Goal: Task Accomplishment & Management: Manage account settings

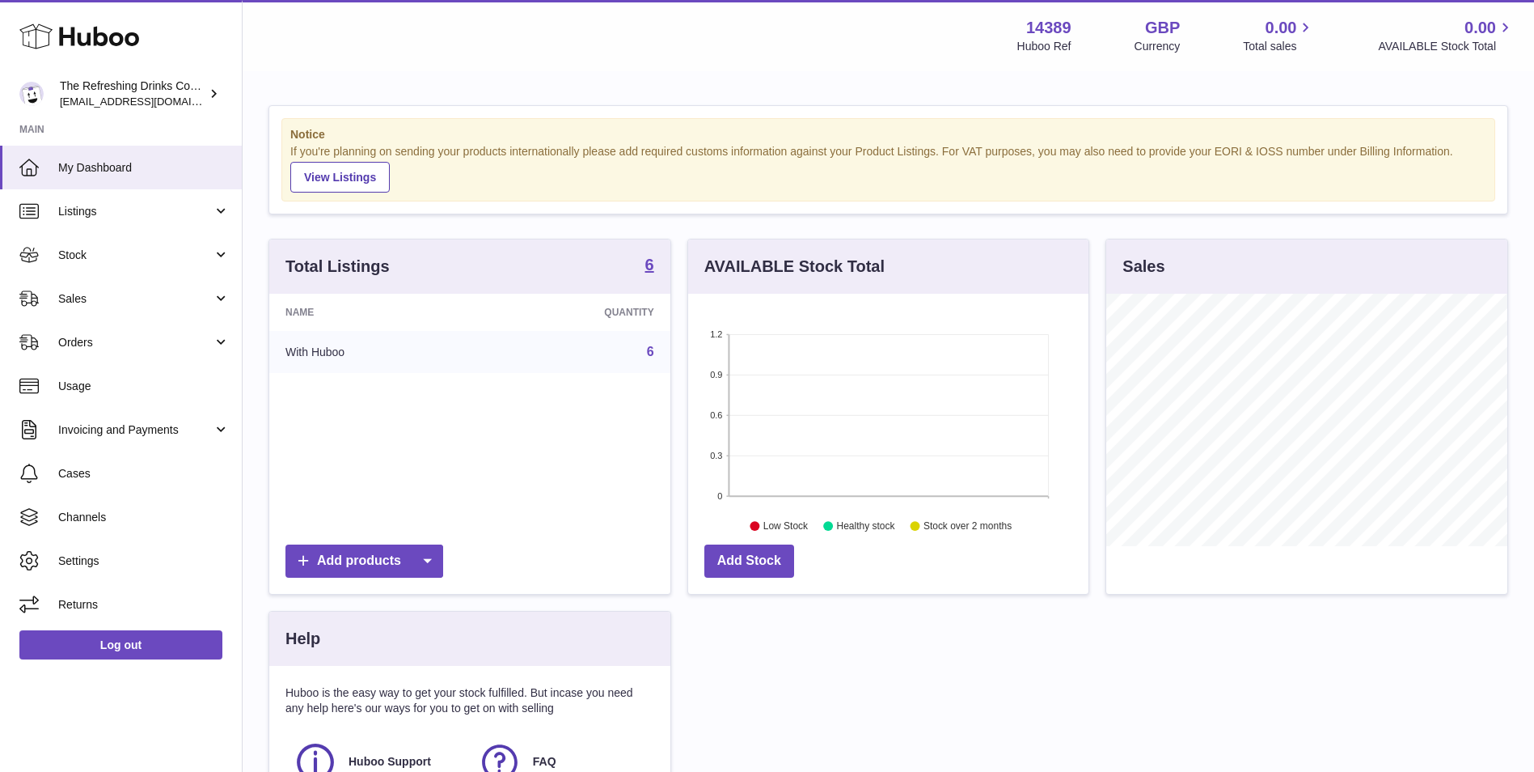
scroll to position [252, 400]
click at [152, 263] on link "Stock" at bounding box center [121, 255] width 242 height 44
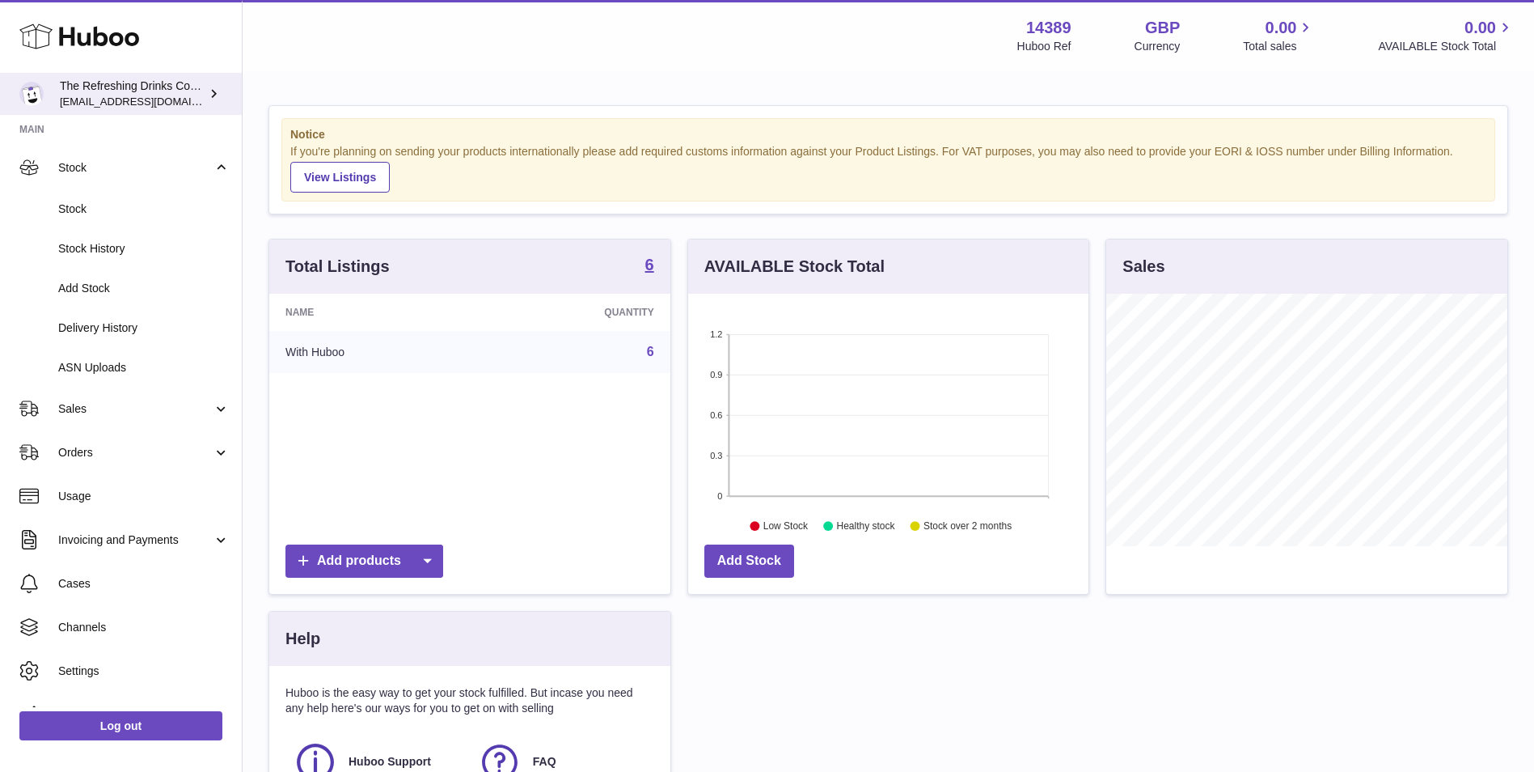
scroll to position [116, 0]
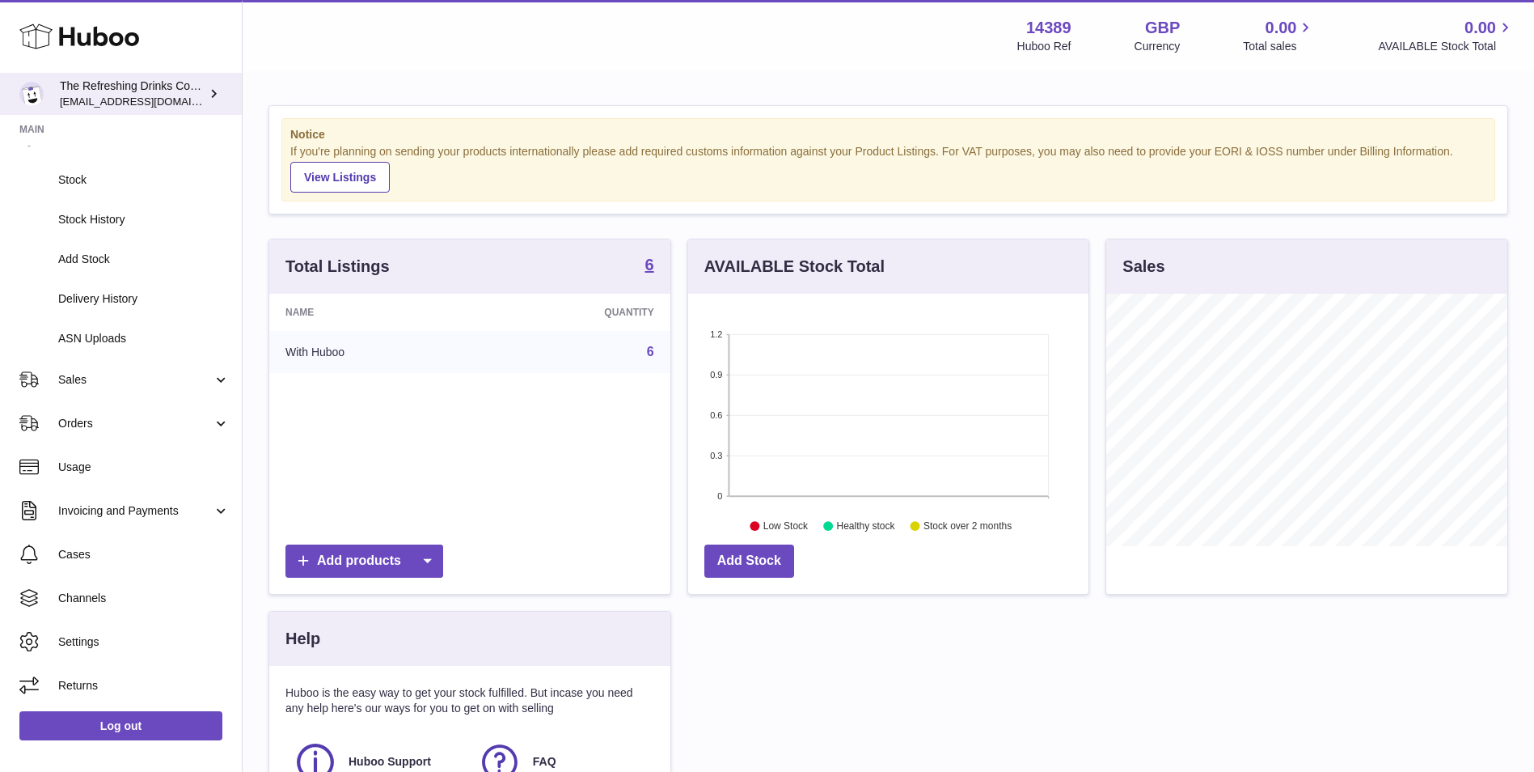
click at [149, 102] on span "[EMAIL_ADDRESS][DOMAIN_NAME]" at bounding box center [149, 101] width 178 height 13
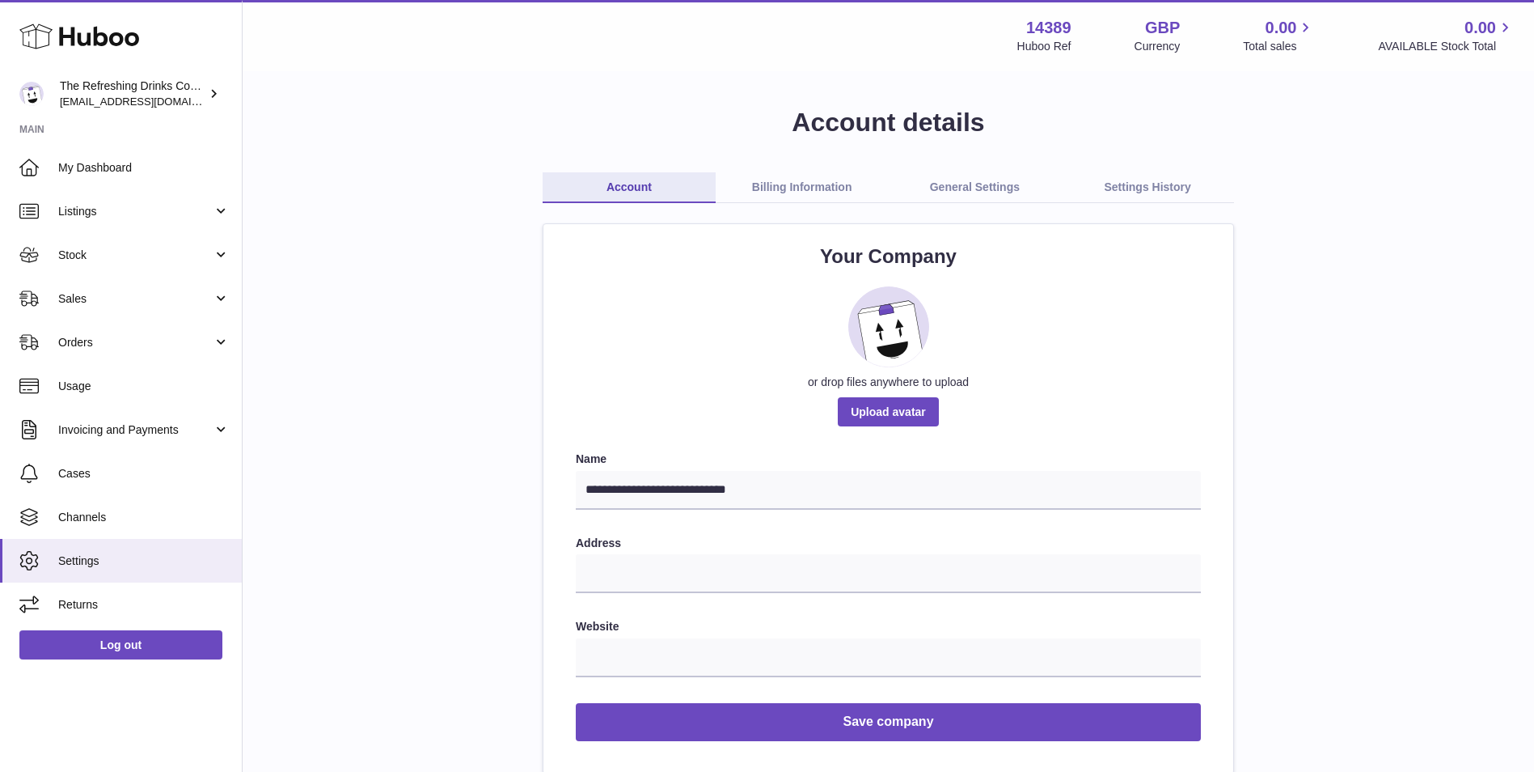
click at [787, 178] on link "Billing Information" at bounding box center [802, 187] width 173 height 31
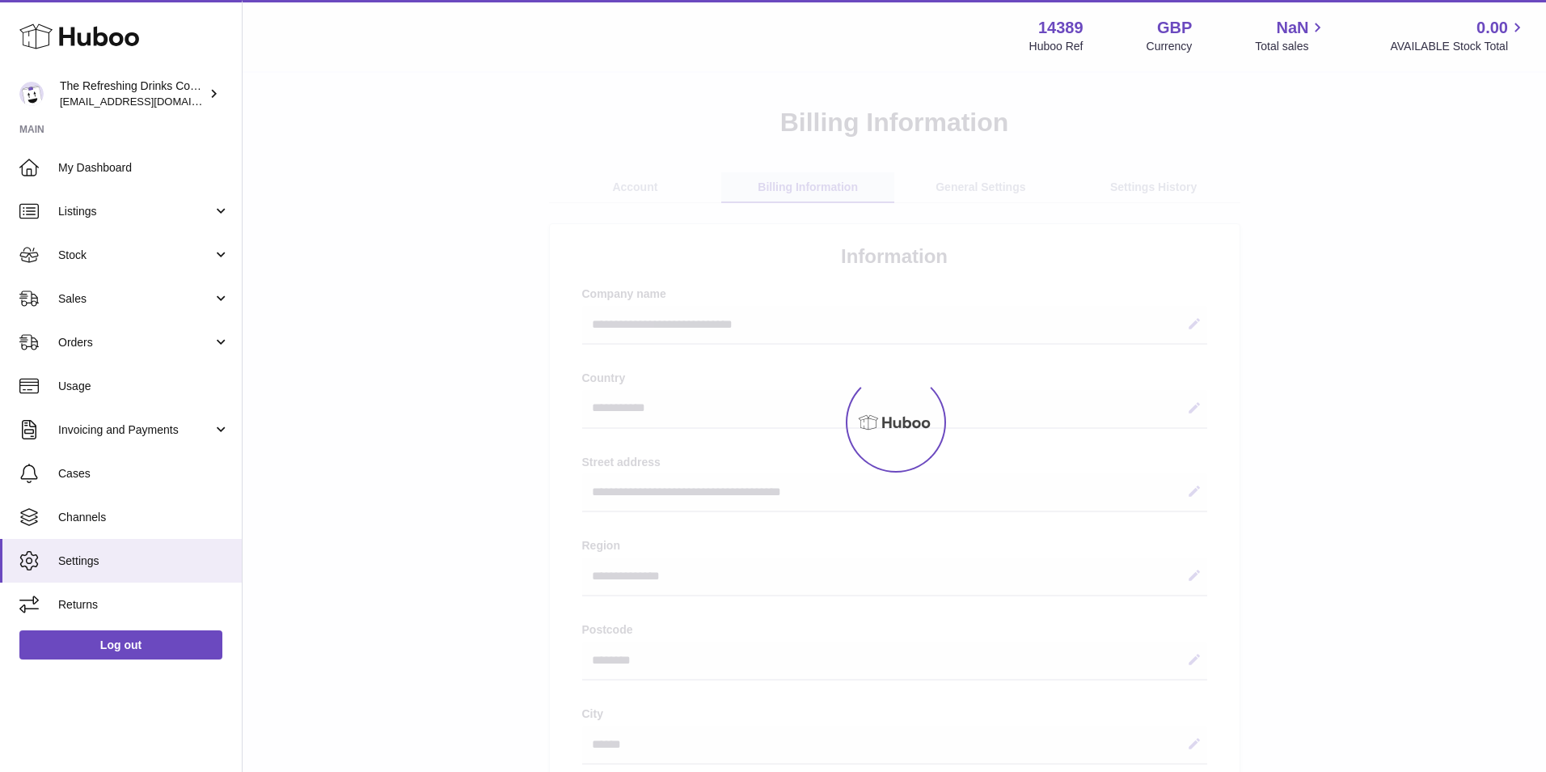
select select "**"
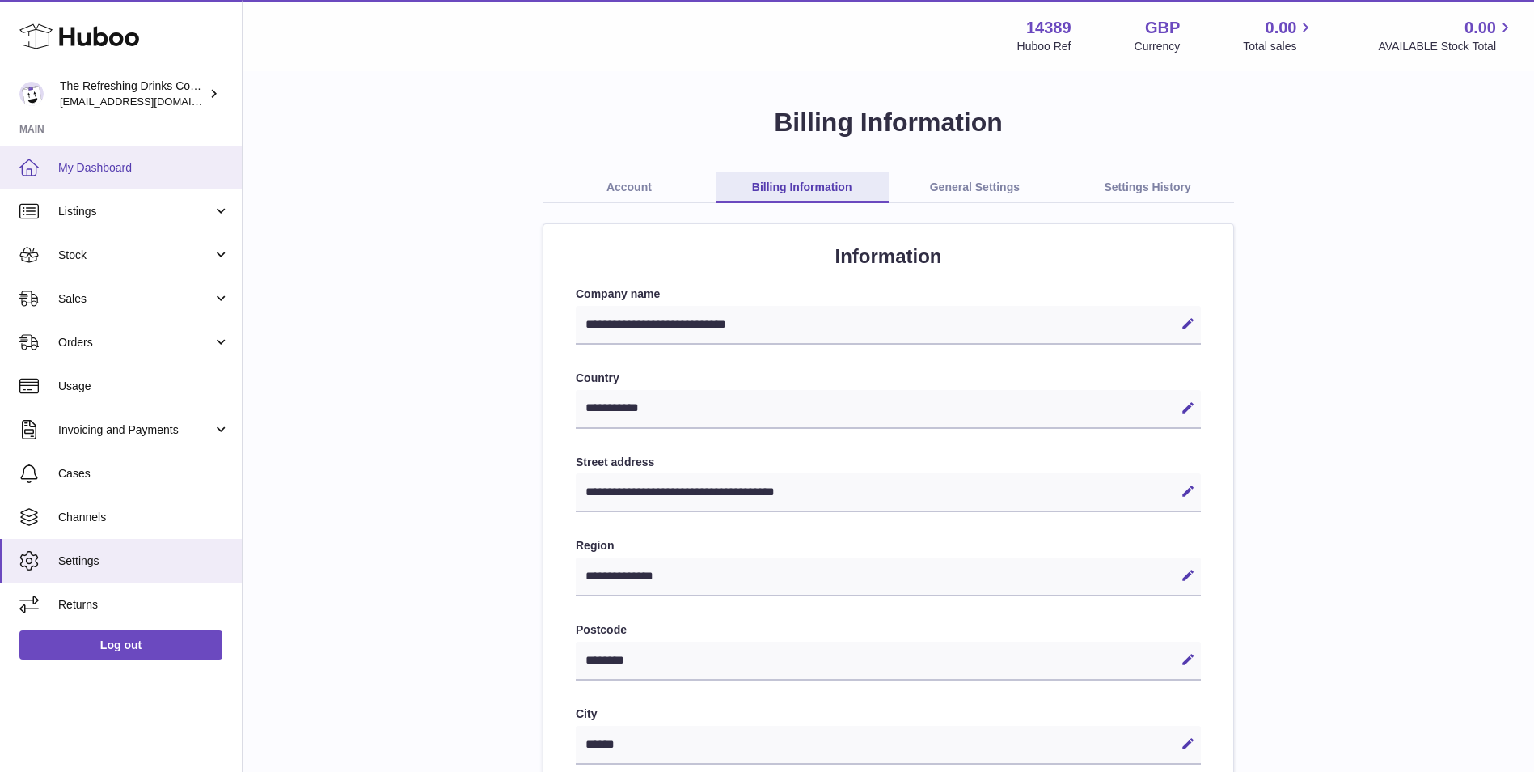
click at [171, 167] on span "My Dashboard" at bounding box center [143, 167] width 171 height 15
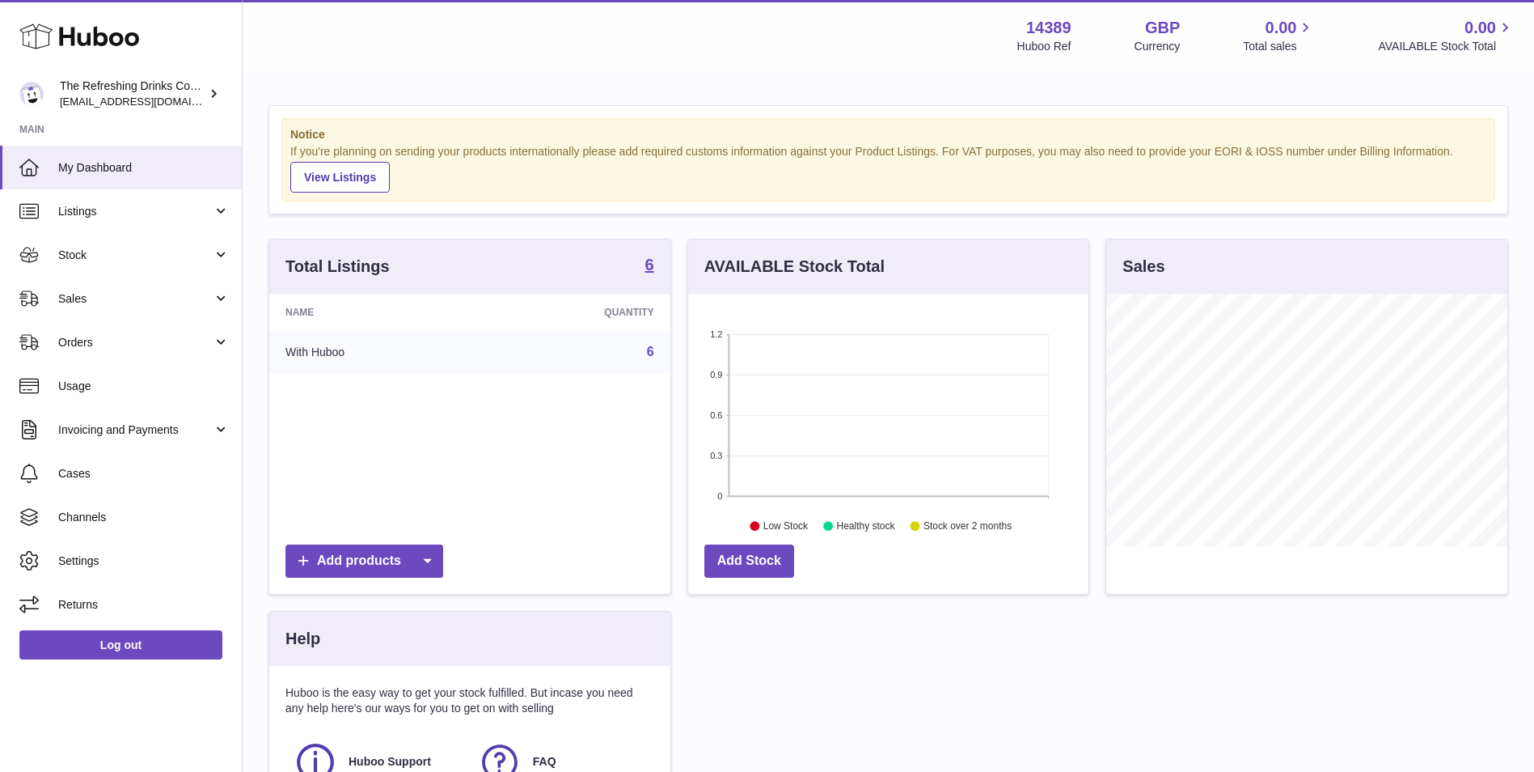
scroll to position [252, 400]
click at [160, 249] on span "Stock" at bounding box center [135, 254] width 154 height 15
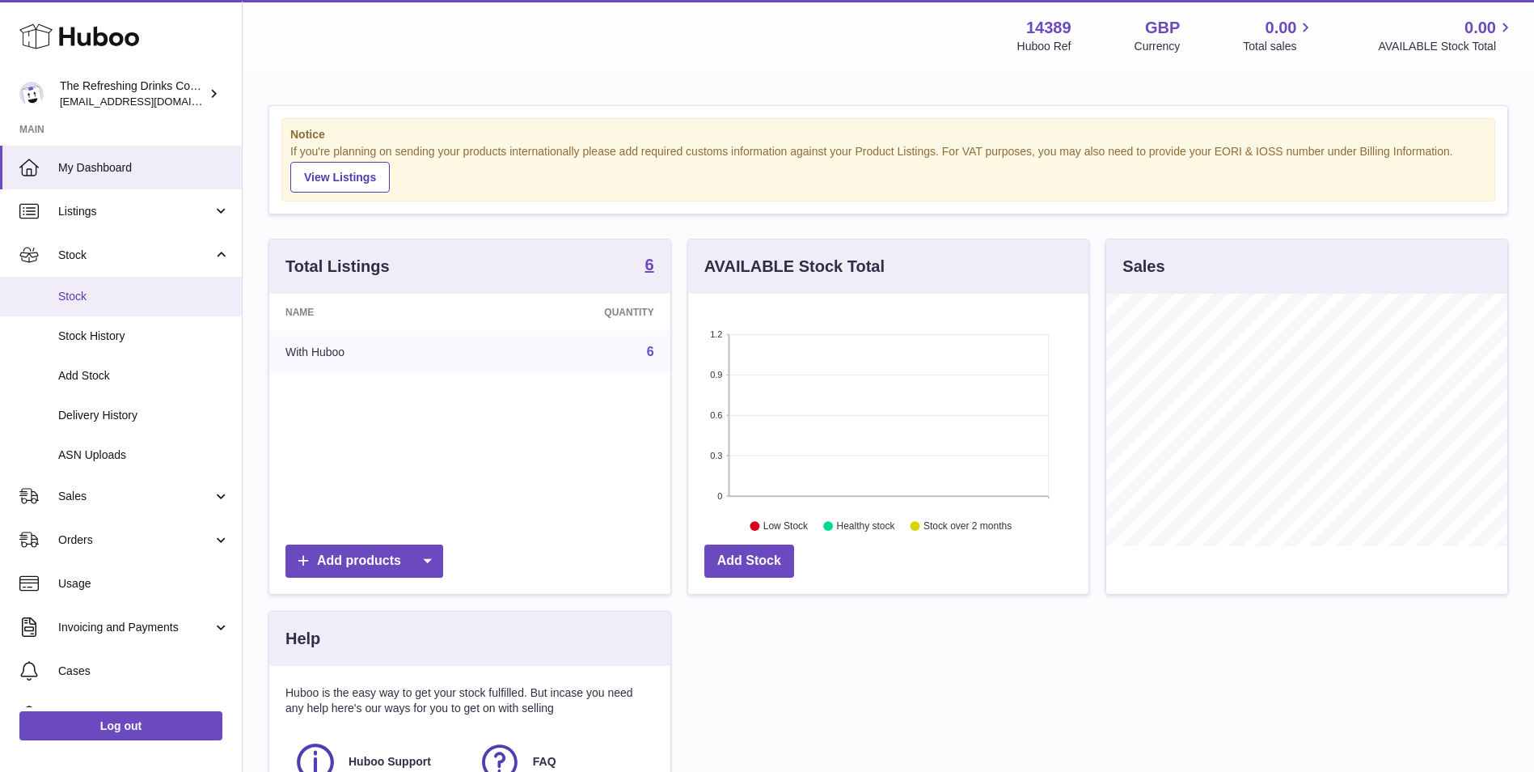
click at [147, 302] on span "Stock" at bounding box center [143, 296] width 171 height 15
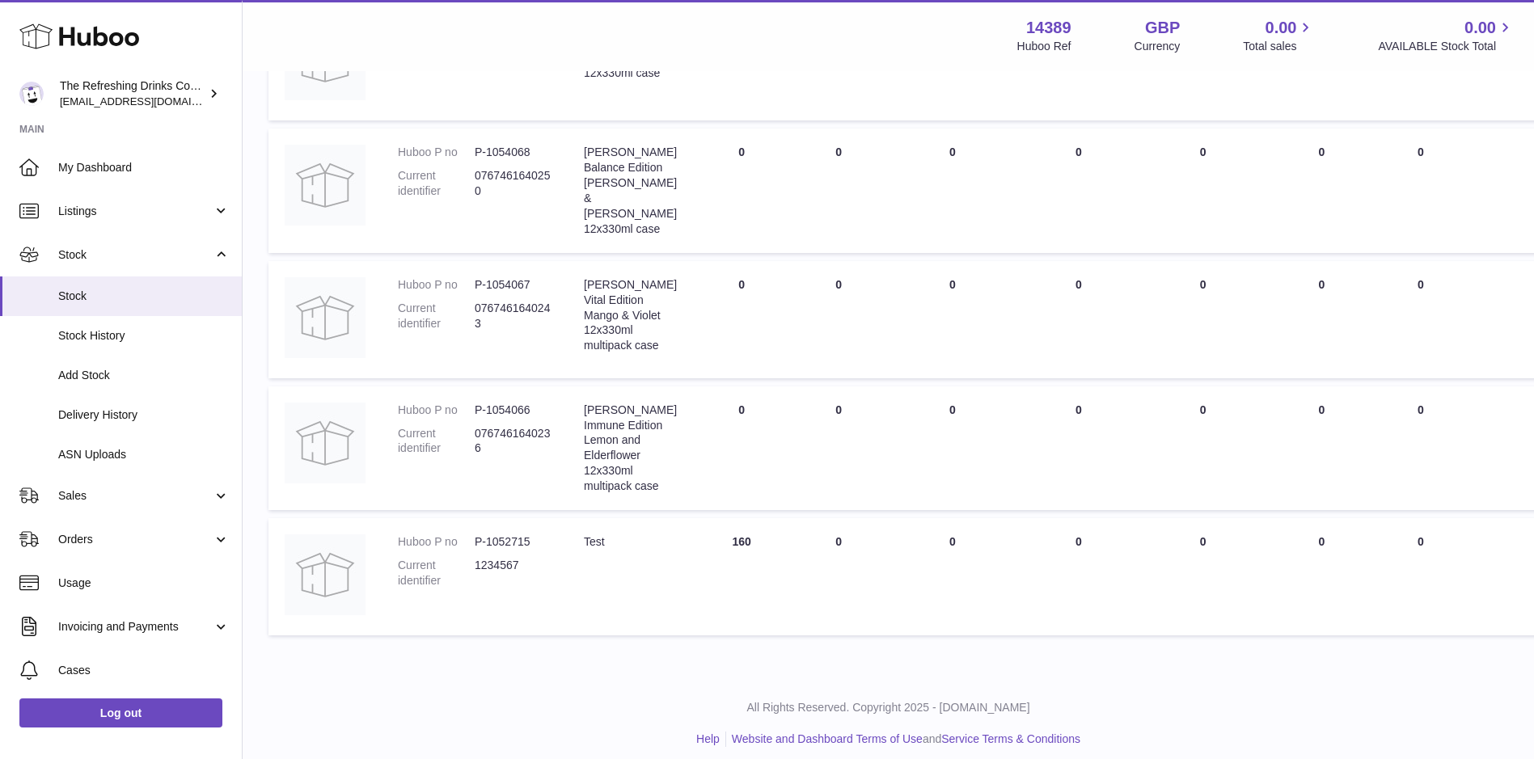
scroll to position [455, 0]
drag, startPoint x: 738, startPoint y: 533, endPoint x: 707, endPoint y: 540, distance: 31.6
click at [707, 540] on td "DUE IN Total 160" at bounding box center [741, 572] width 97 height 117
drag, startPoint x: 706, startPoint y: 541, endPoint x: 688, endPoint y: 658, distance: 118.6
click at [688, 658] on div "My Huboo - Inventory report Stock with Huboo Download Inventory Report Search C…" at bounding box center [889, 144] width 1292 height 1054
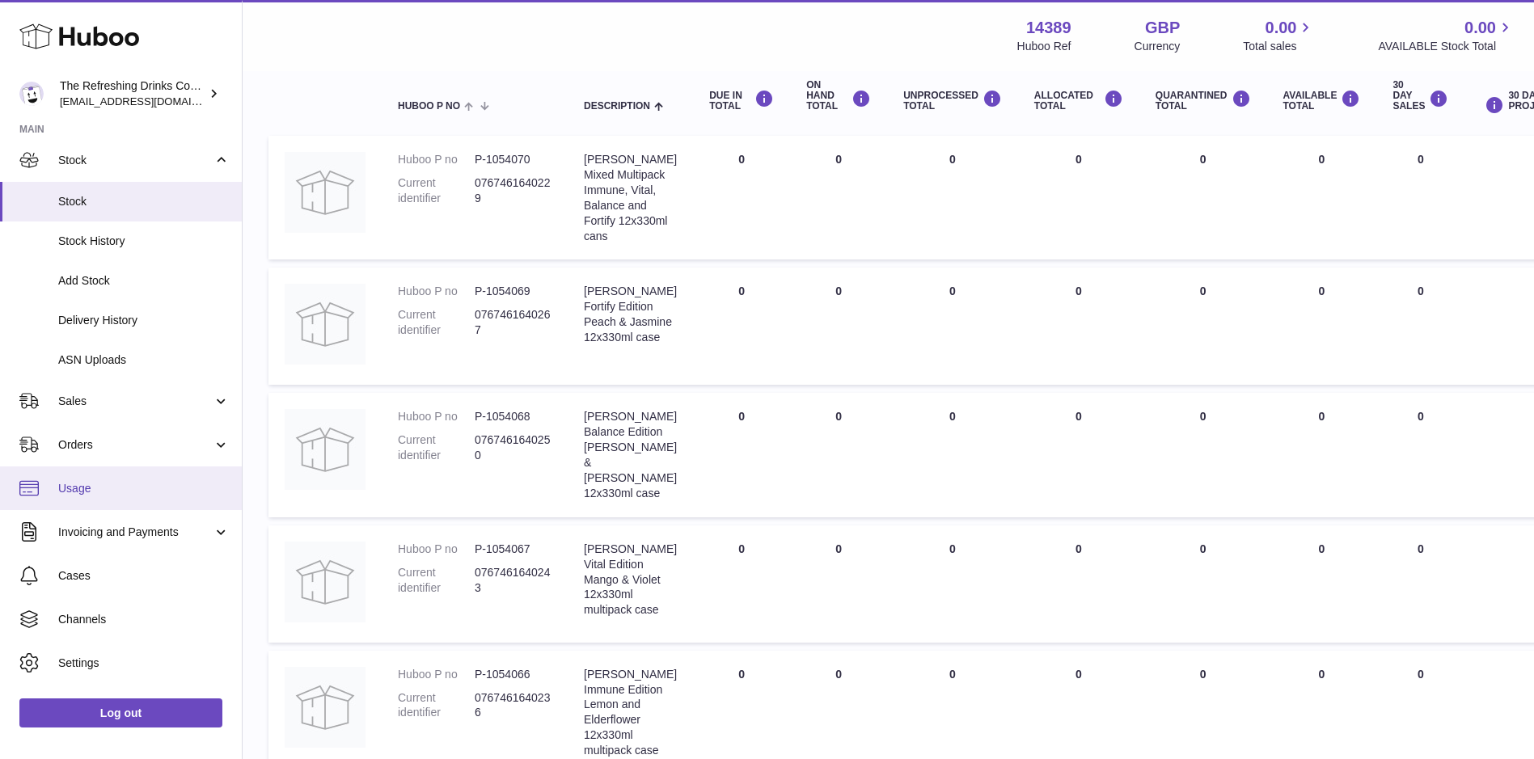
scroll to position [116, 0]
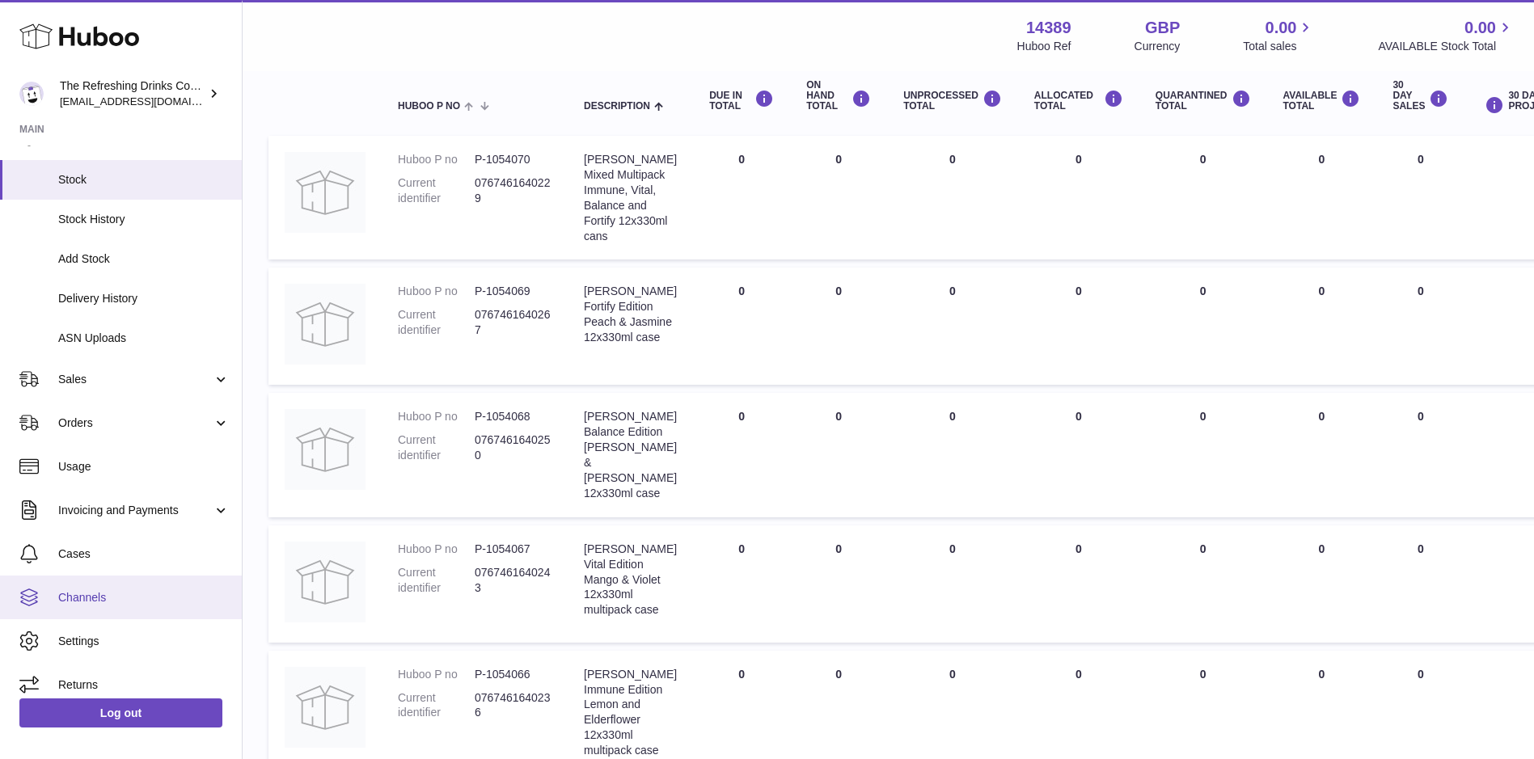
click at [116, 593] on span "Channels" at bounding box center [143, 597] width 171 height 15
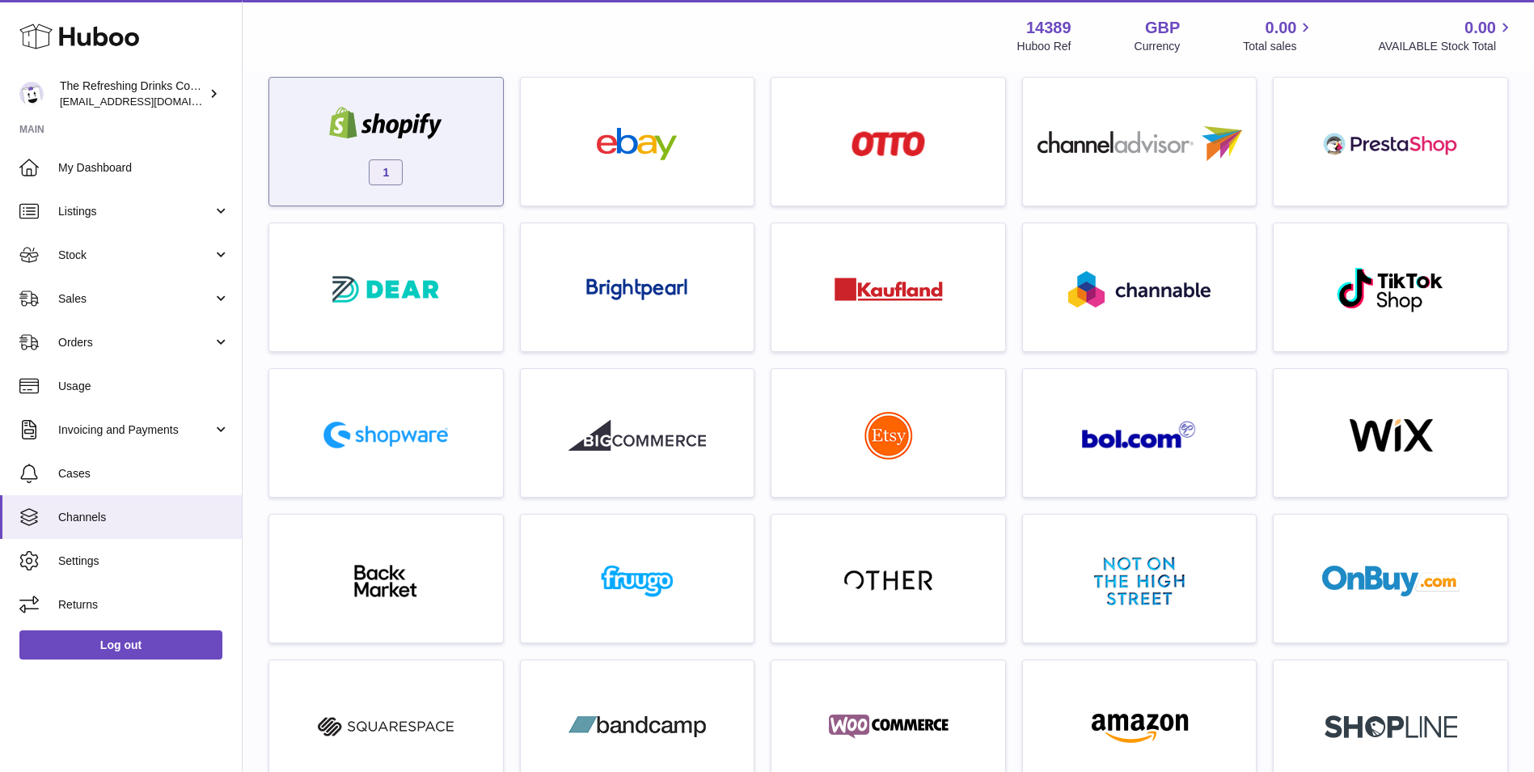
scroll to position [135, 0]
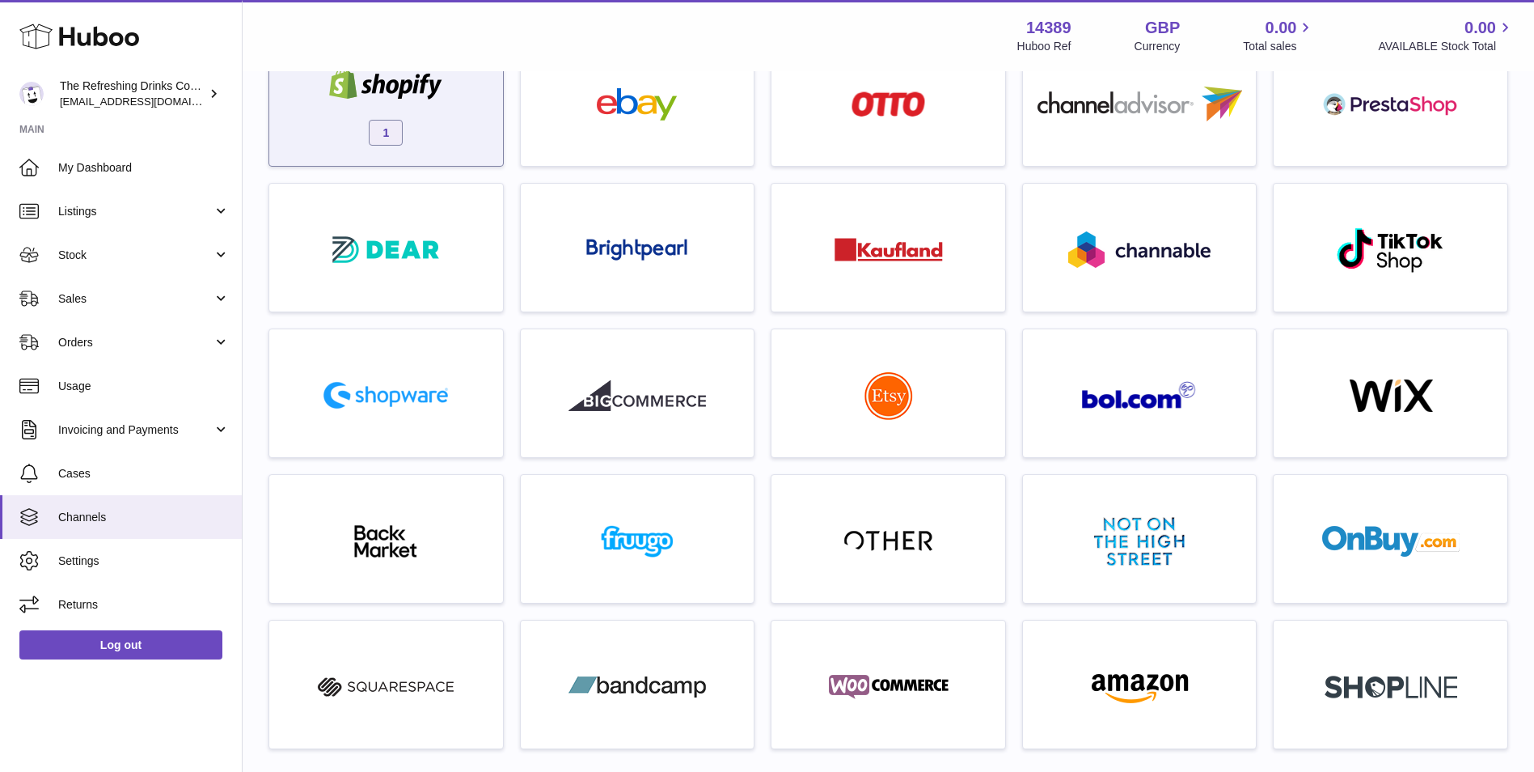
click at [432, 252] on img at bounding box center [386, 249] width 116 height 36
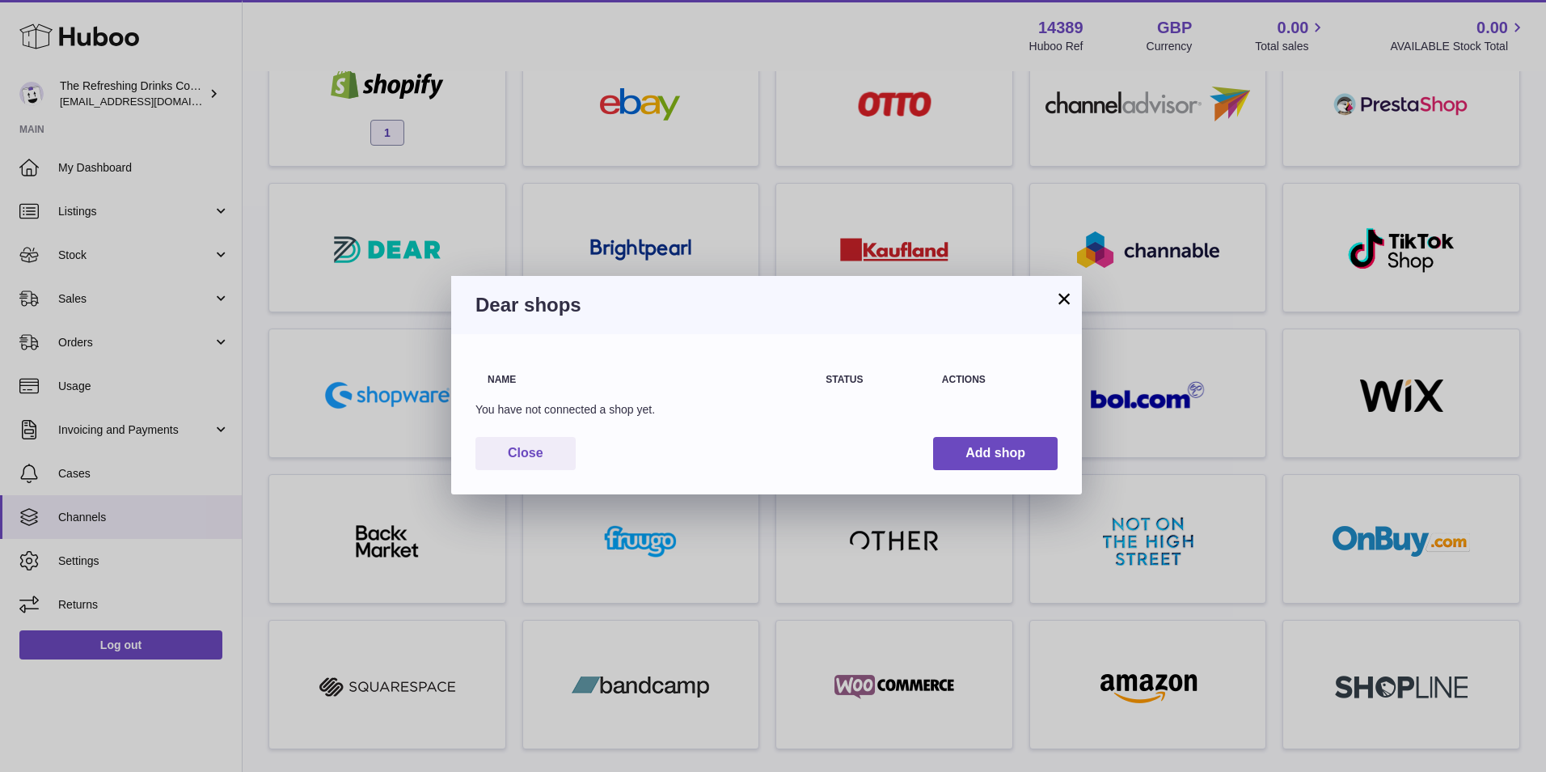
click at [1066, 295] on button "×" at bounding box center [1064, 298] width 19 height 19
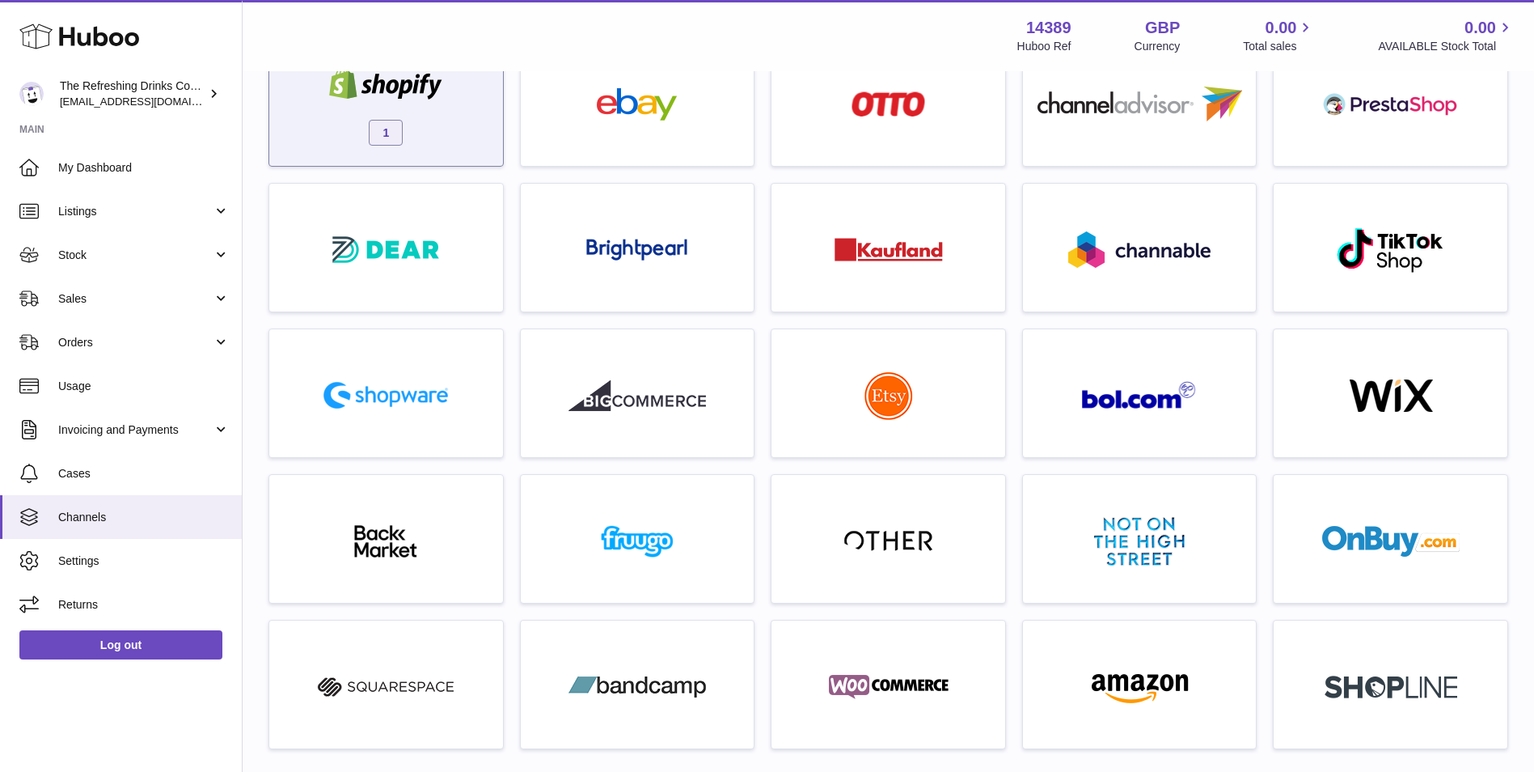
click at [465, 115] on div "1" at bounding box center [386, 106] width 218 height 104
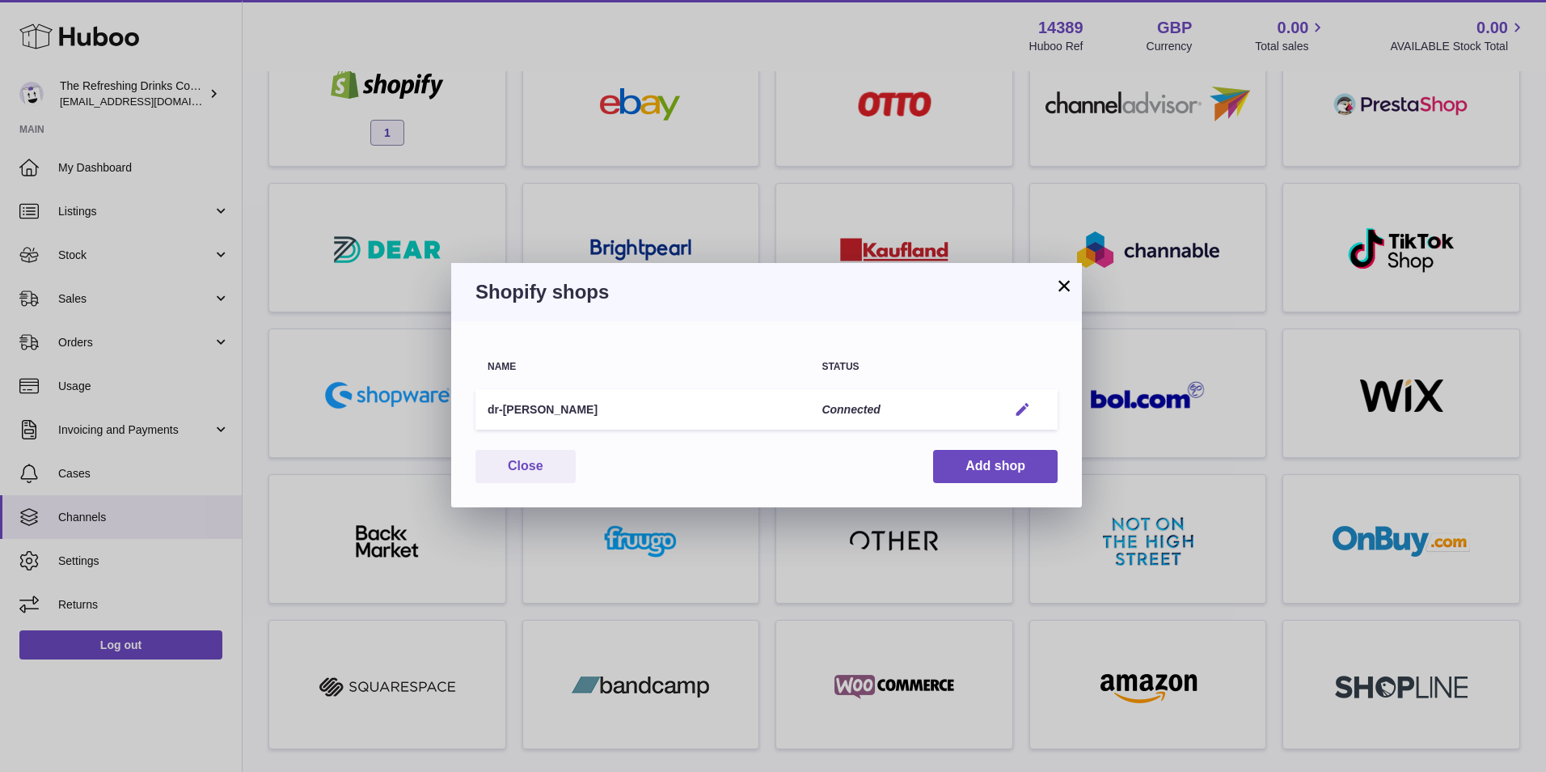
click at [1012, 407] on button "Edit" at bounding box center [1023, 409] width 30 height 17
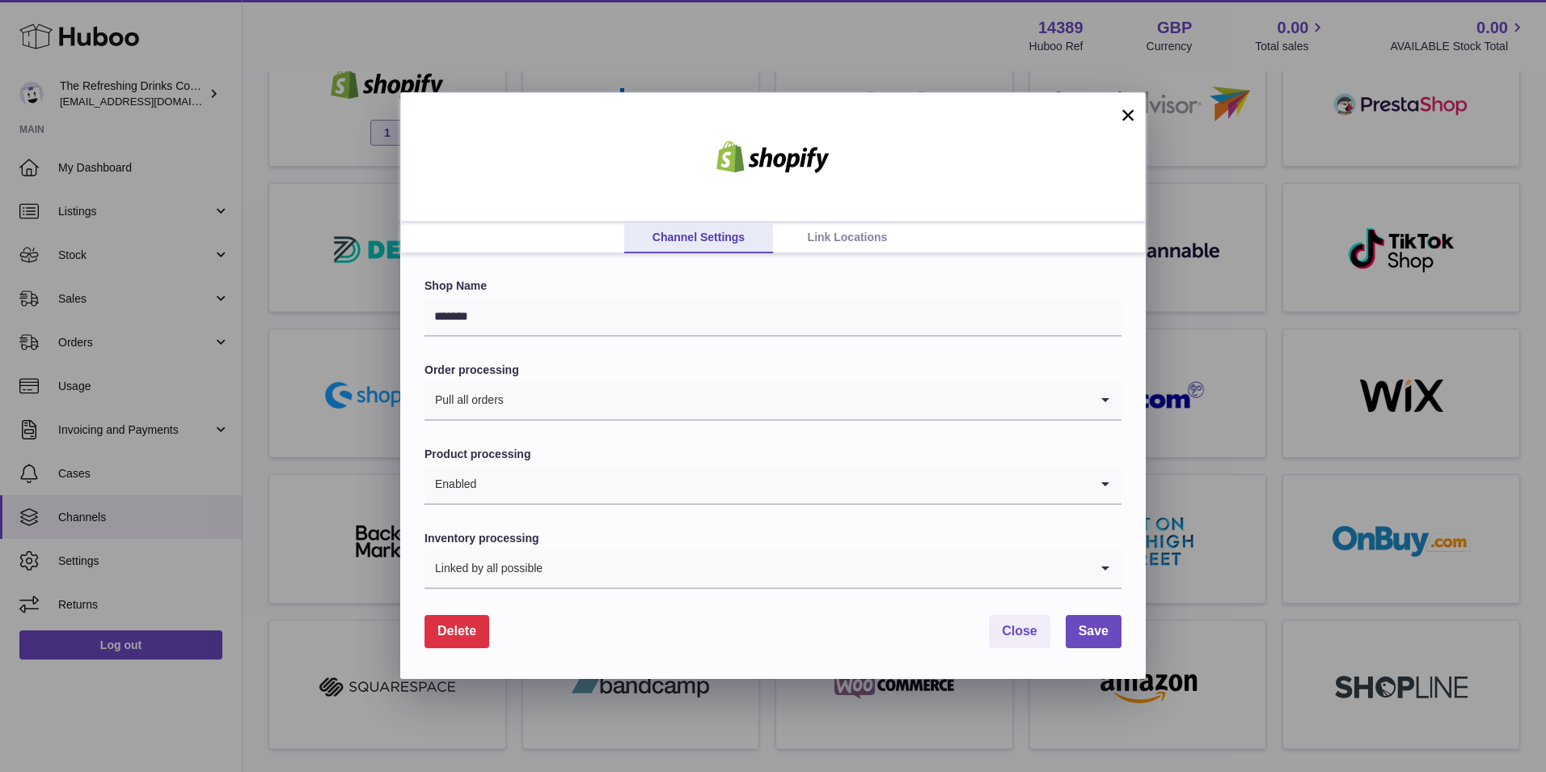
click at [834, 233] on link "Link Locations" at bounding box center [847, 237] width 149 height 31
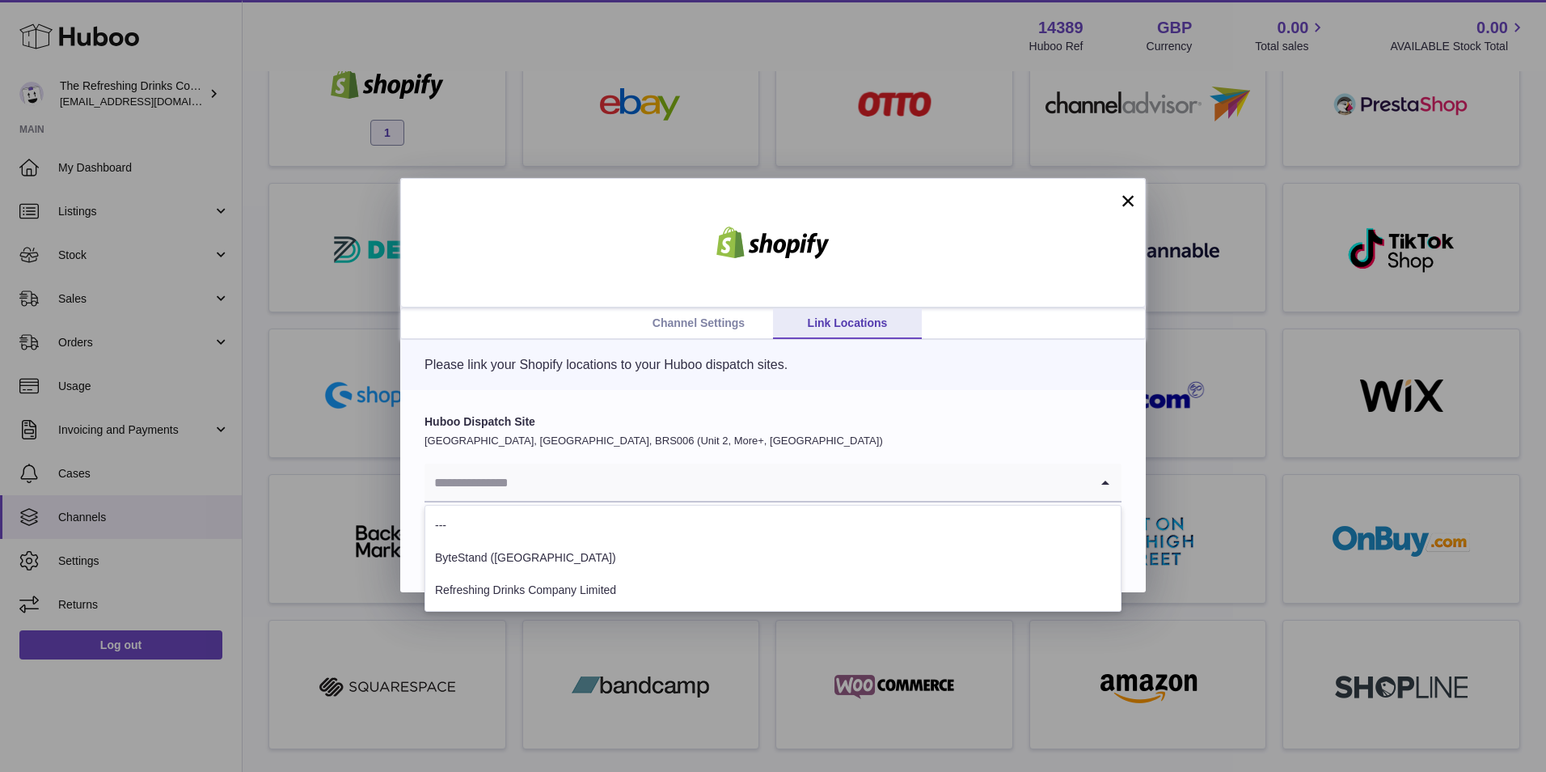
click at [887, 496] on input "Search for option" at bounding box center [757, 481] width 665 height 37
click at [941, 392] on div "Huboo Dispatch Site United Kingdom, Severn Beach, BRS006 (Unit 2, More+, UK) Lo…" at bounding box center [773, 491] width 746 height 202
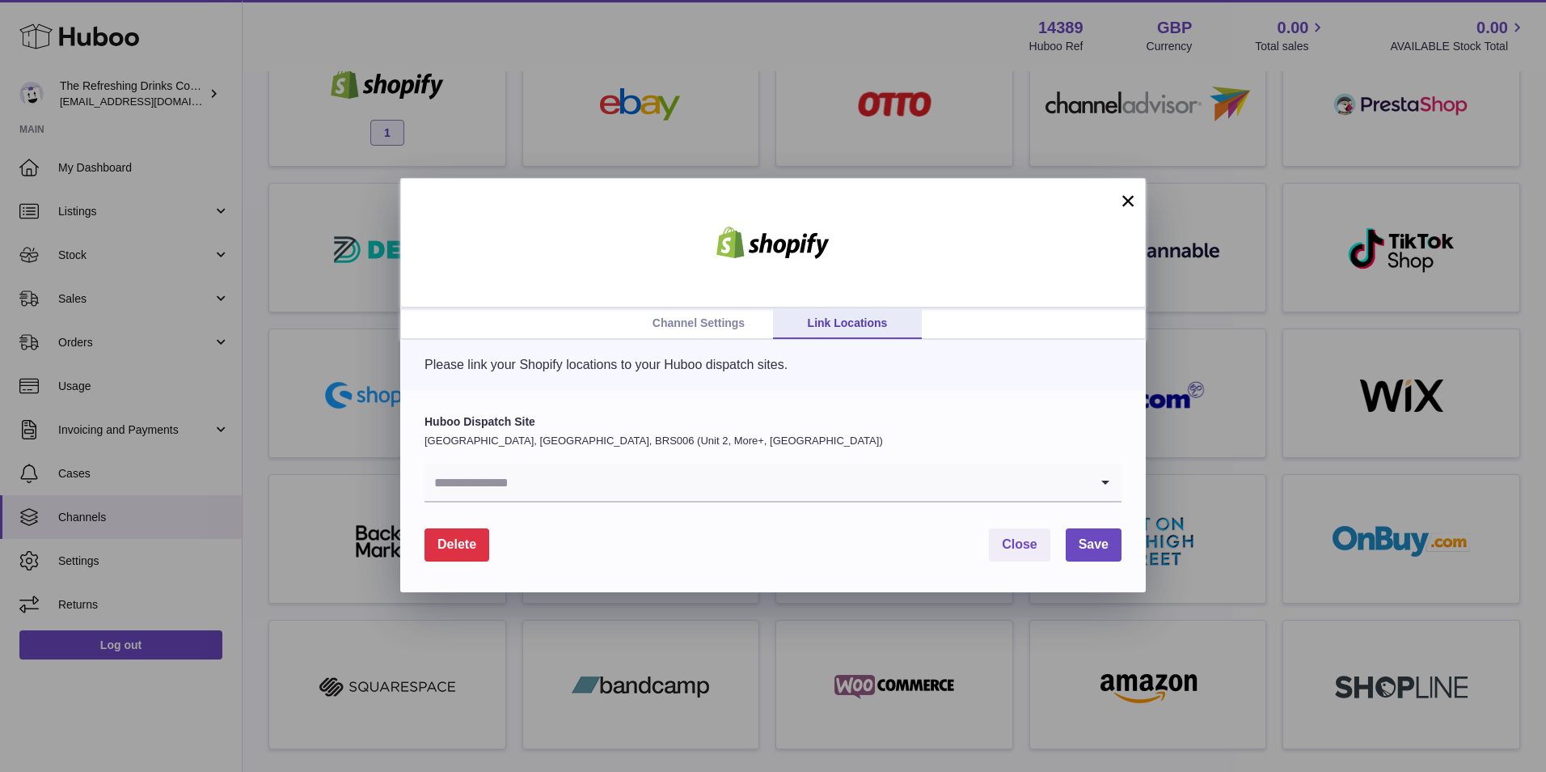
click at [1131, 196] on button "×" at bounding box center [1128, 200] width 19 height 19
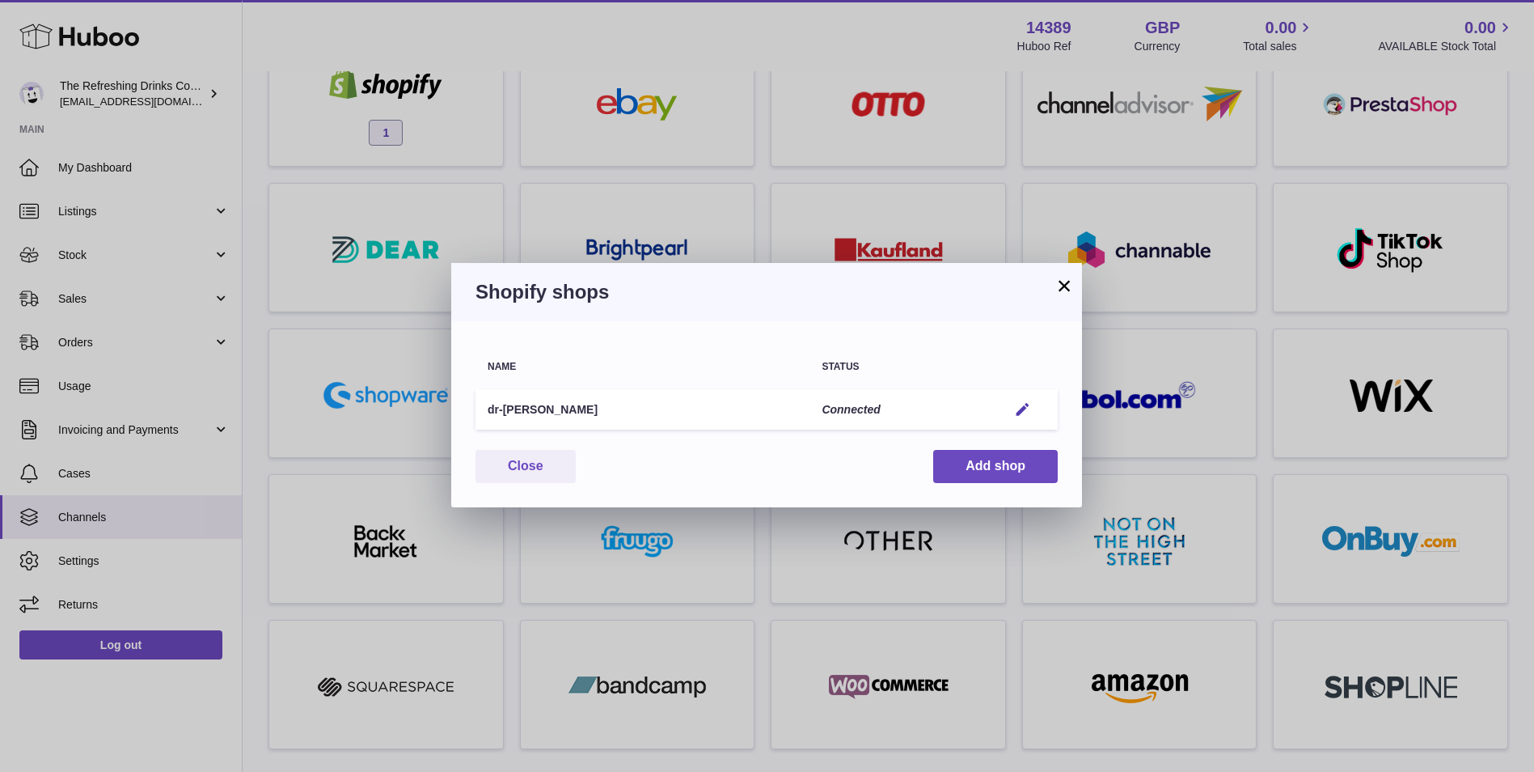
click at [1066, 283] on button "×" at bounding box center [1064, 285] width 19 height 19
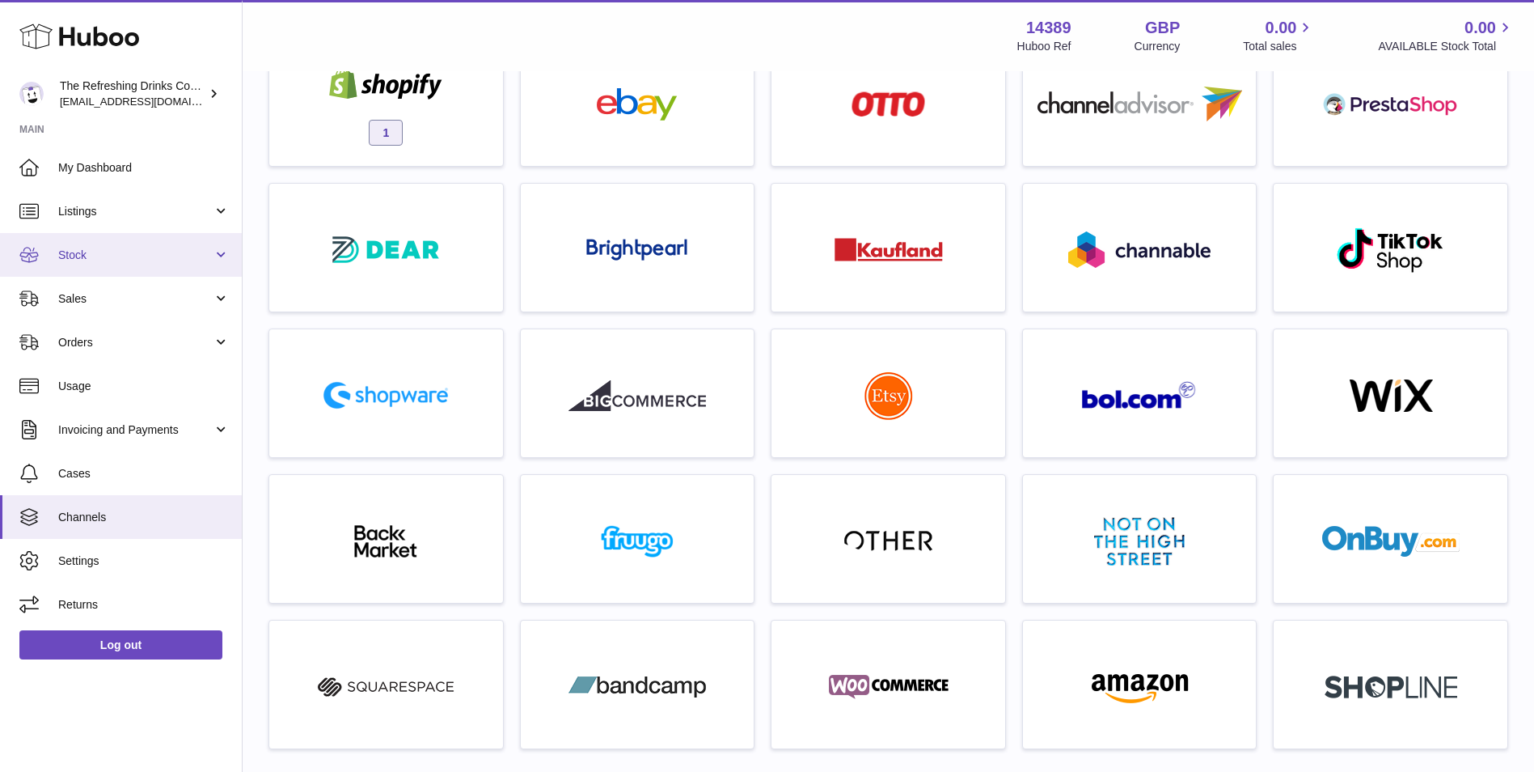
click at [174, 256] on span "Stock" at bounding box center [135, 254] width 154 height 15
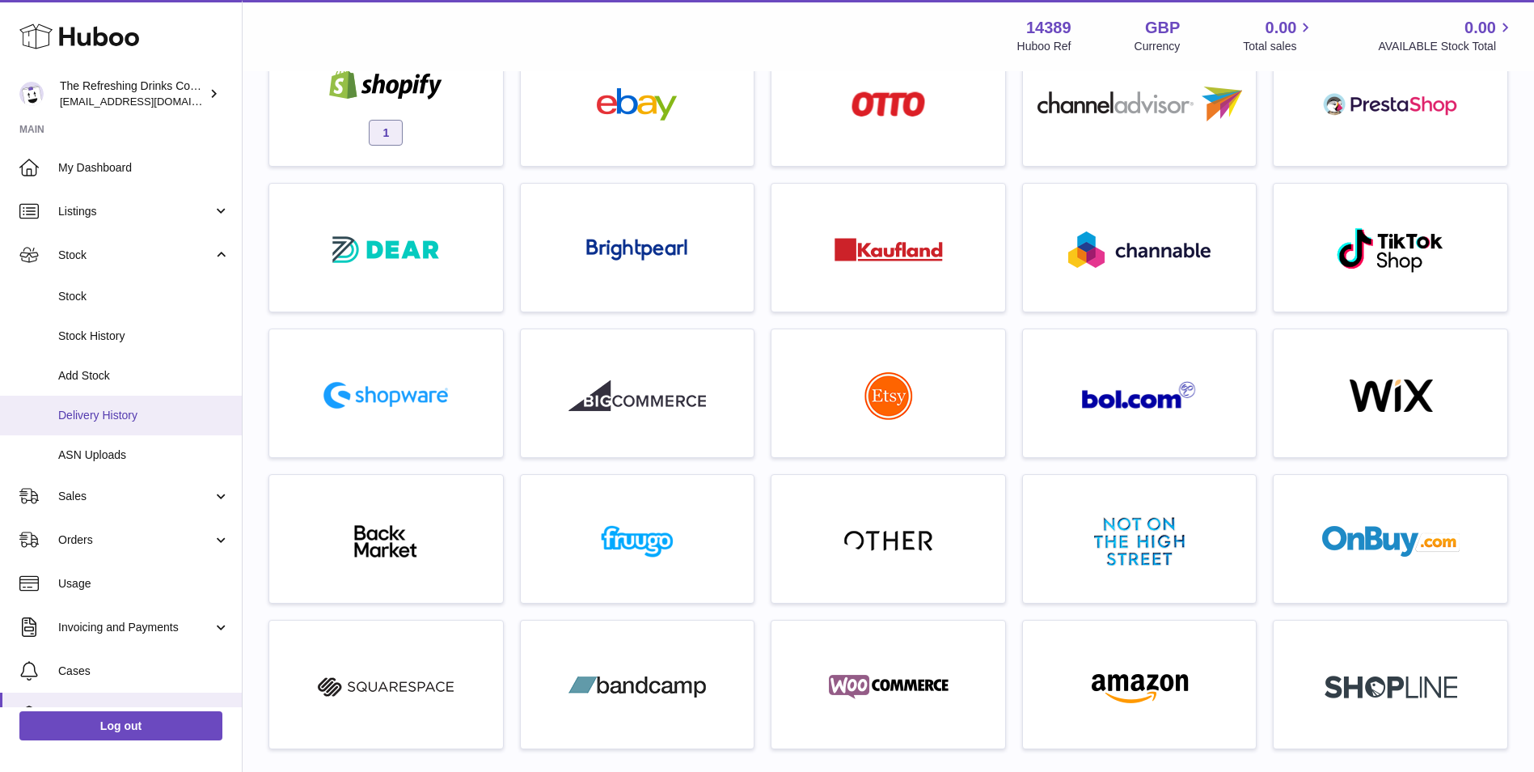
click at [169, 417] on span "Delivery History" at bounding box center [143, 415] width 171 height 15
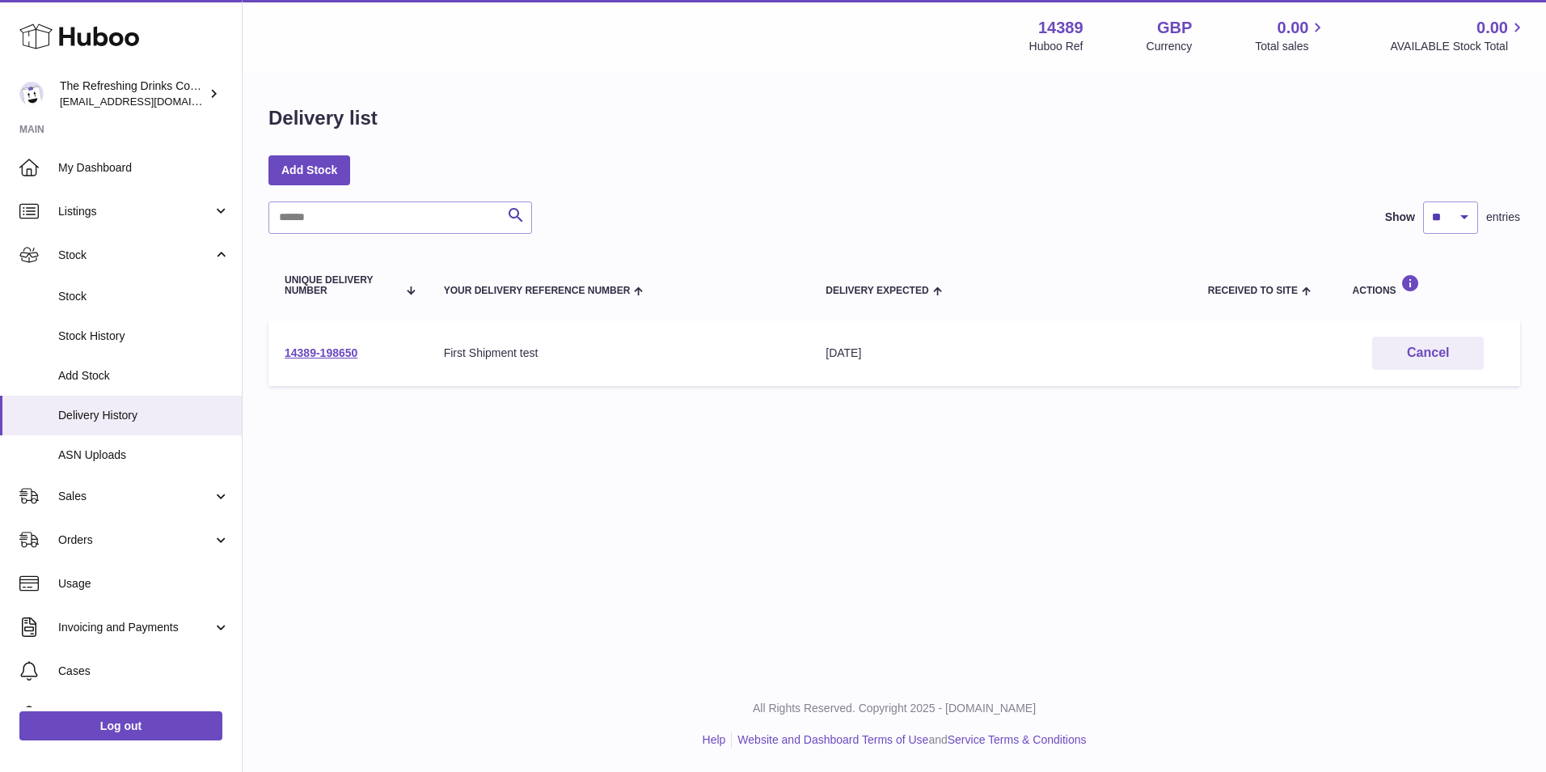
click at [92, 298] on span "Stock" at bounding box center [143, 296] width 171 height 15
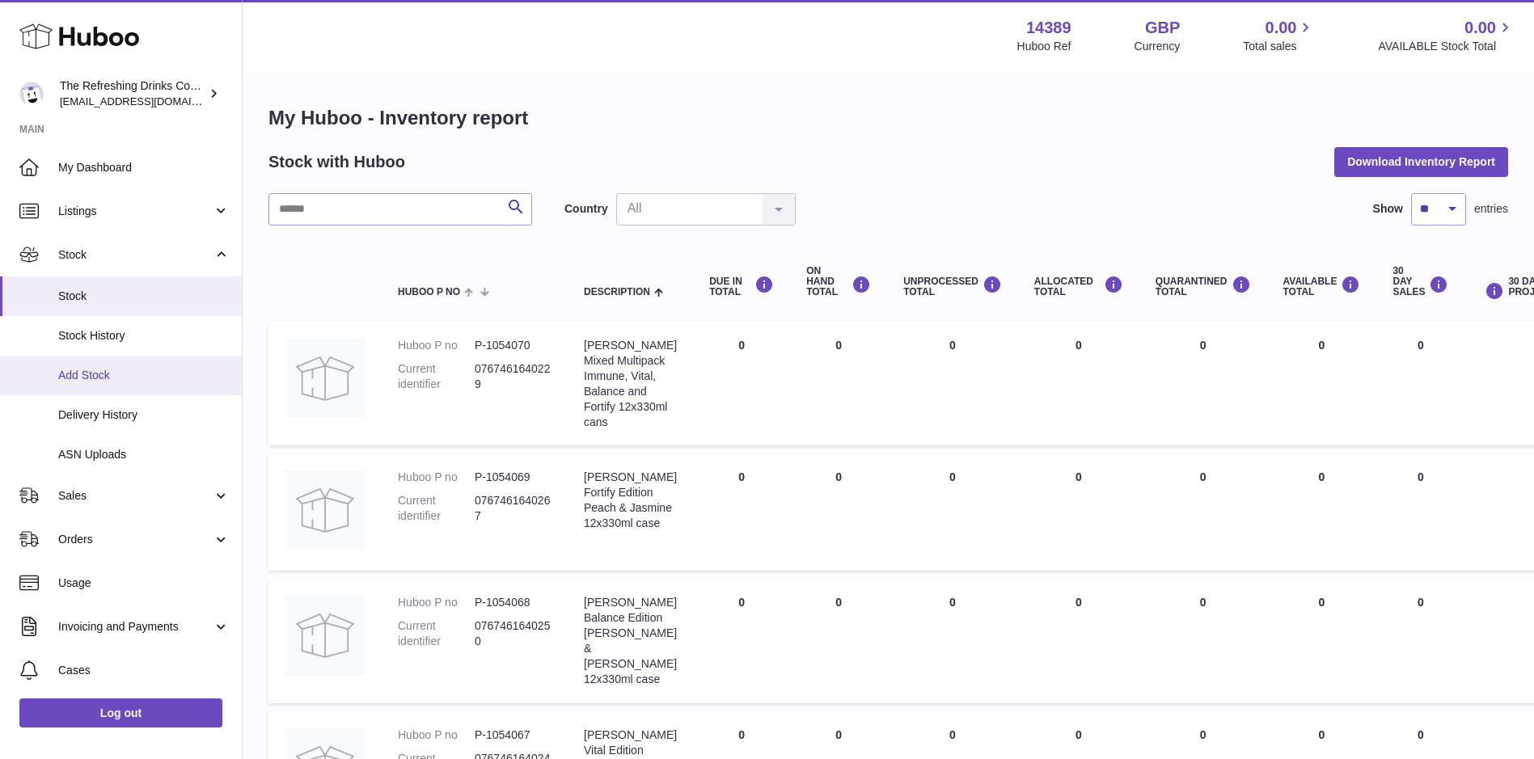
click at [137, 357] on link "Add Stock" at bounding box center [121, 376] width 242 height 40
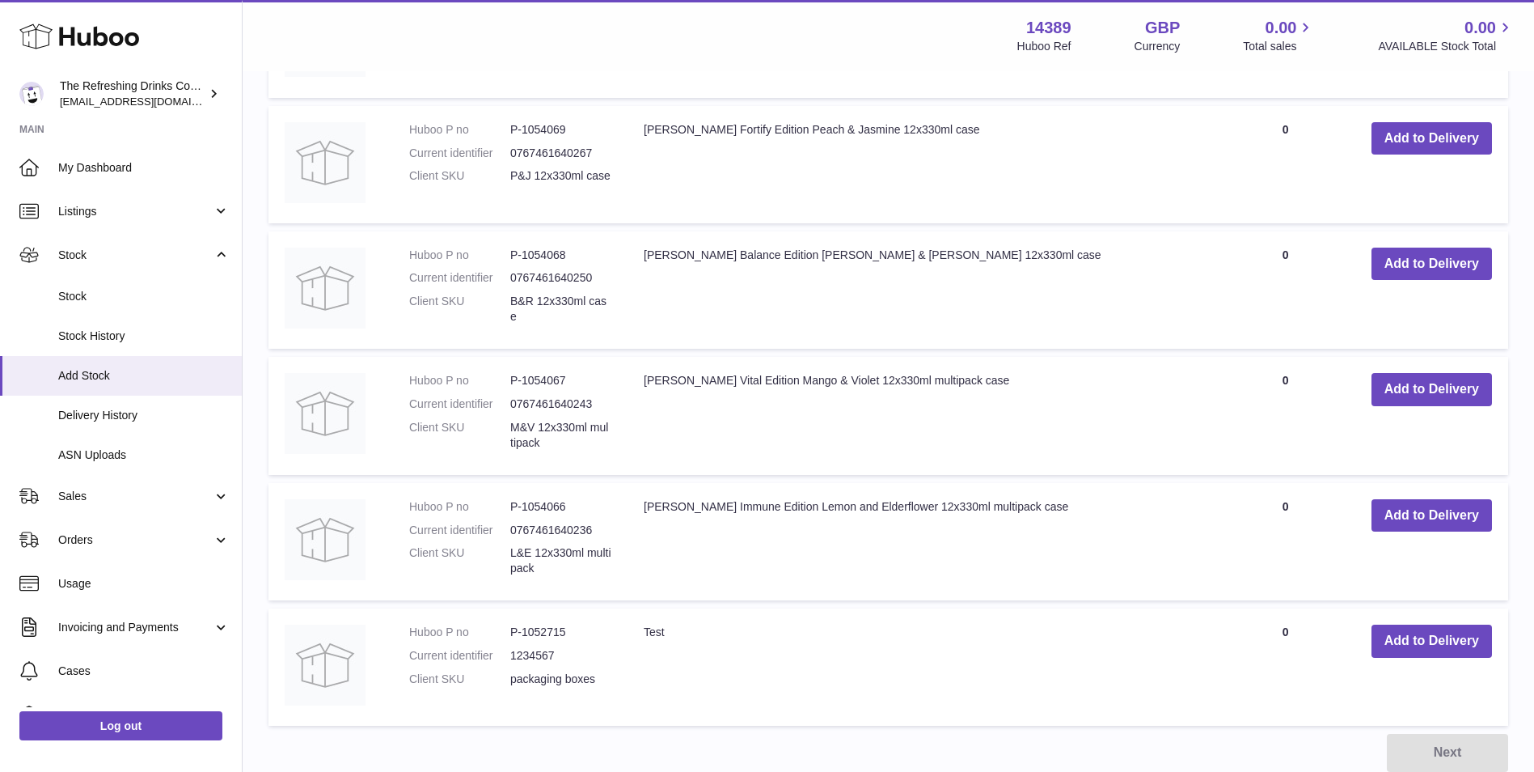
scroll to position [135, 0]
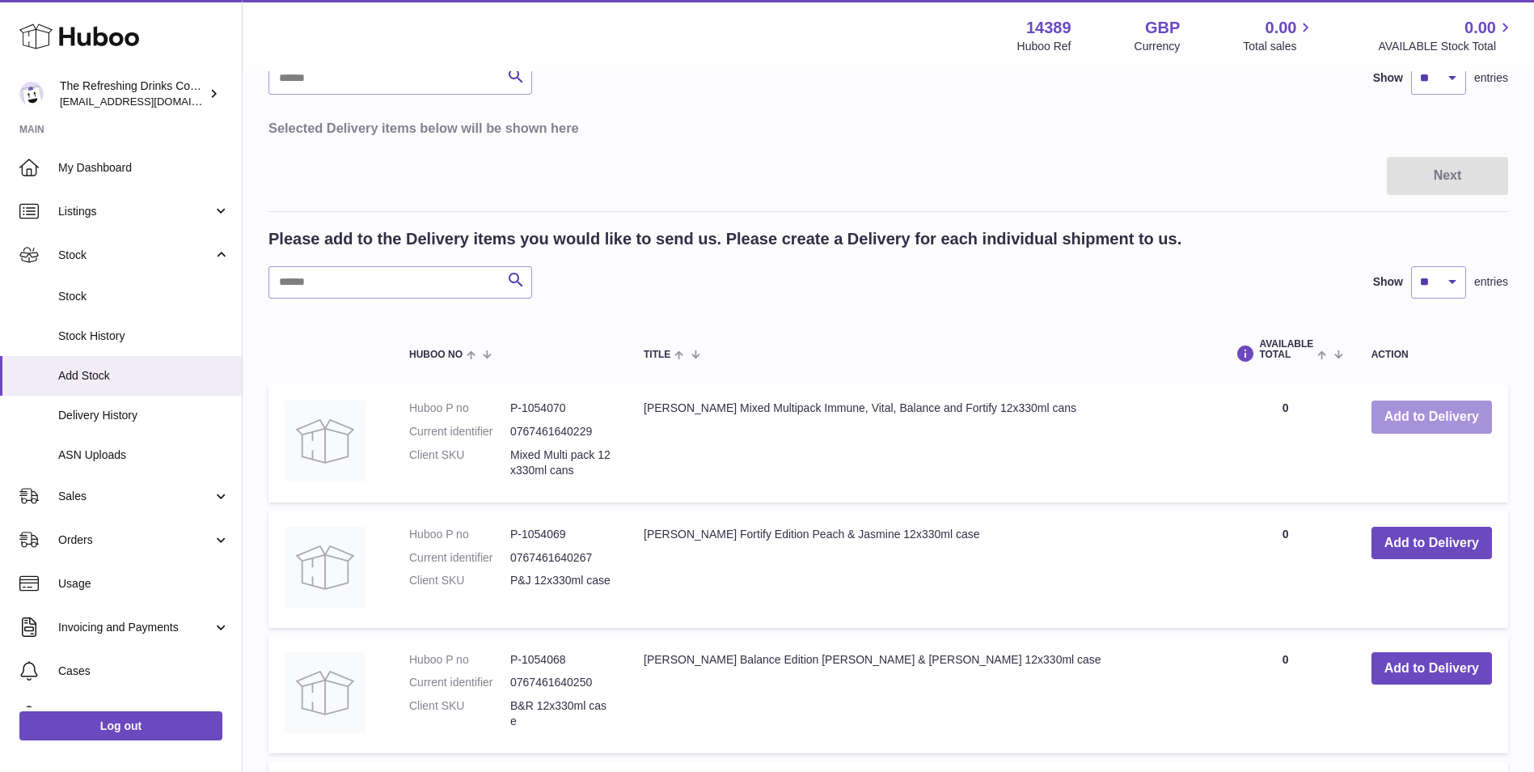
click at [1456, 414] on button "Add to Delivery" at bounding box center [1432, 416] width 121 height 33
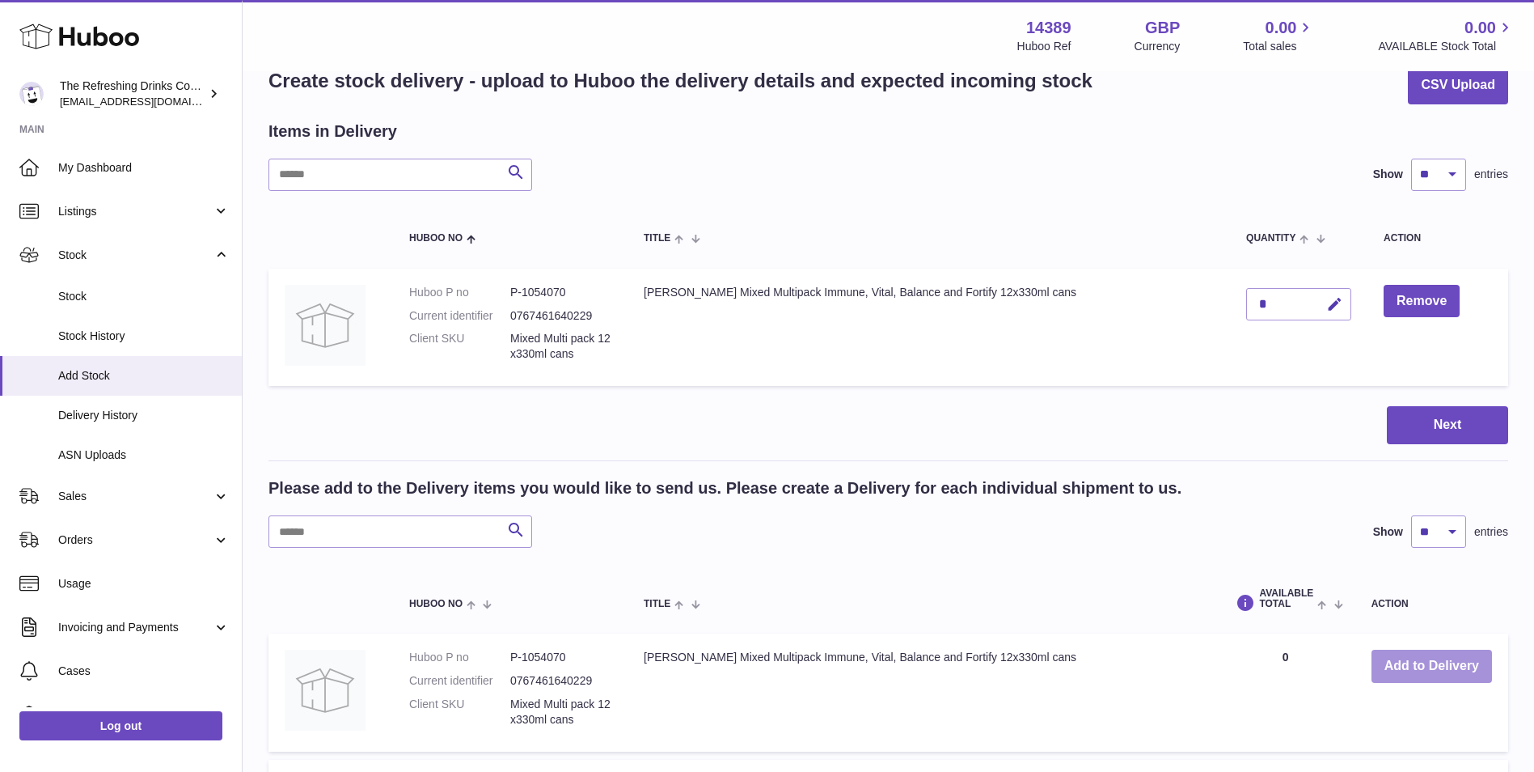
scroll to position [0, 0]
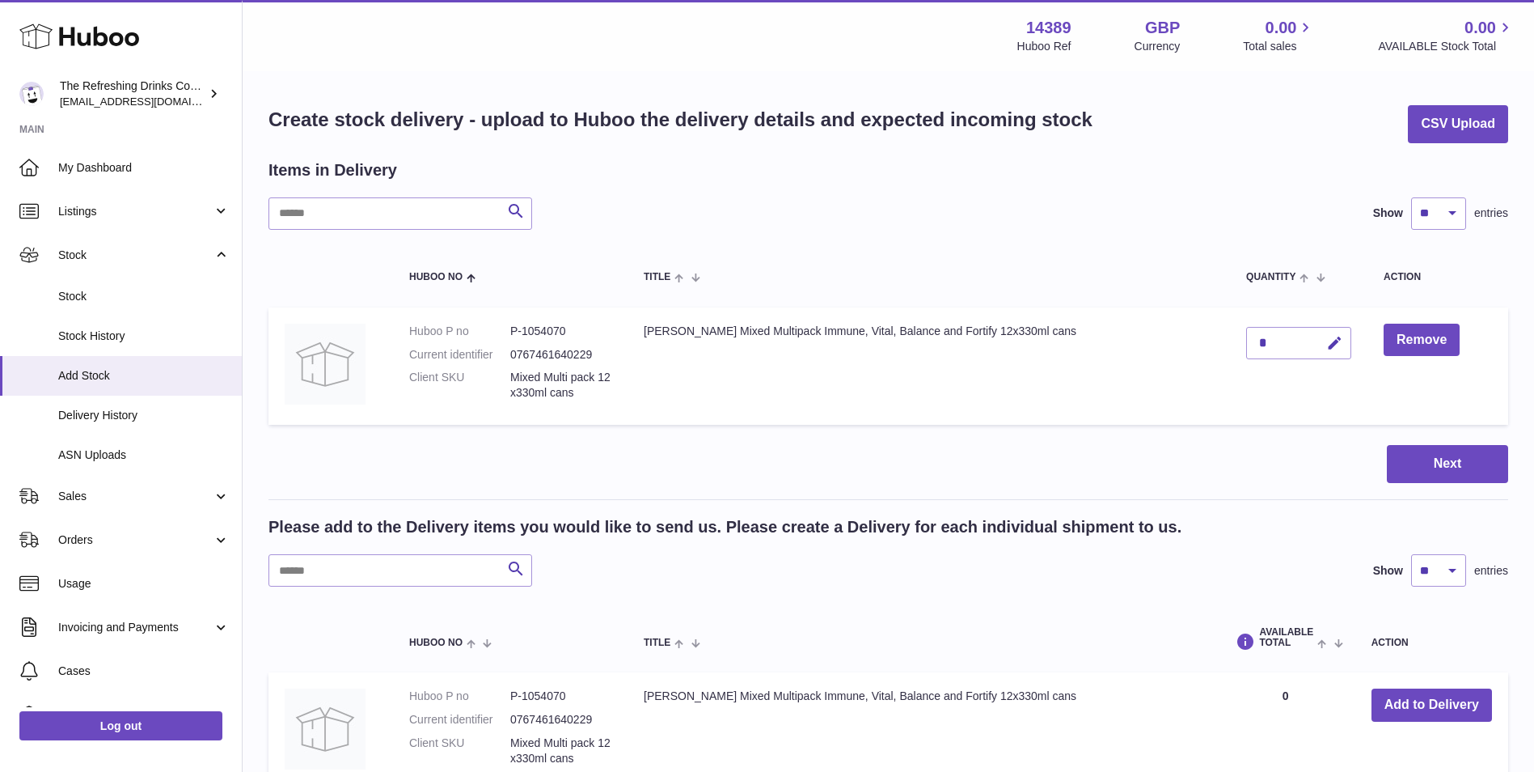
click at [1284, 342] on div "*" at bounding box center [1298, 343] width 105 height 32
click at [1329, 340] on icon "button" at bounding box center [1334, 343] width 17 height 17
click at [1295, 341] on icon "button" at bounding box center [1302, 343] width 15 height 15
click at [1326, 340] on icon "button" at bounding box center [1334, 343] width 17 height 17
click at [1237, 459] on div "Next" at bounding box center [889, 464] width 1240 height 38
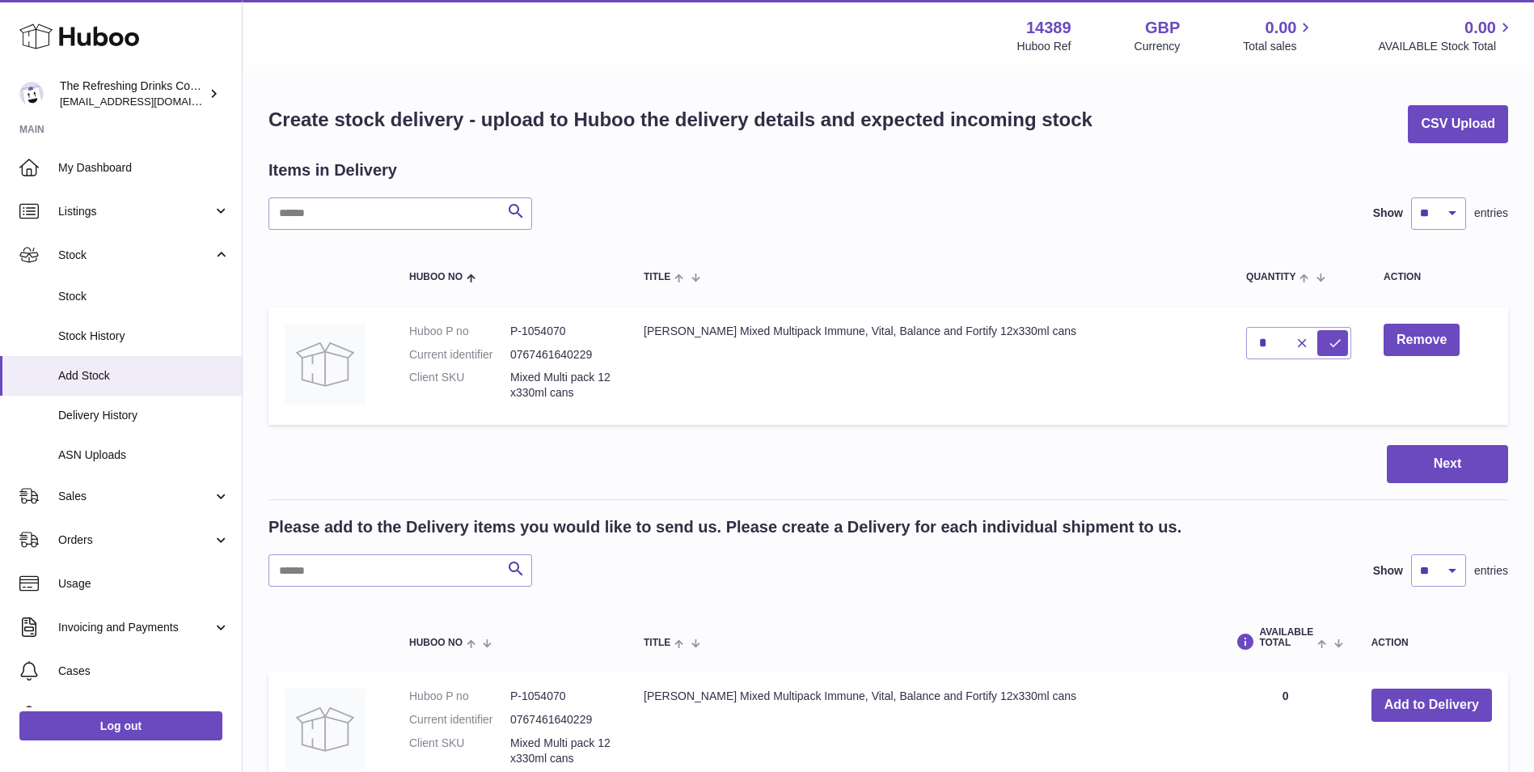
click at [929, 524] on h2 "Please add to the Delivery items you would like to send us. Please create a Del…" at bounding box center [725, 527] width 913 height 22
click at [137, 412] on span "Delivery History" at bounding box center [143, 415] width 171 height 15
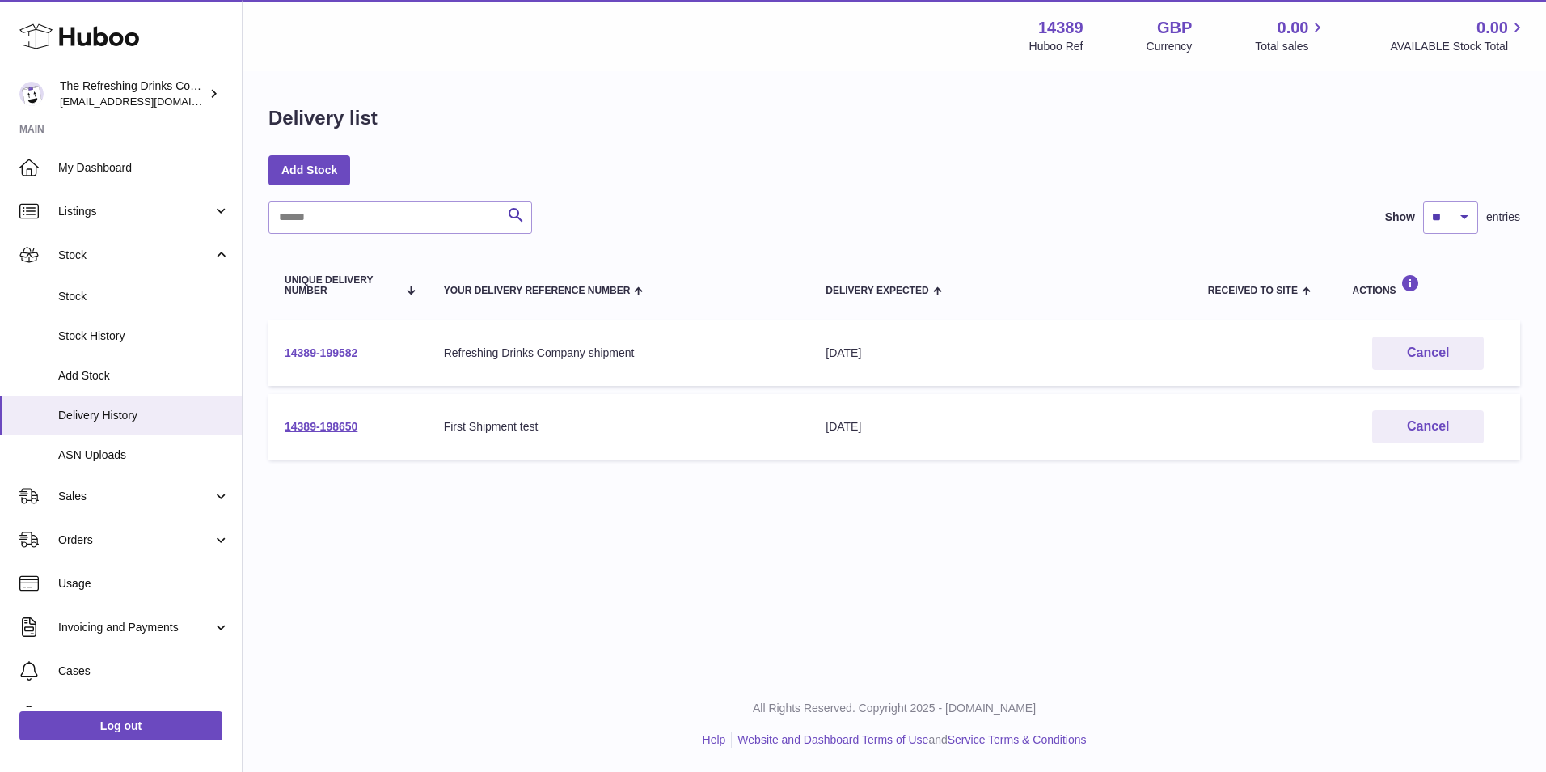
click at [335, 353] on link "14389-199582" at bounding box center [321, 352] width 73 height 13
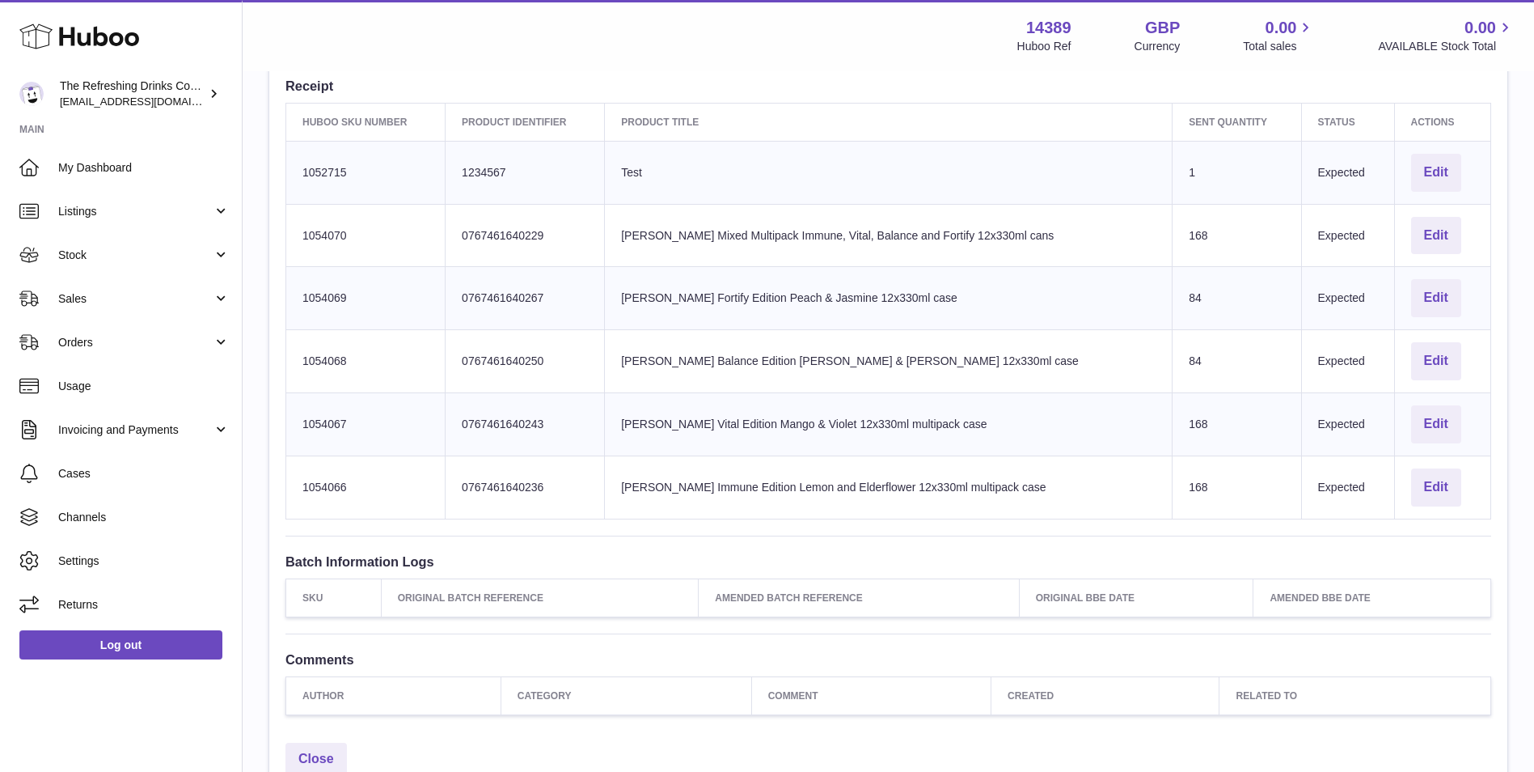
scroll to position [539, 0]
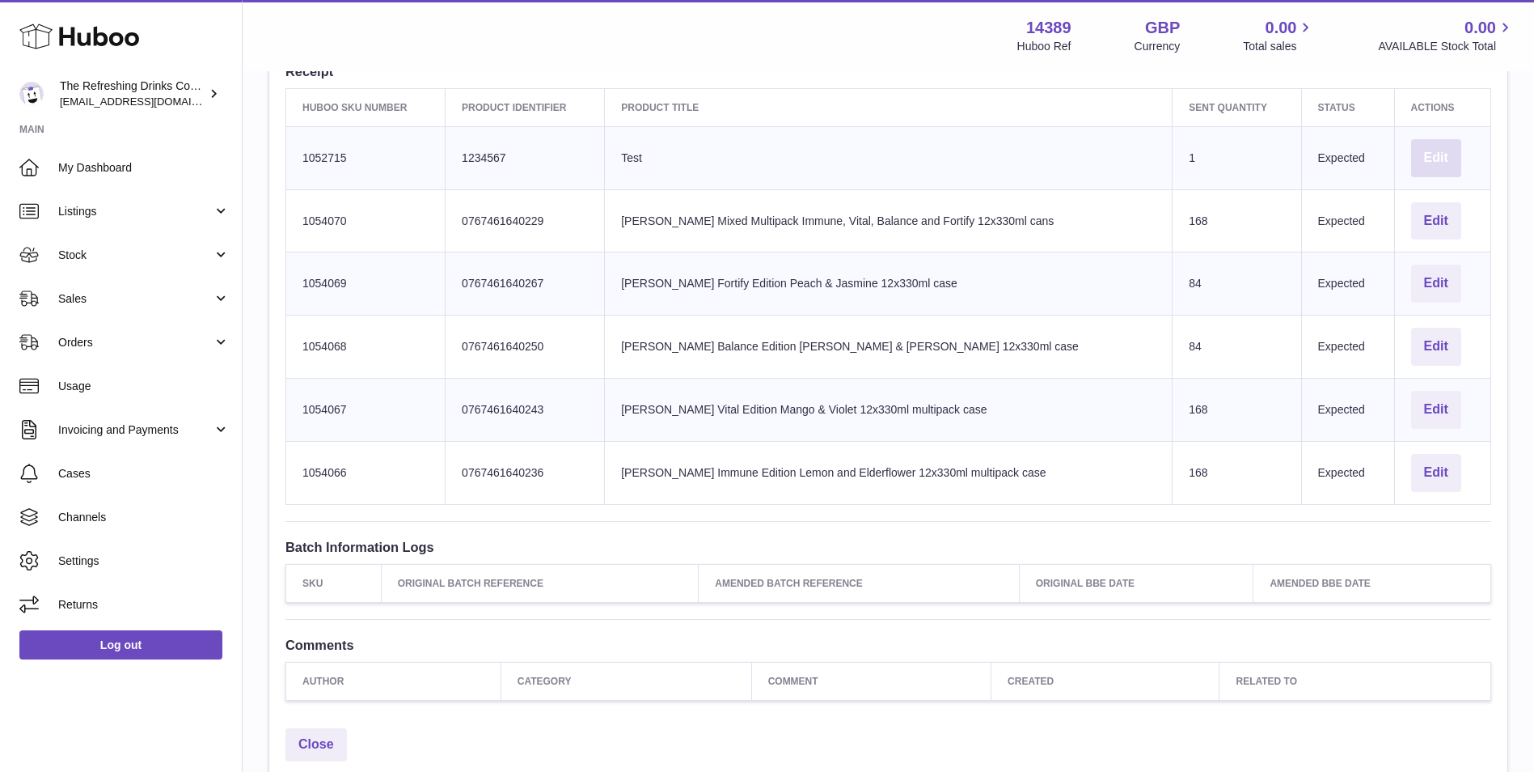
click at [1419, 163] on button "Edit" at bounding box center [1436, 158] width 50 height 38
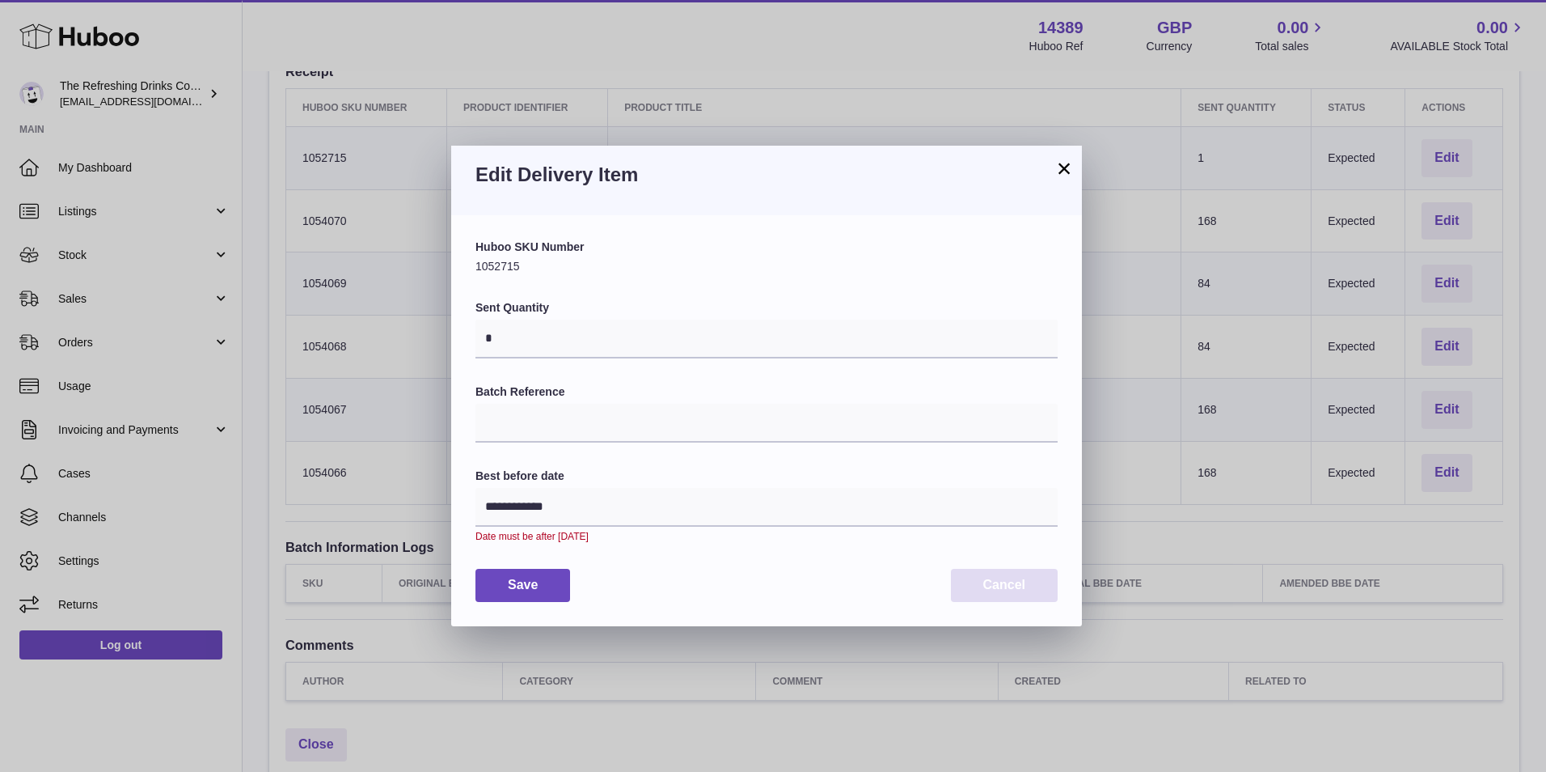
click at [1038, 594] on button "Cancel" at bounding box center [1004, 585] width 107 height 33
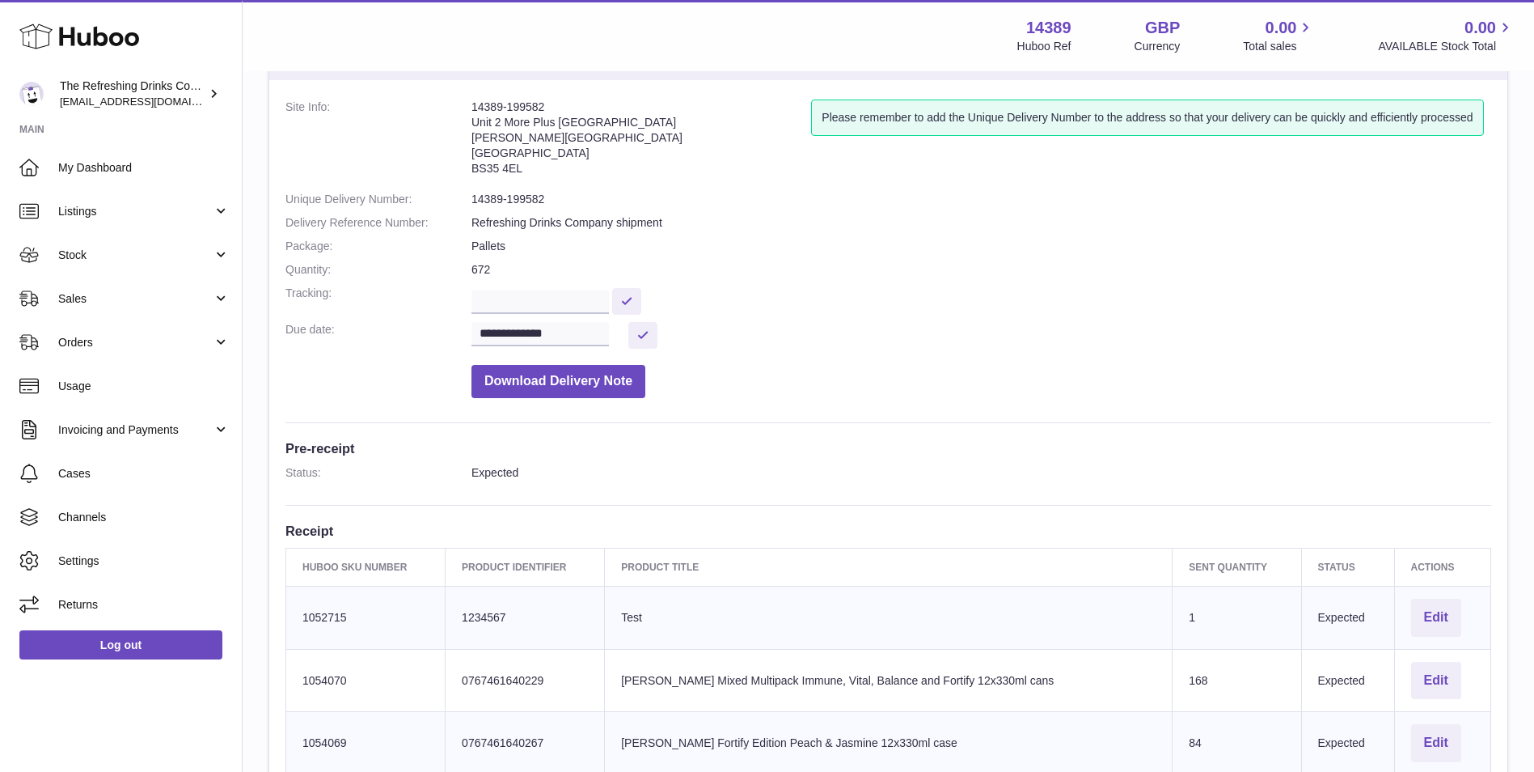
scroll to position [0, 0]
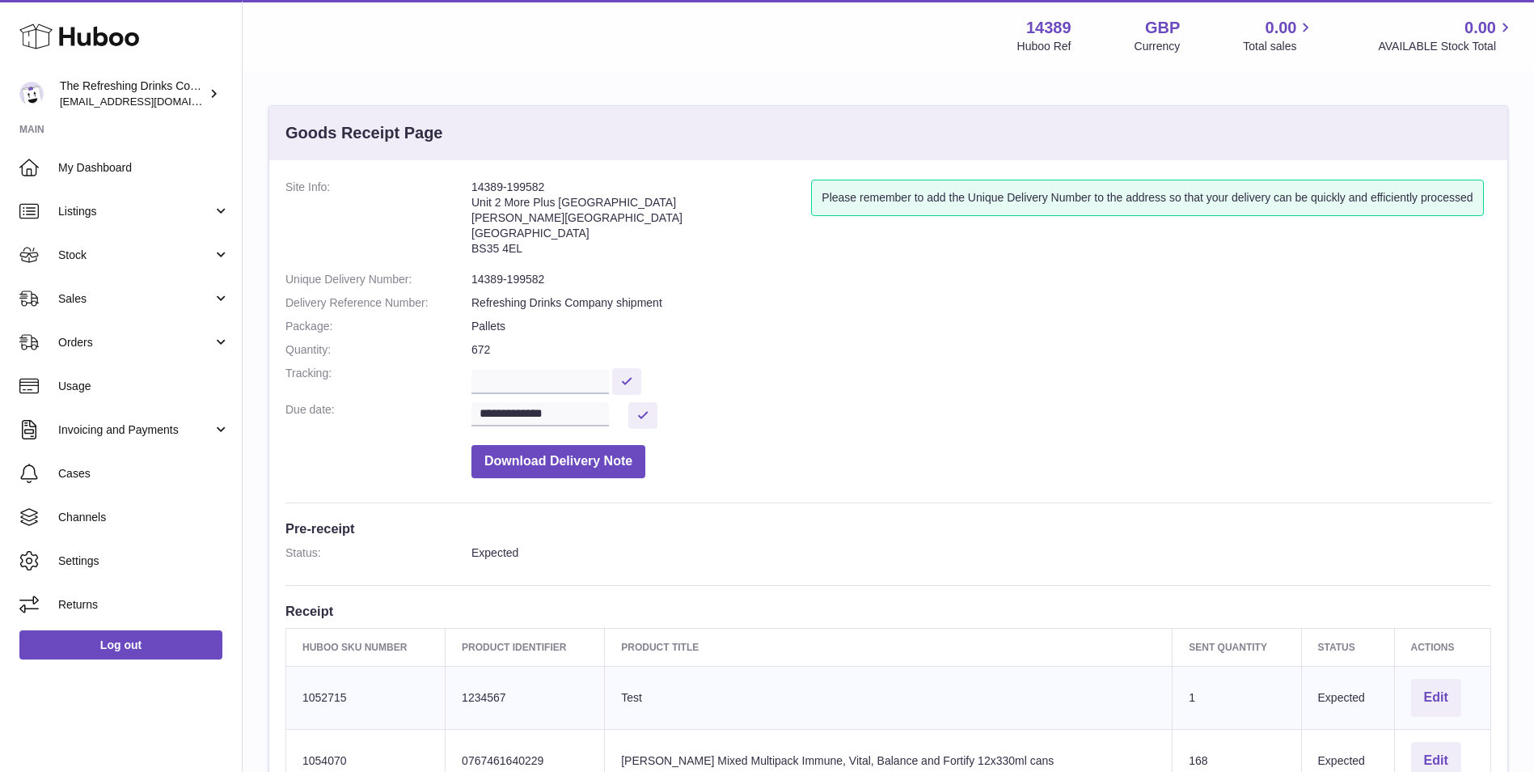
drag, startPoint x: 463, startPoint y: 185, endPoint x: 548, endPoint y: 179, distance: 86.0
click at [548, 179] on div "**********" at bounding box center [888, 709] width 1238 height 1099
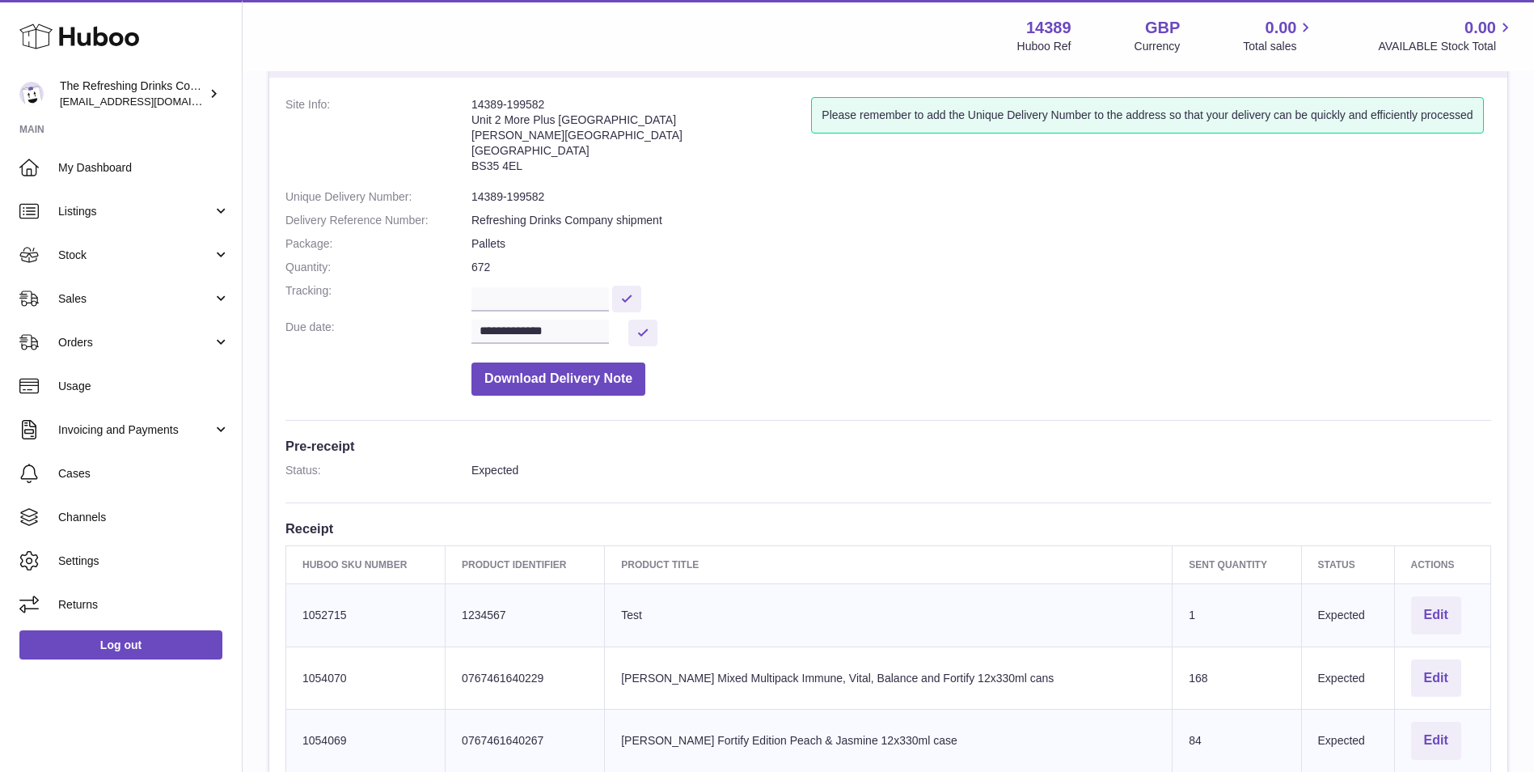
scroll to position [135, 0]
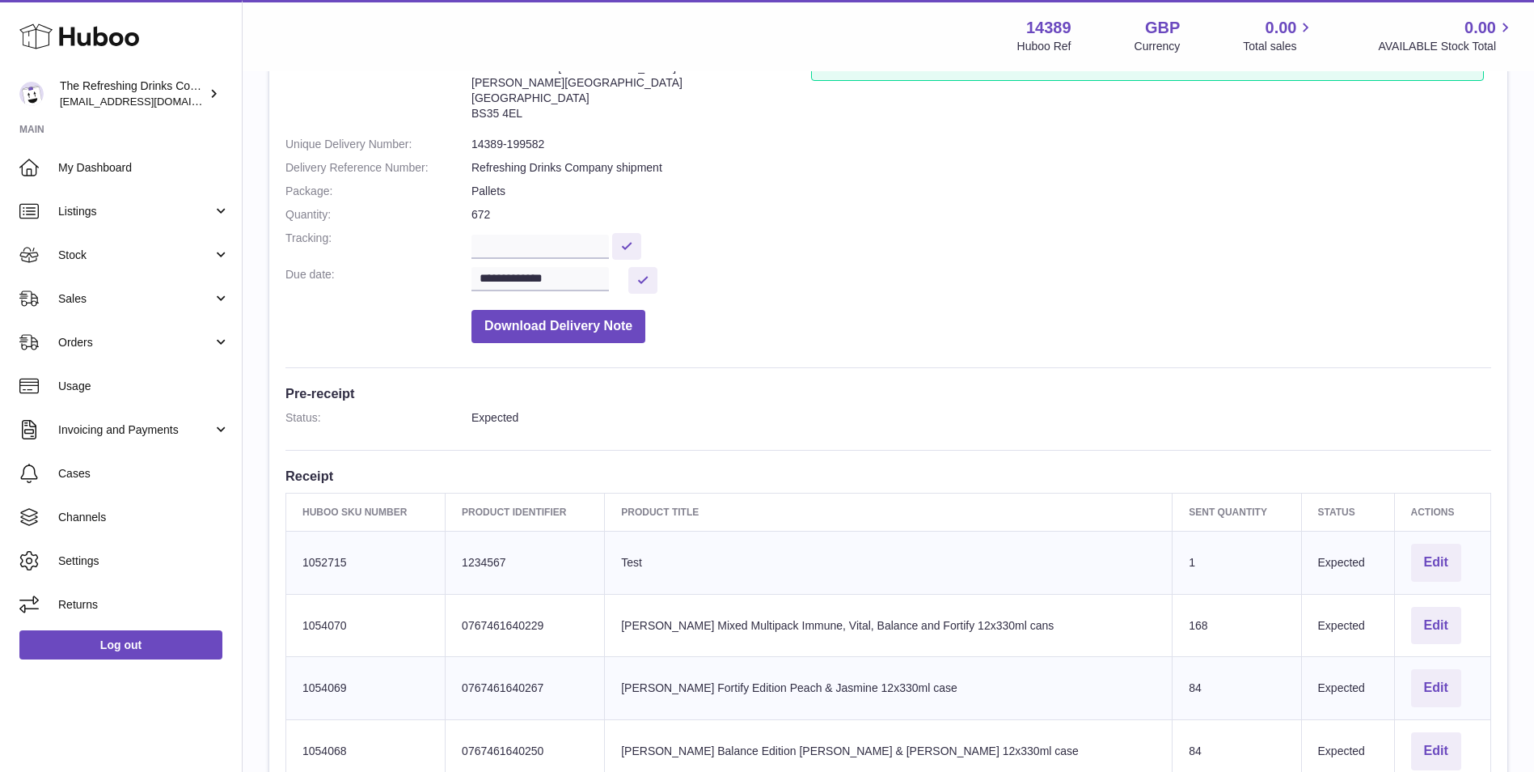
click at [988, 323] on dd "Download Delivery Note" at bounding box center [982, 322] width 1020 height 41
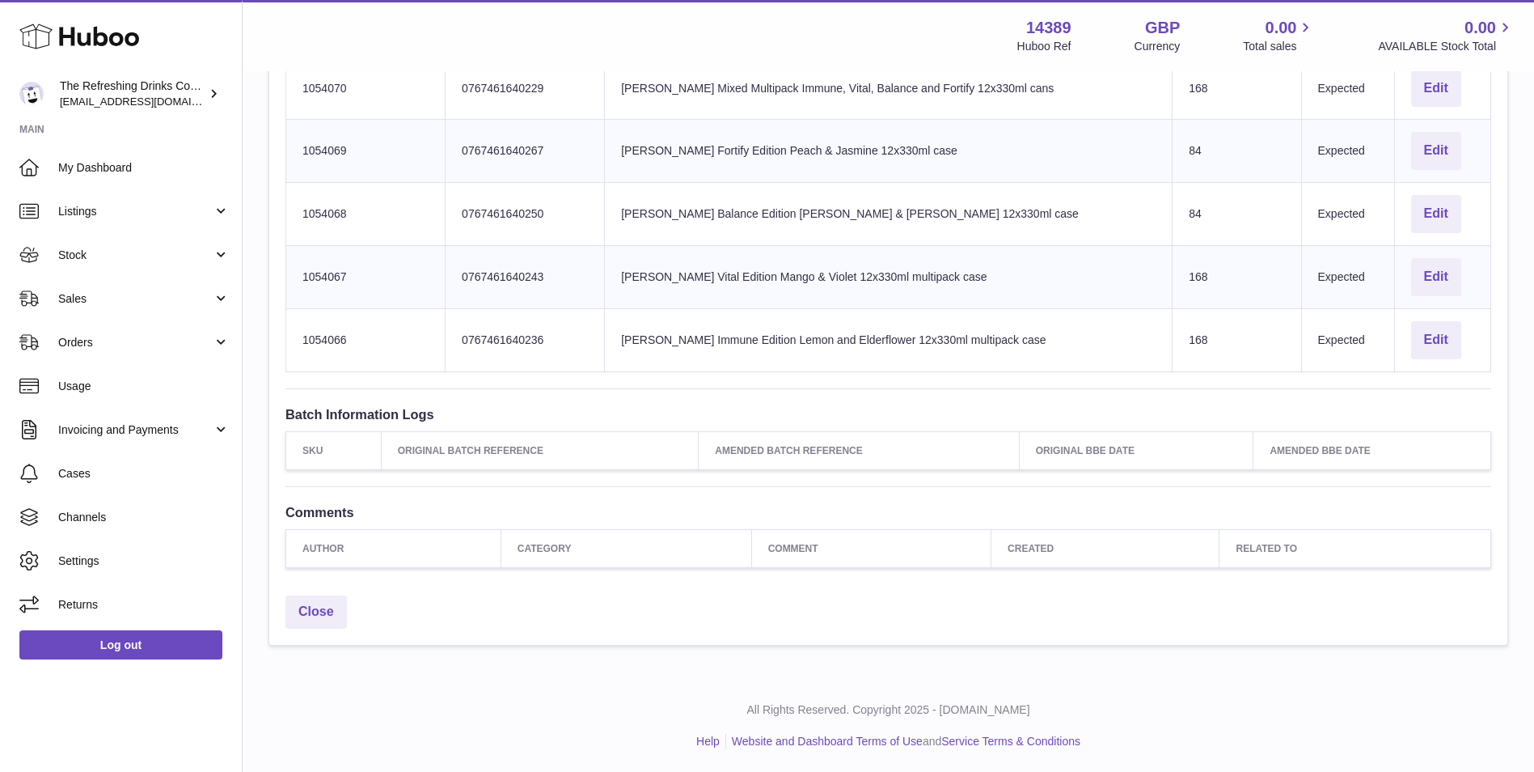
scroll to position [0, 0]
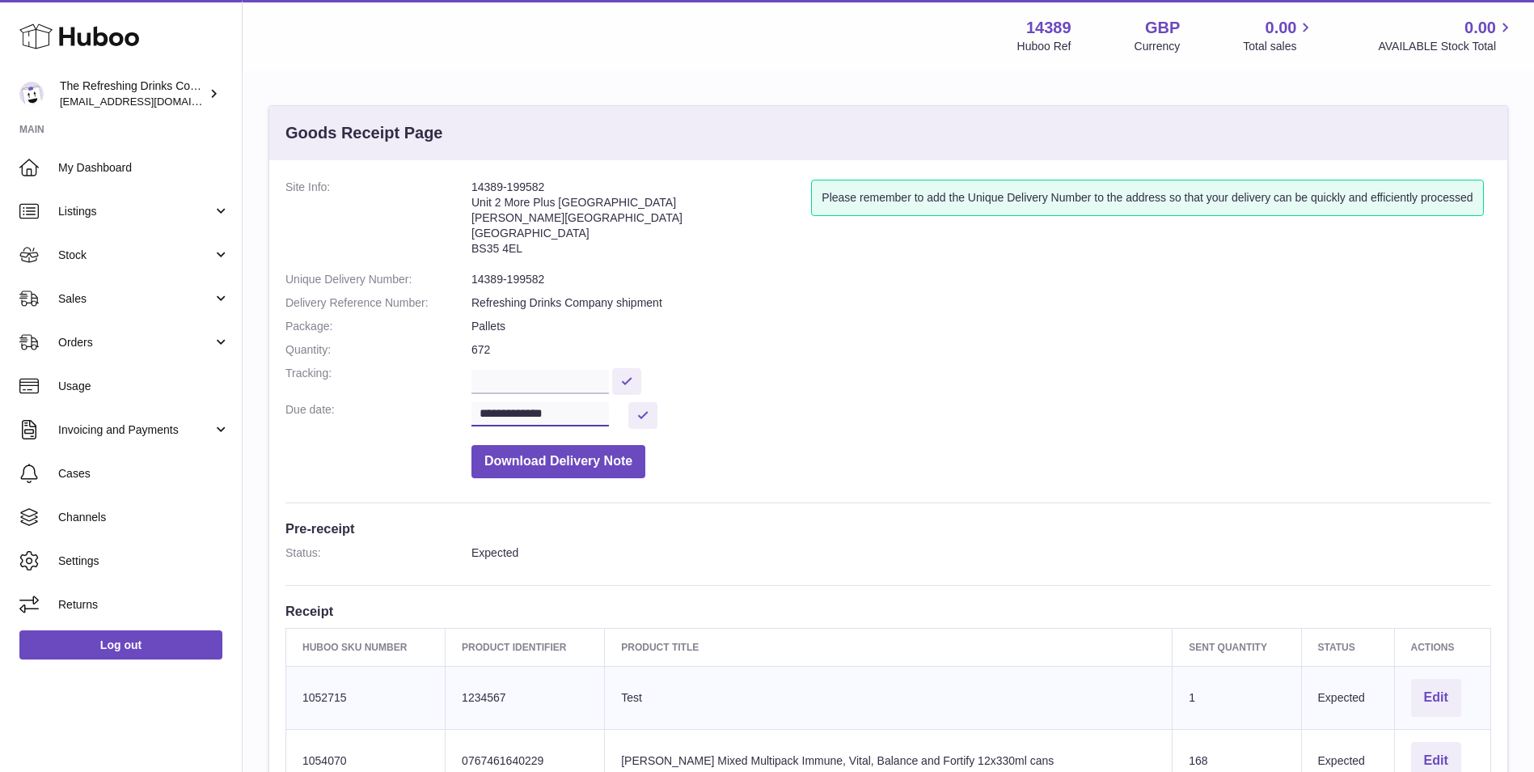
click at [598, 415] on input "**********" at bounding box center [540, 414] width 137 height 24
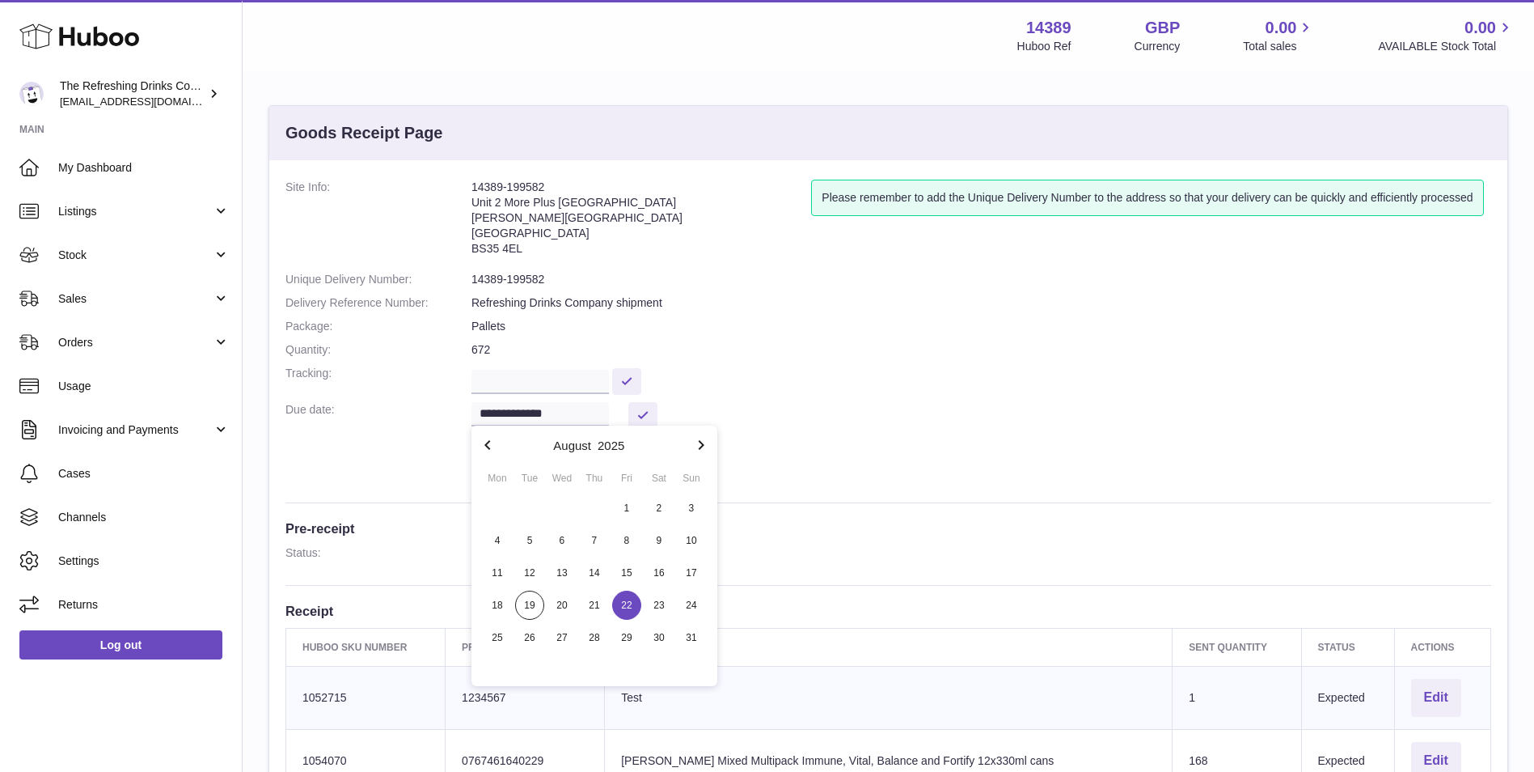
click at [1013, 415] on dd "**********" at bounding box center [982, 415] width 1020 height 27
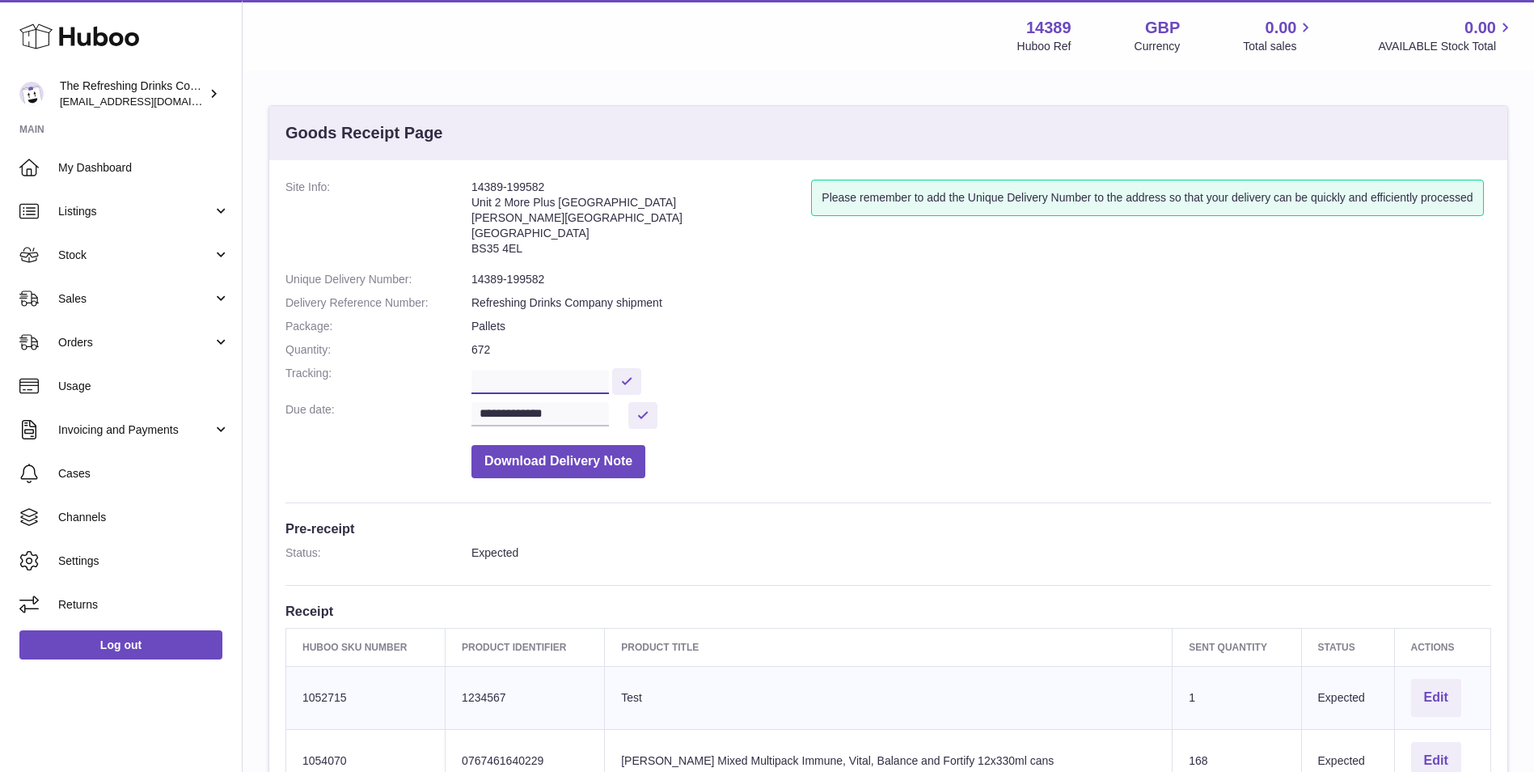
click at [594, 378] on input "text" at bounding box center [540, 382] width 137 height 24
click at [579, 411] on input "**********" at bounding box center [540, 414] width 137 height 24
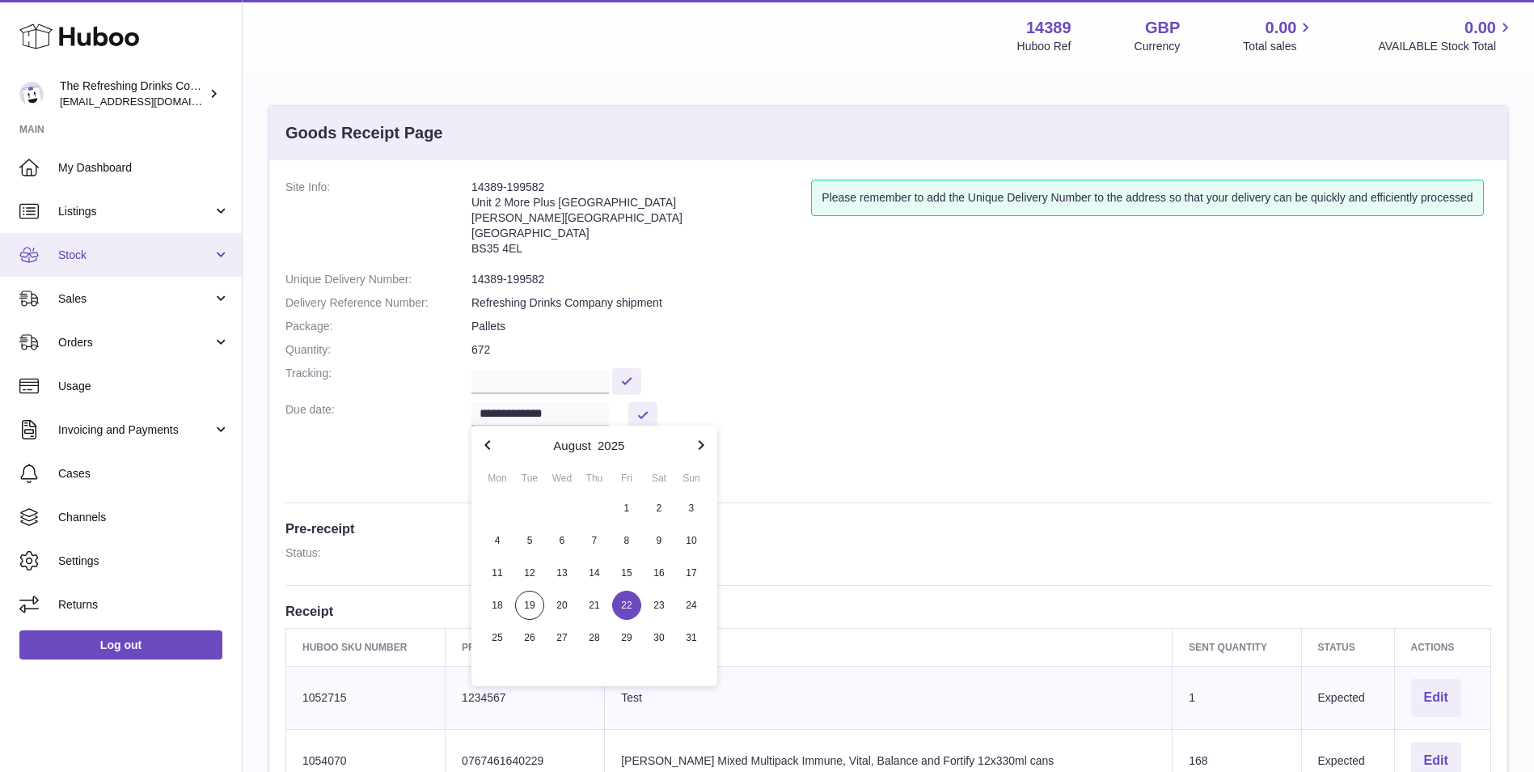
click at [150, 254] on span "Stock" at bounding box center [135, 254] width 154 height 15
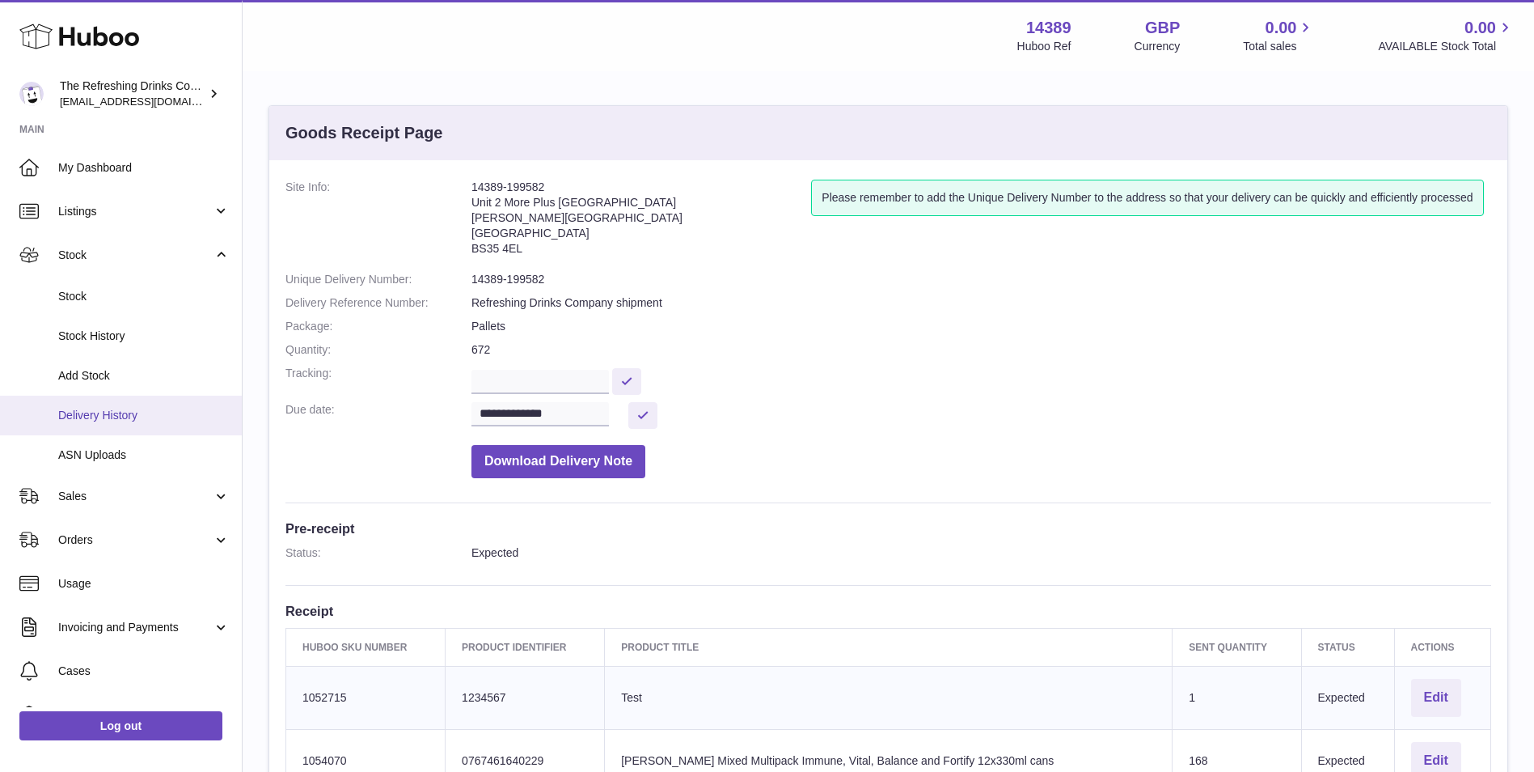
click at [154, 409] on span "Delivery History" at bounding box center [143, 415] width 171 height 15
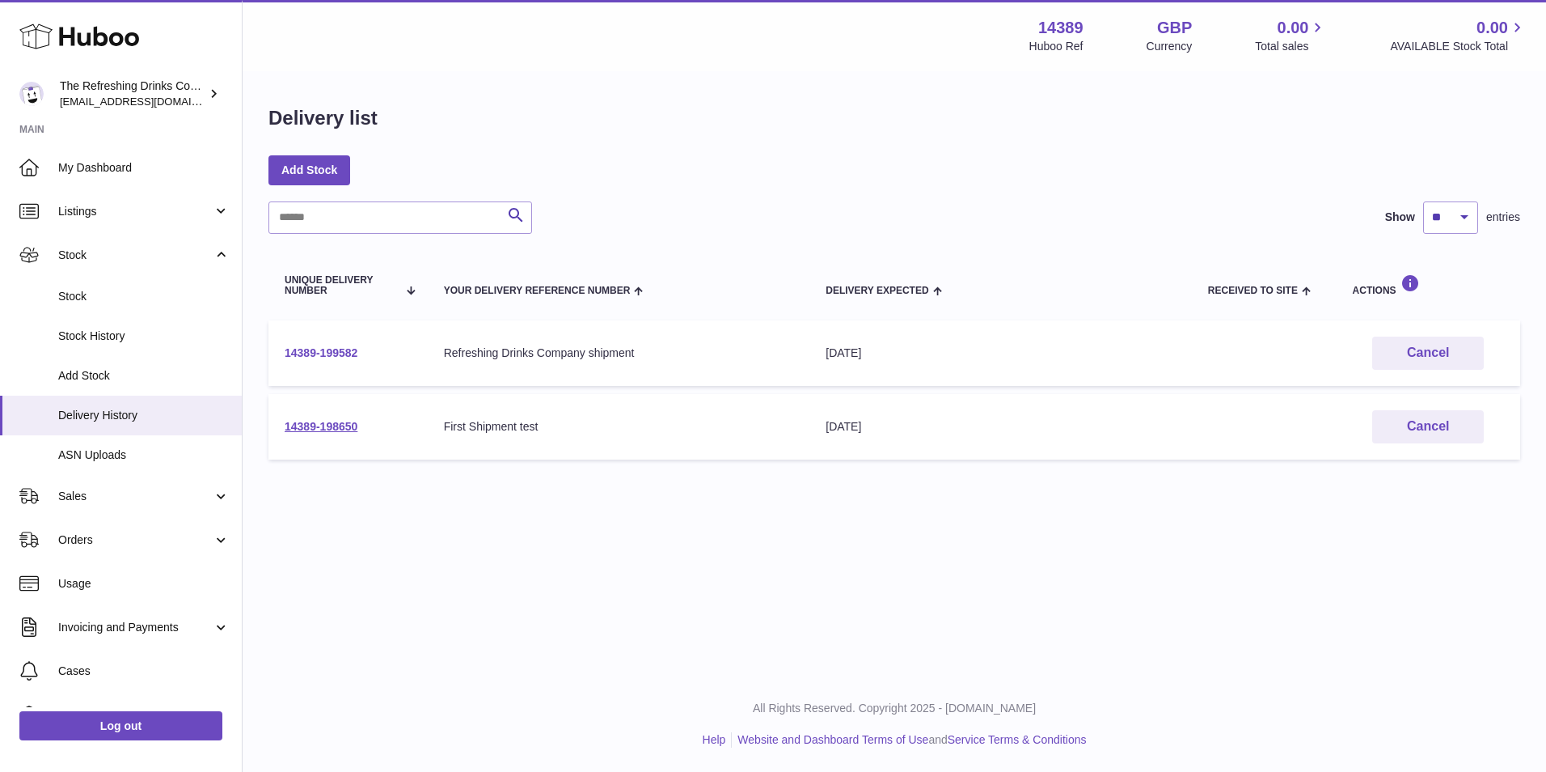
click at [332, 358] on link "14389-199582" at bounding box center [321, 352] width 73 height 13
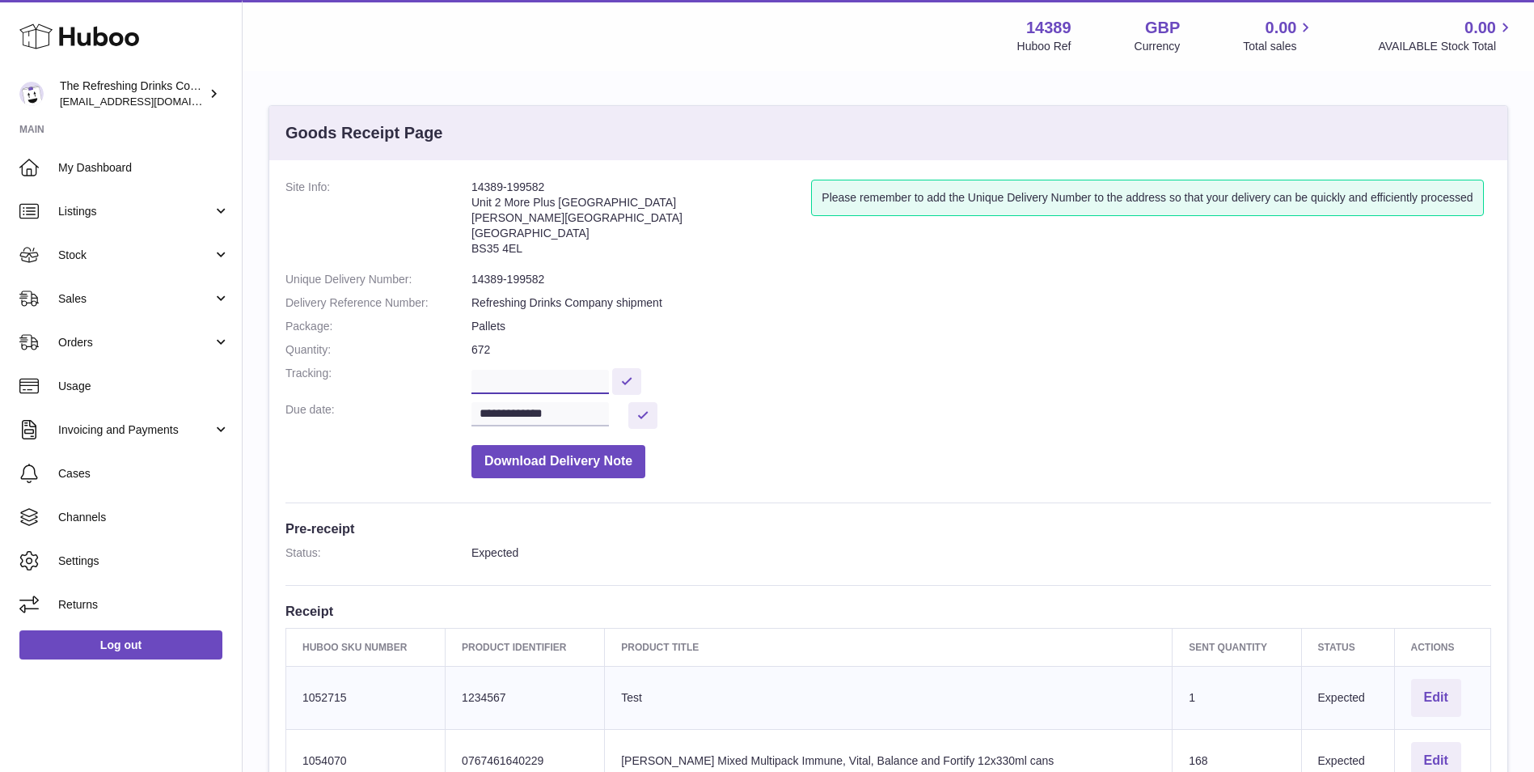
click at [505, 376] on input "text" at bounding box center [540, 382] width 137 height 24
click at [609, 412] on input "**********" at bounding box center [540, 414] width 137 height 24
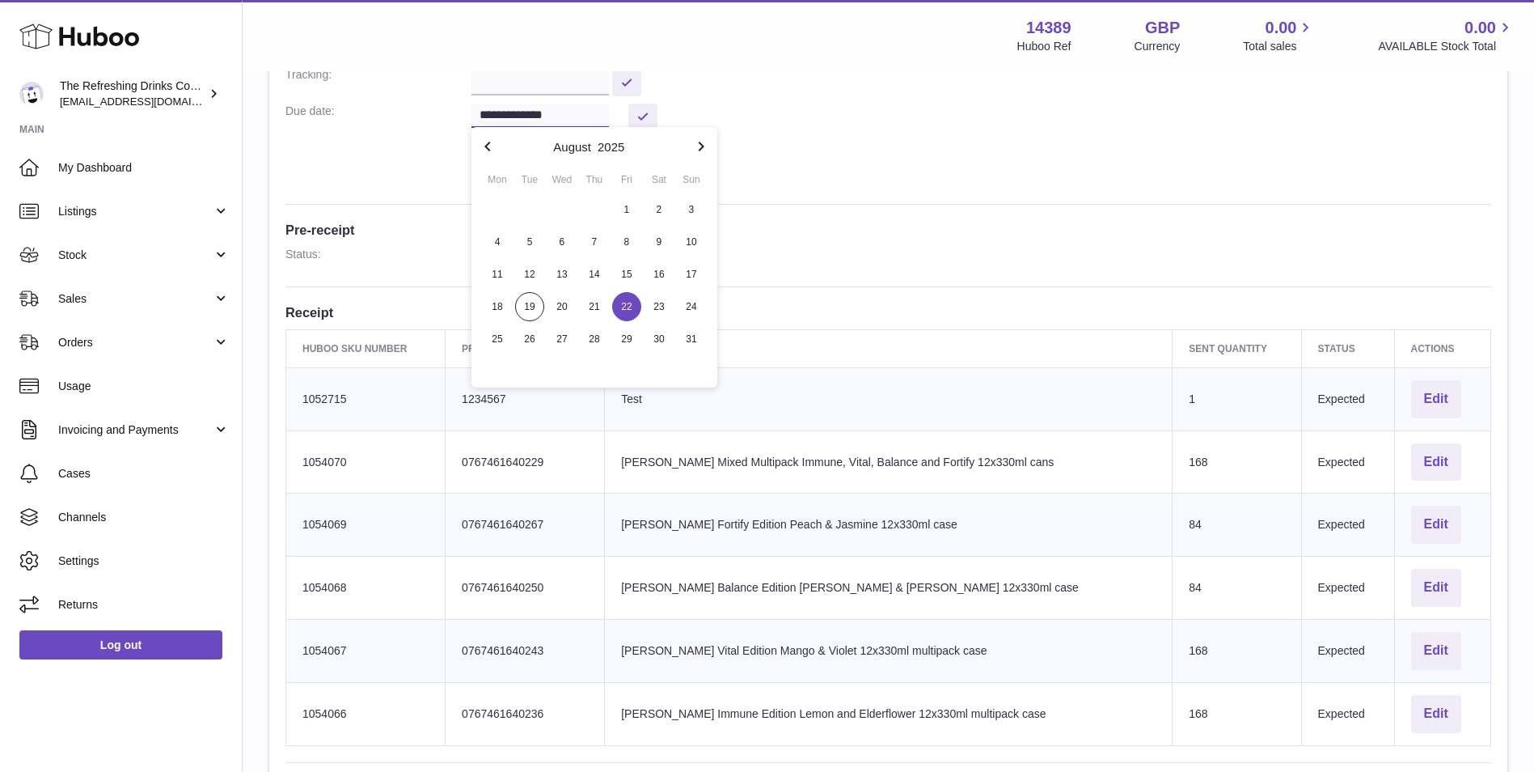
scroll to position [135, 0]
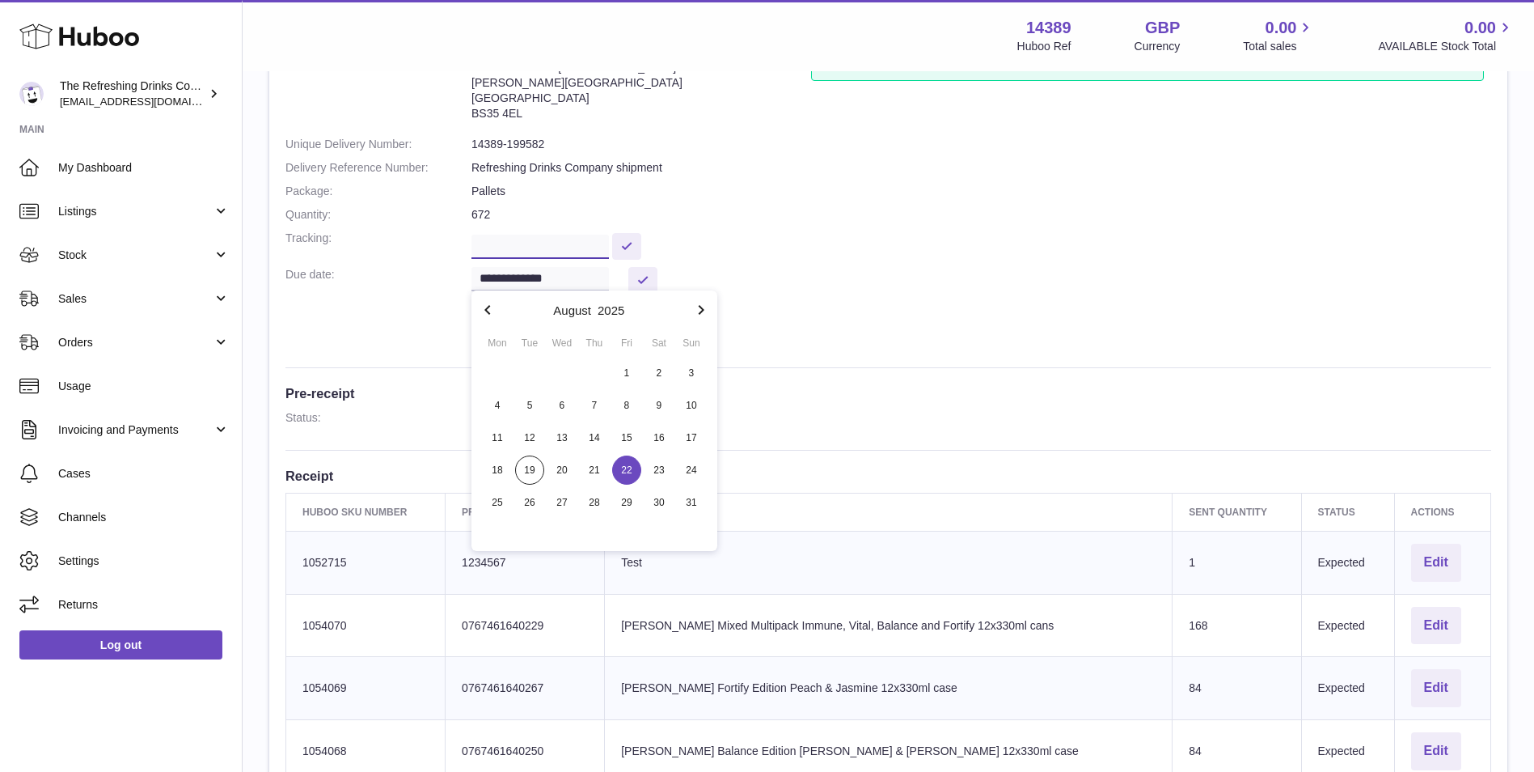
click at [591, 241] on input "text" at bounding box center [540, 247] width 137 height 24
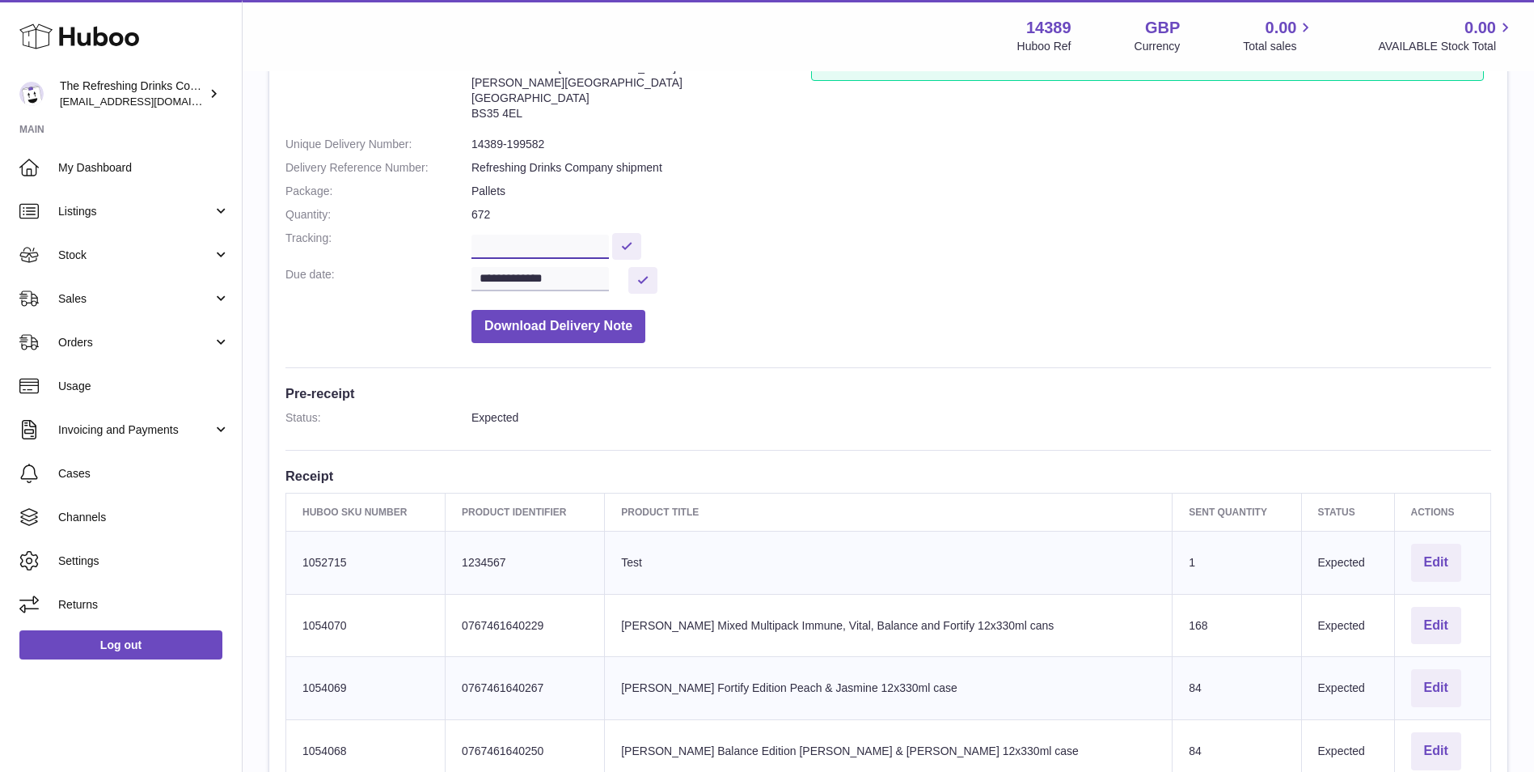
scroll to position [0, 0]
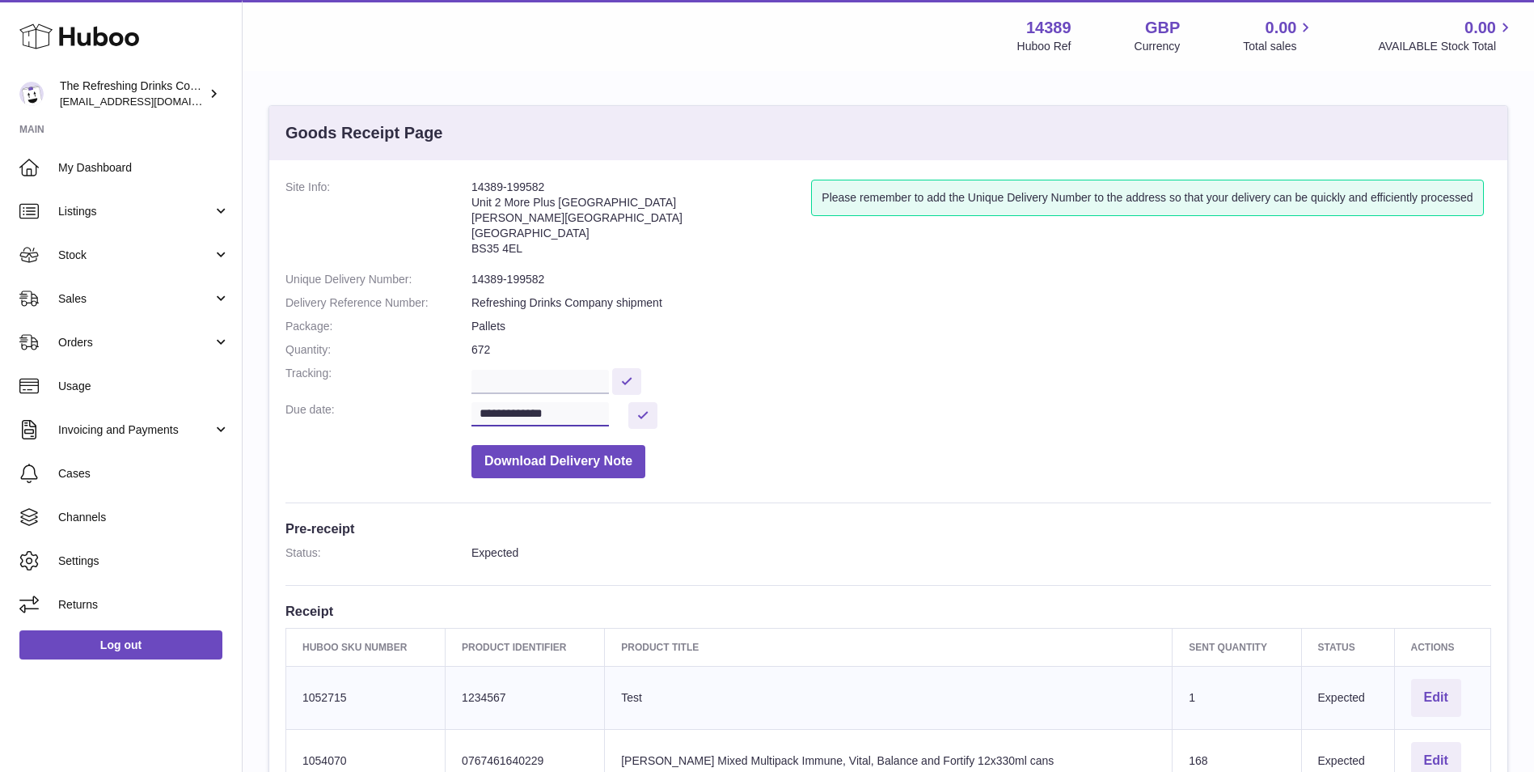
click at [592, 407] on input "**********" at bounding box center [540, 414] width 137 height 24
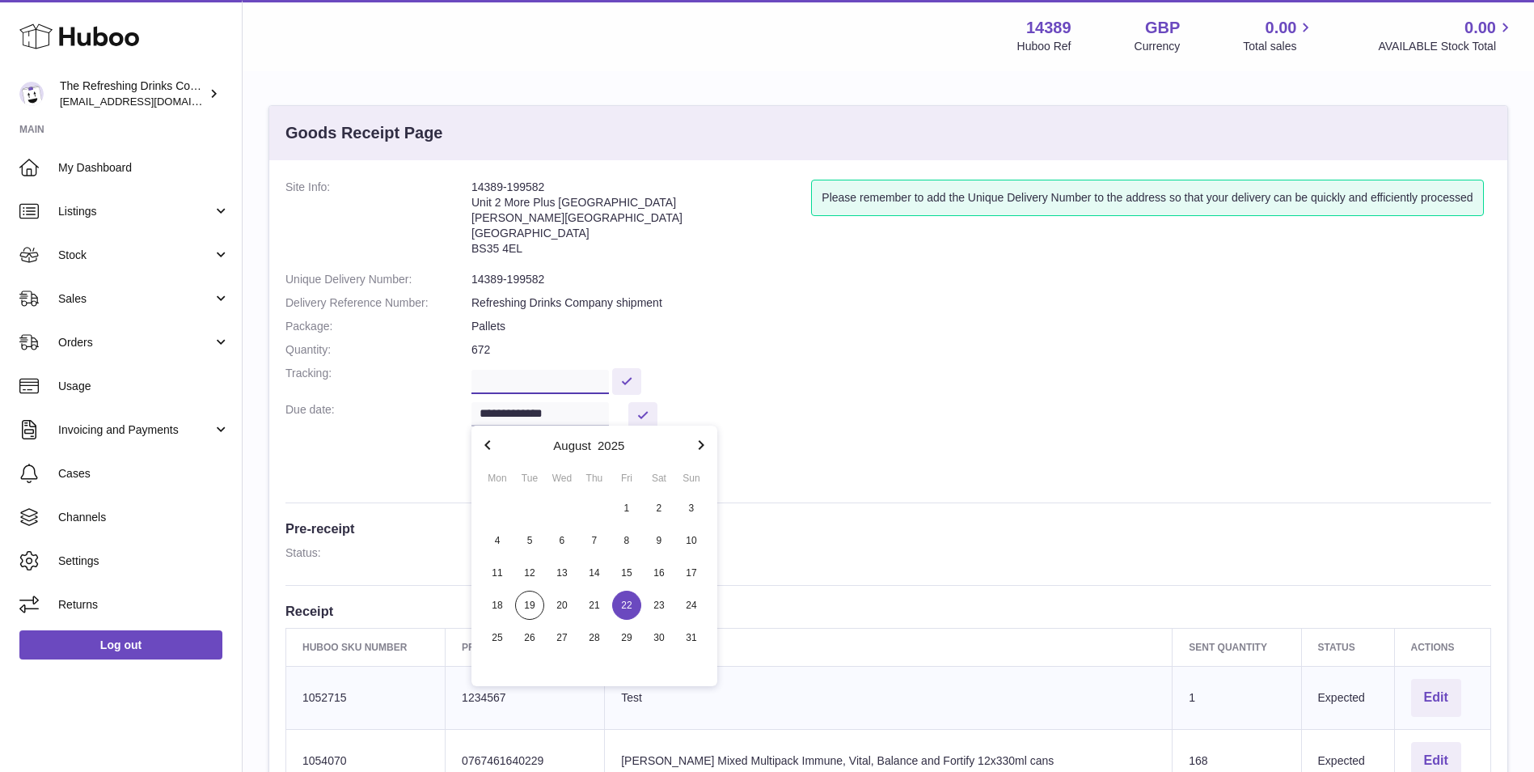
click at [540, 383] on input "text" at bounding box center [540, 382] width 137 height 24
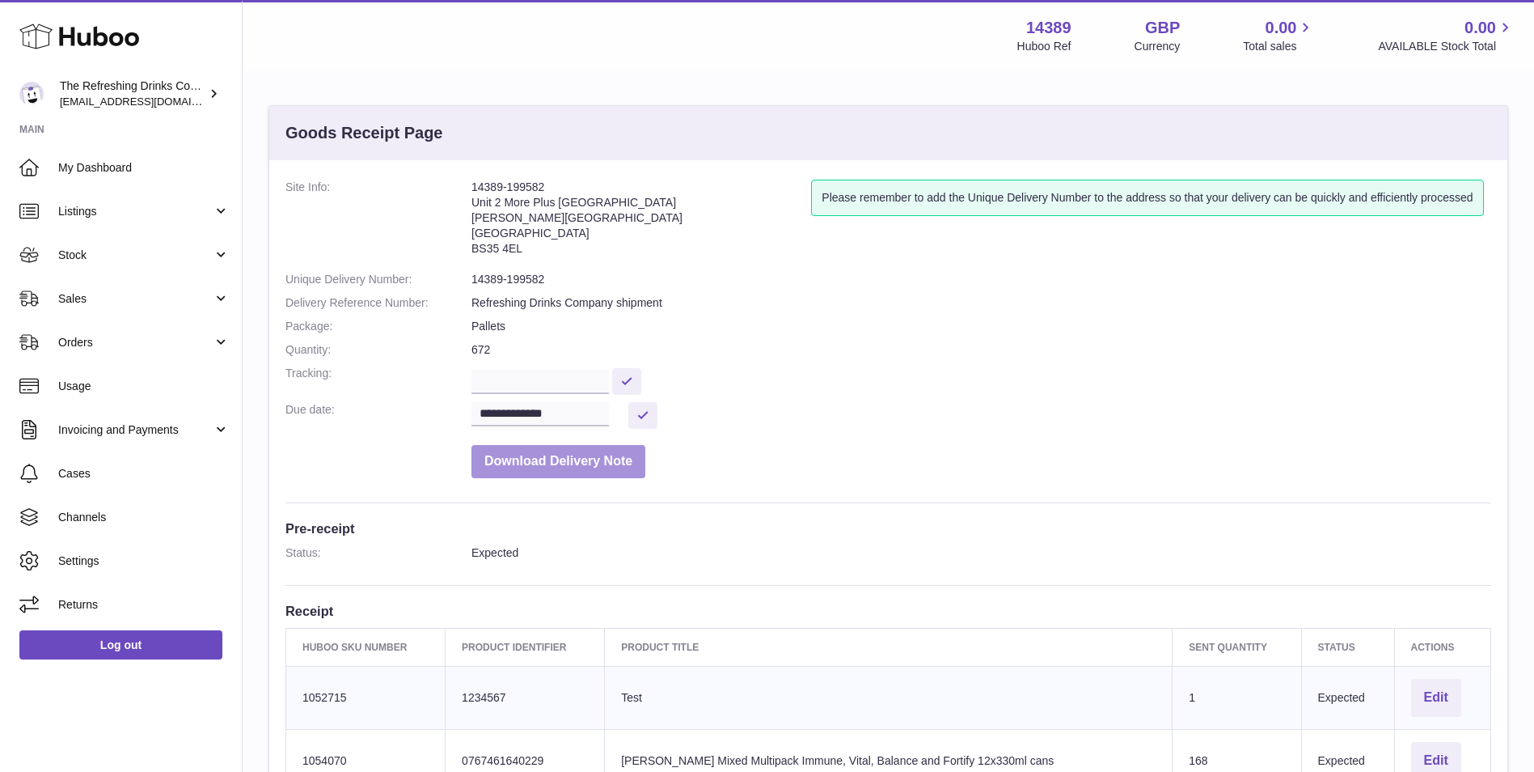
click at [565, 465] on button "Download Delivery Note" at bounding box center [559, 461] width 174 height 33
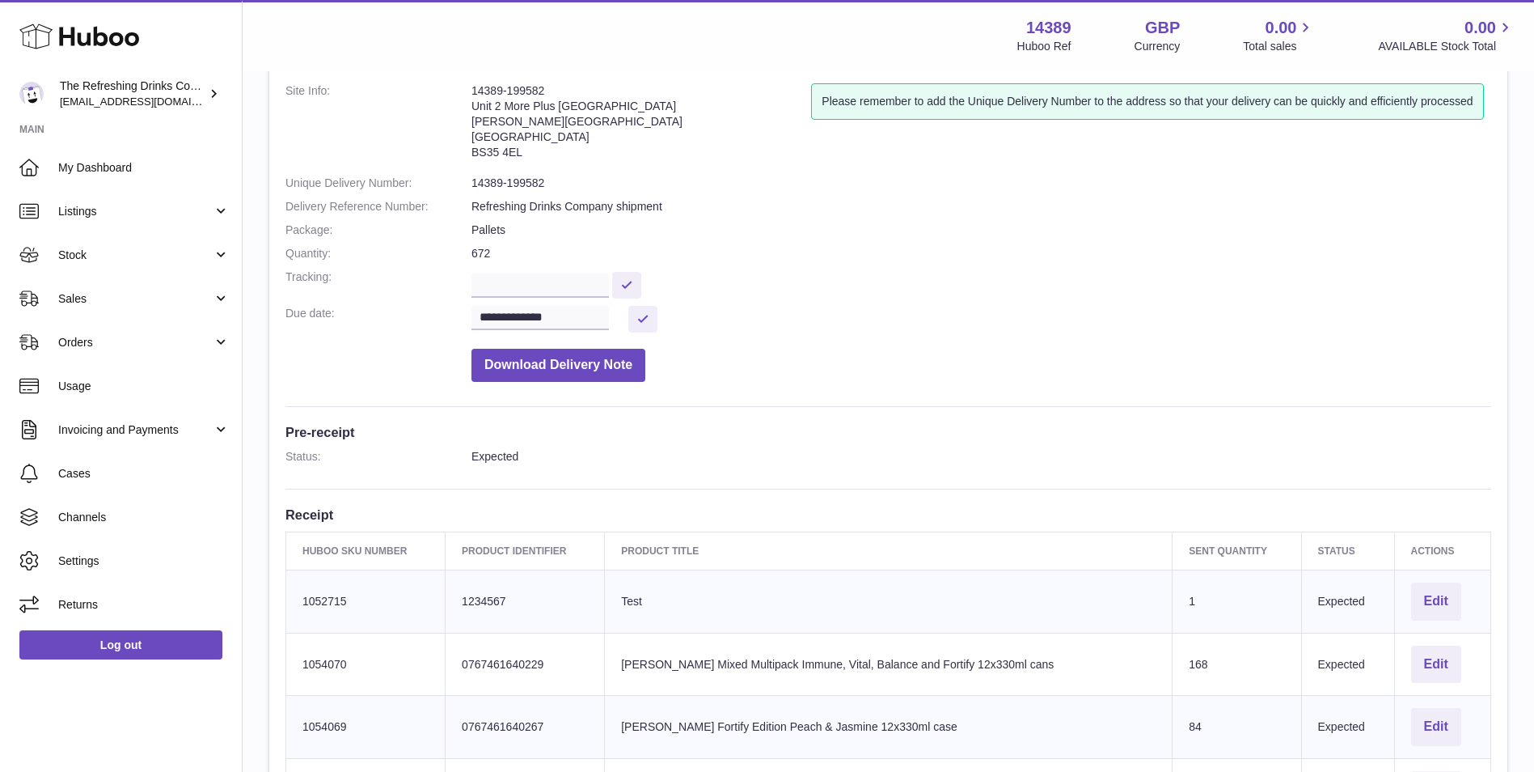
scroll to position [135, 0]
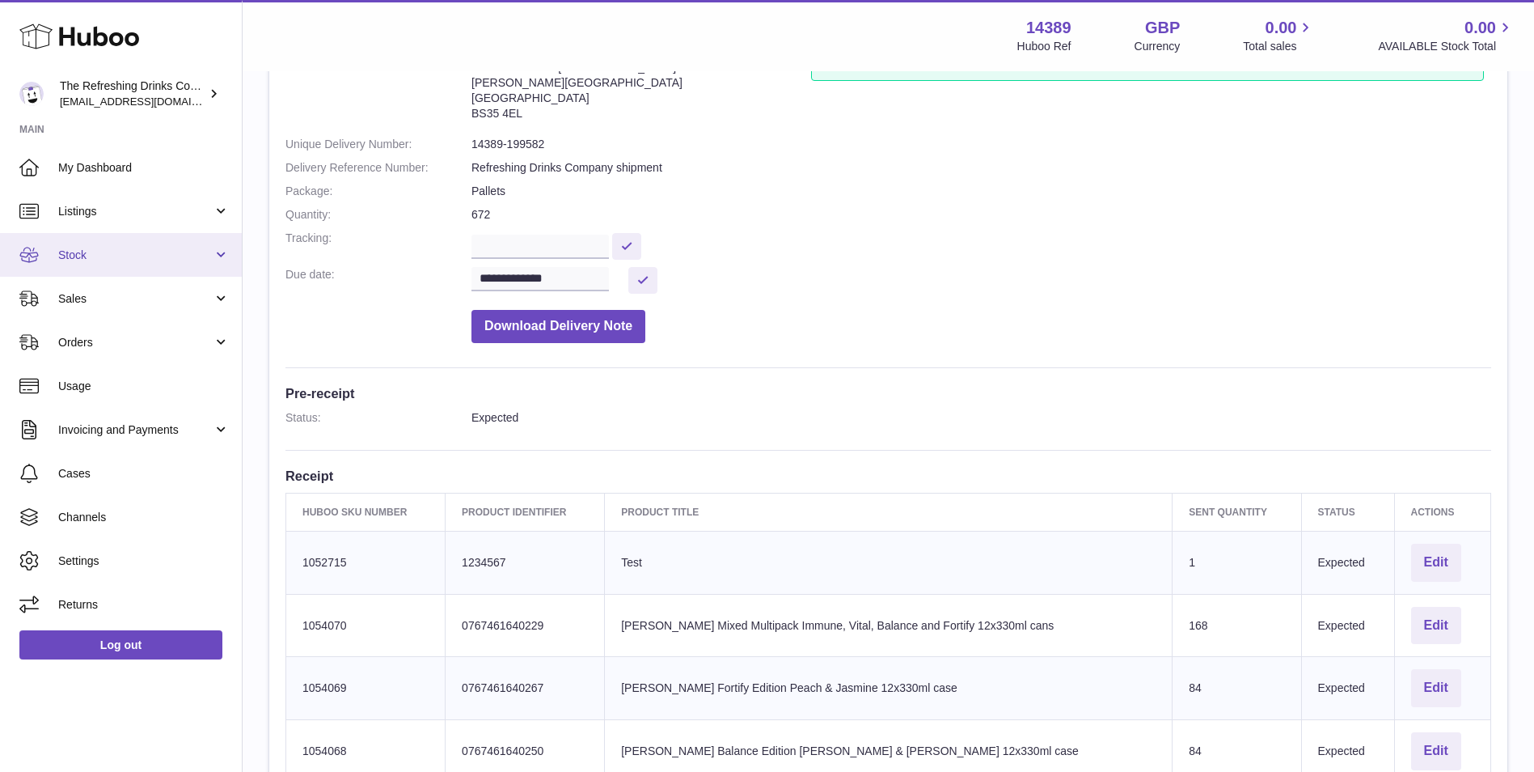
click at [104, 258] on span "Stock" at bounding box center [135, 254] width 154 height 15
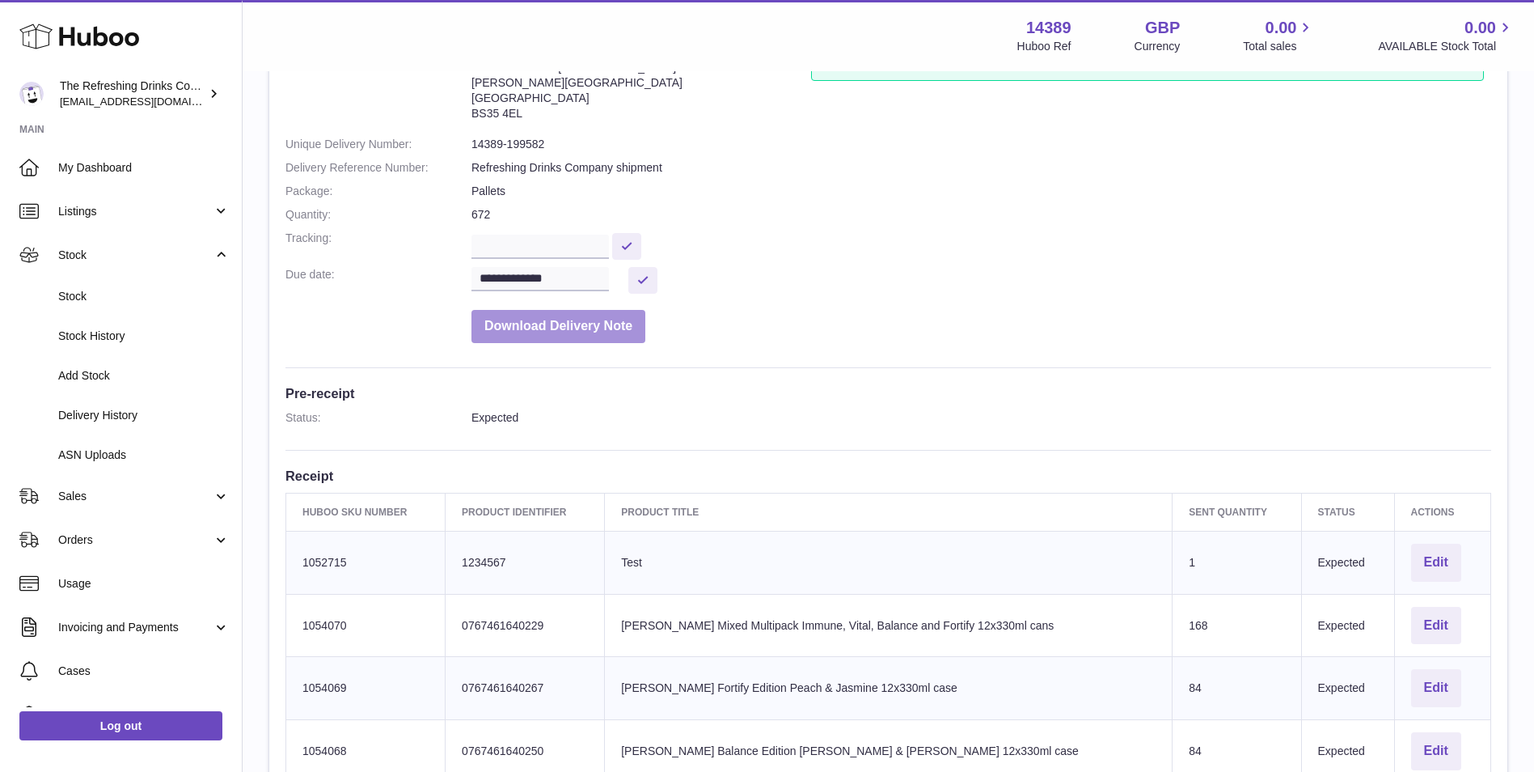
click at [526, 332] on button "Download Delivery Note" at bounding box center [559, 326] width 174 height 33
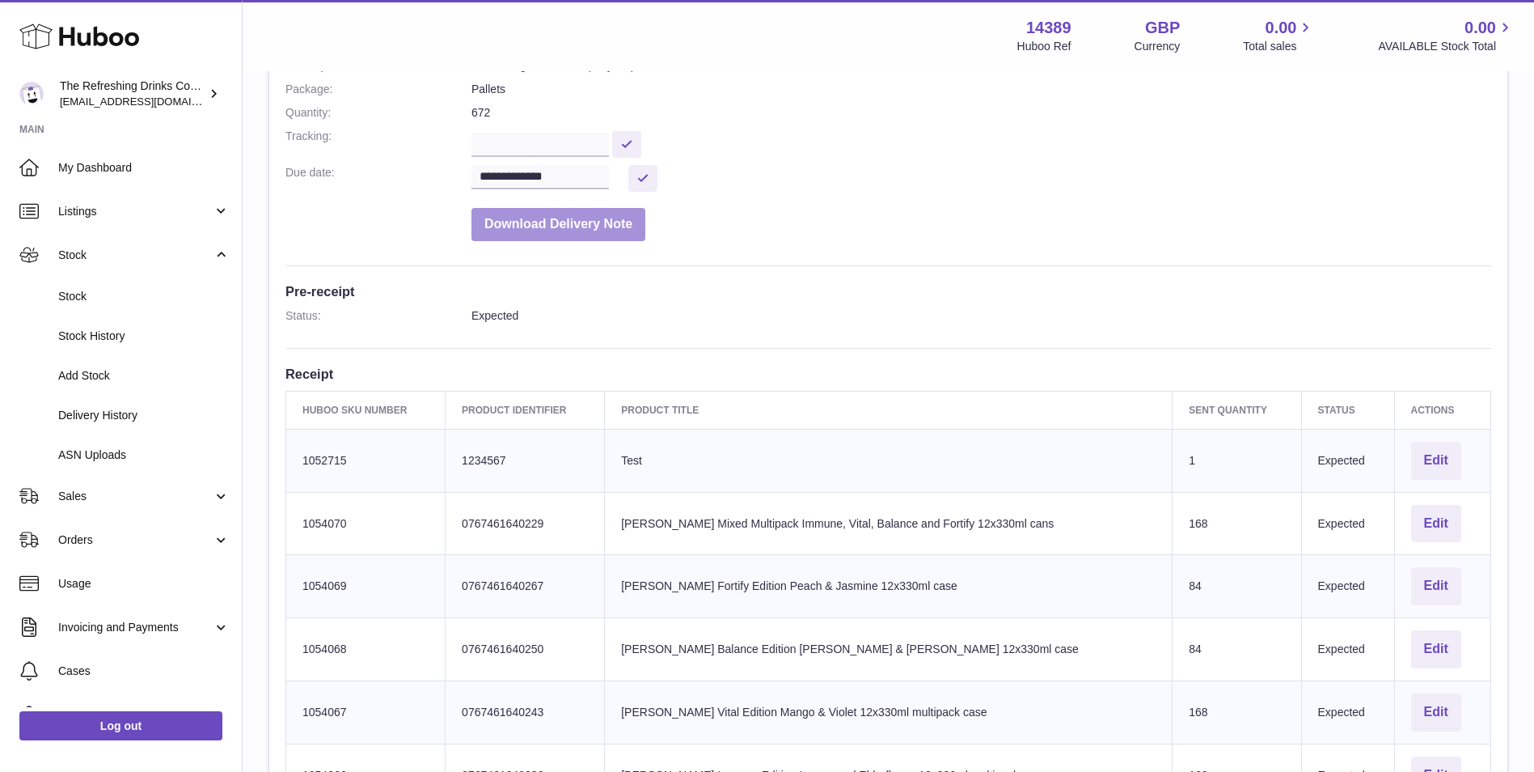
scroll to position [269, 0]
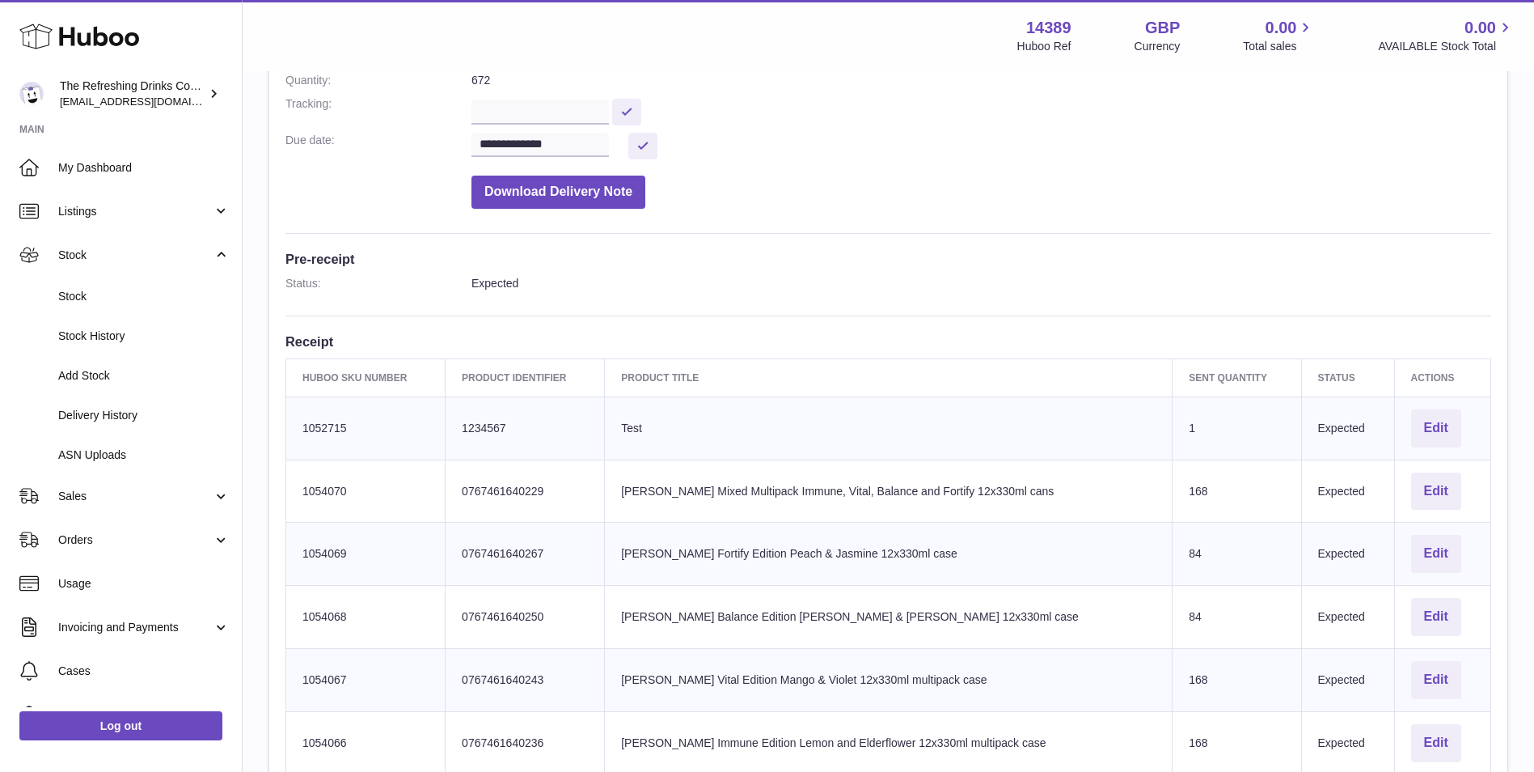
click at [859, 328] on div "**********" at bounding box center [888, 440] width 1238 height 1099
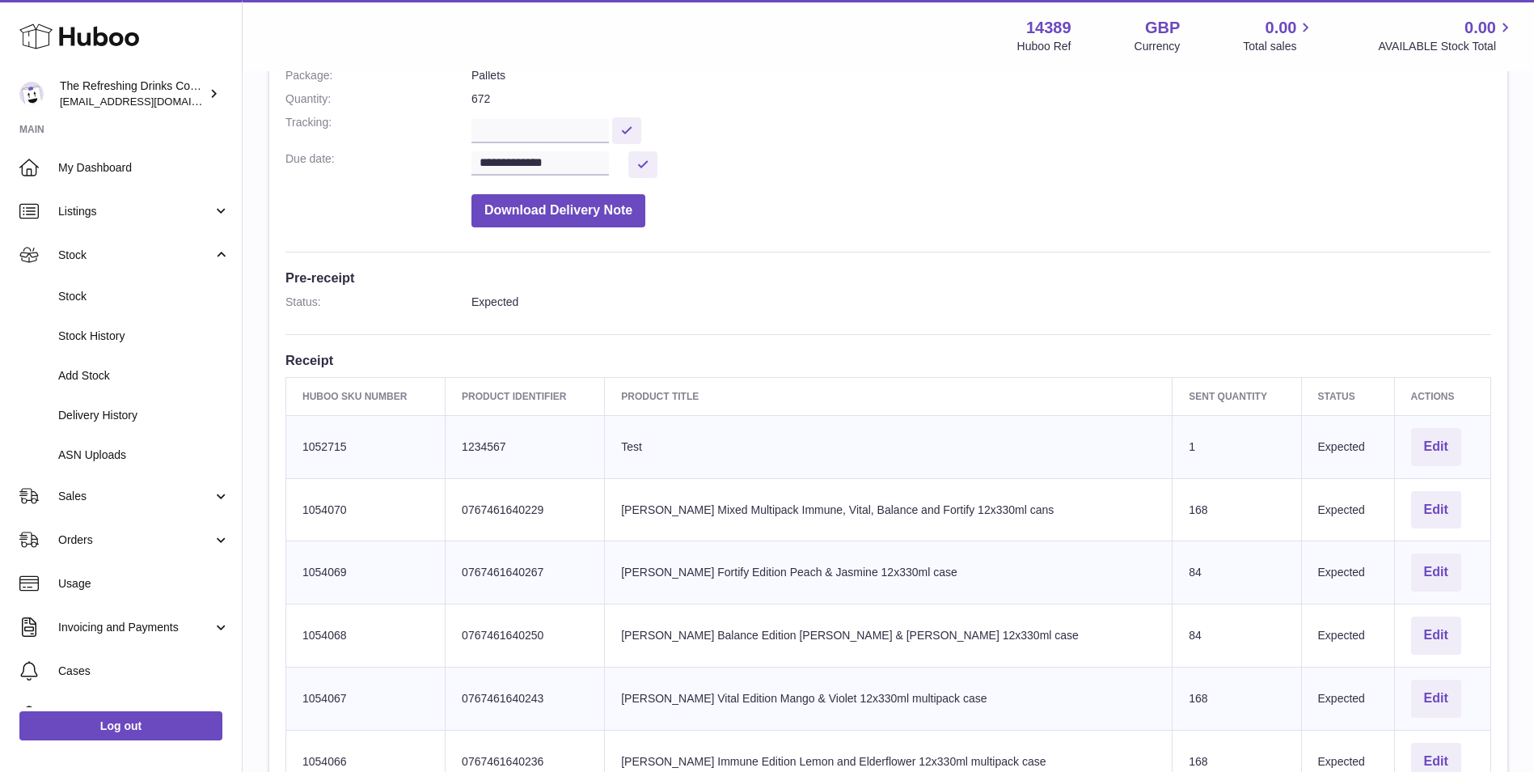
scroll to position [0, 0]
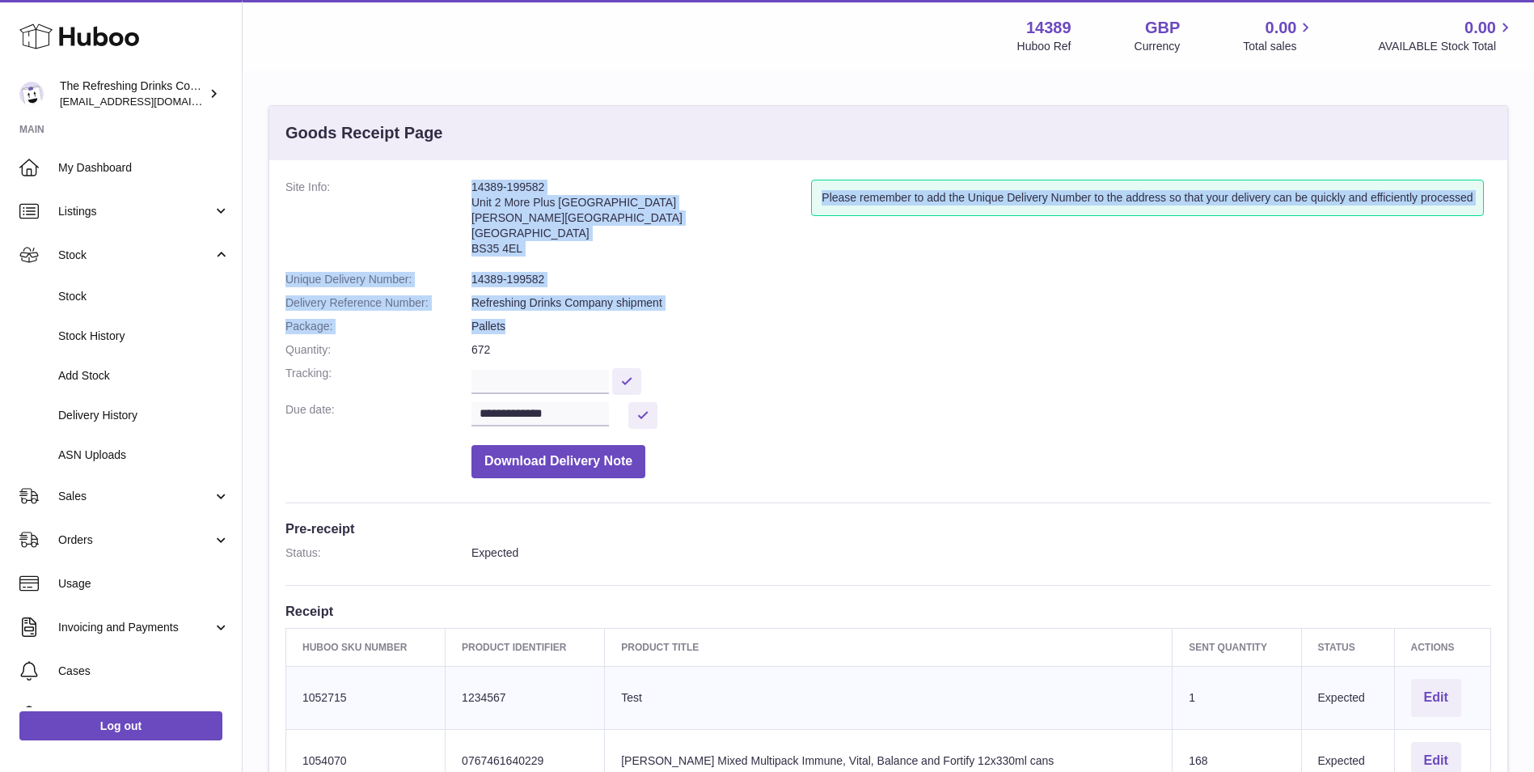
drag, startPoint x: 454, startPoint y: 169, endPoint x: 576, endPoint y: 321, distance: 195.0
click at [576, 321] on div "**********" at bounding box center [888, 709] width 1238 height 1099
click at [578, 323] on dd "Pallets" at bounding box center [982, 326] width 1020 height 15
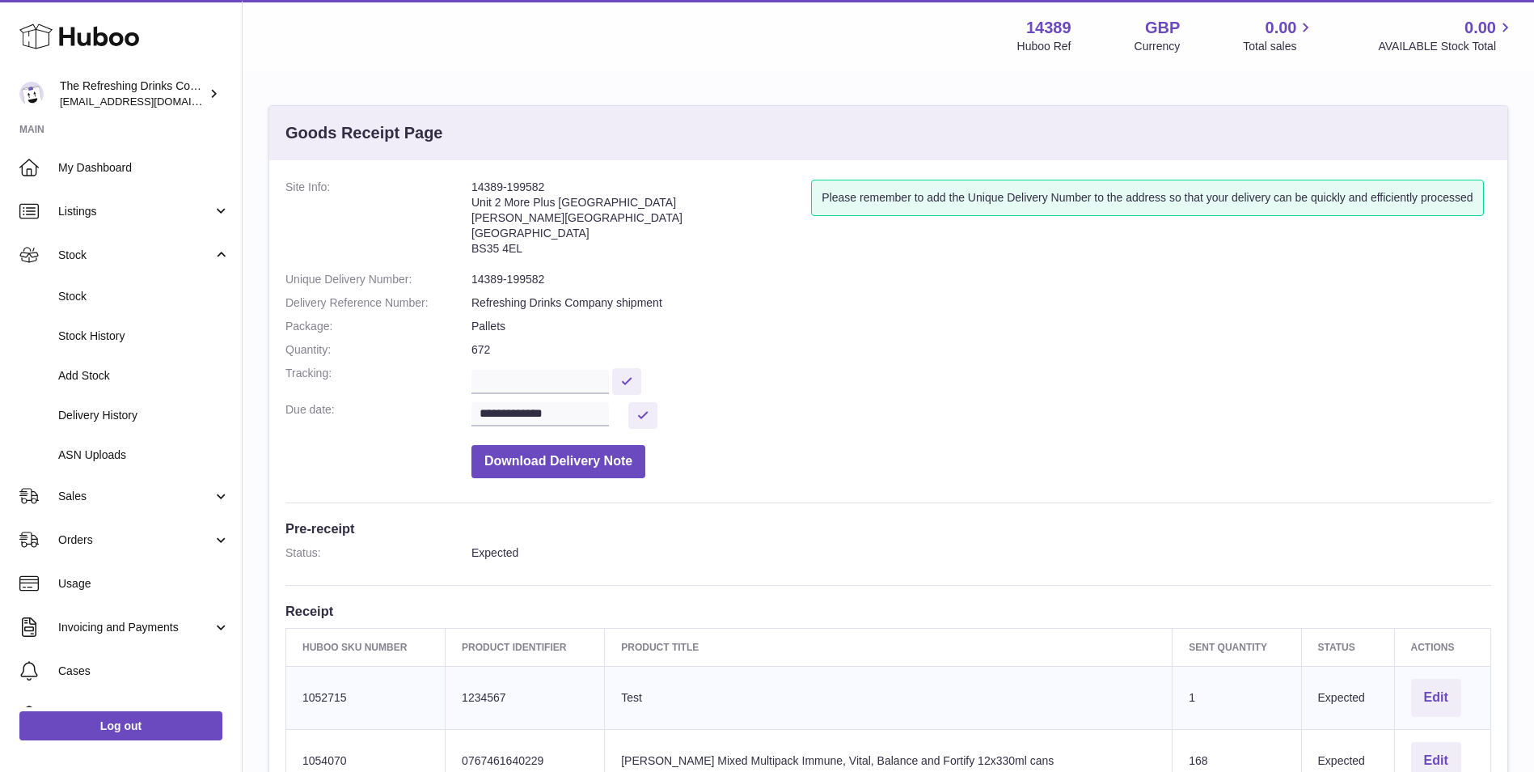
drag, startPoint x: 578, startPoint y: 323, endPoint x: 472, endPoint y: 187, distance: 172.3
click at [472, 187] on dl "**********" at bounding box center [889, 333] width 1206 height 307
drag, startPoint x: 472, startPoint y: 187, endPoint x: 472, endPoint y: 266, distance: 79.3
click at [472, 266] on dl "**********" at bounding box center [889, 333] width 1206 height 307
click at [112, 251] on span "Stock" at bounding box center [135, 254] width 154 height 15
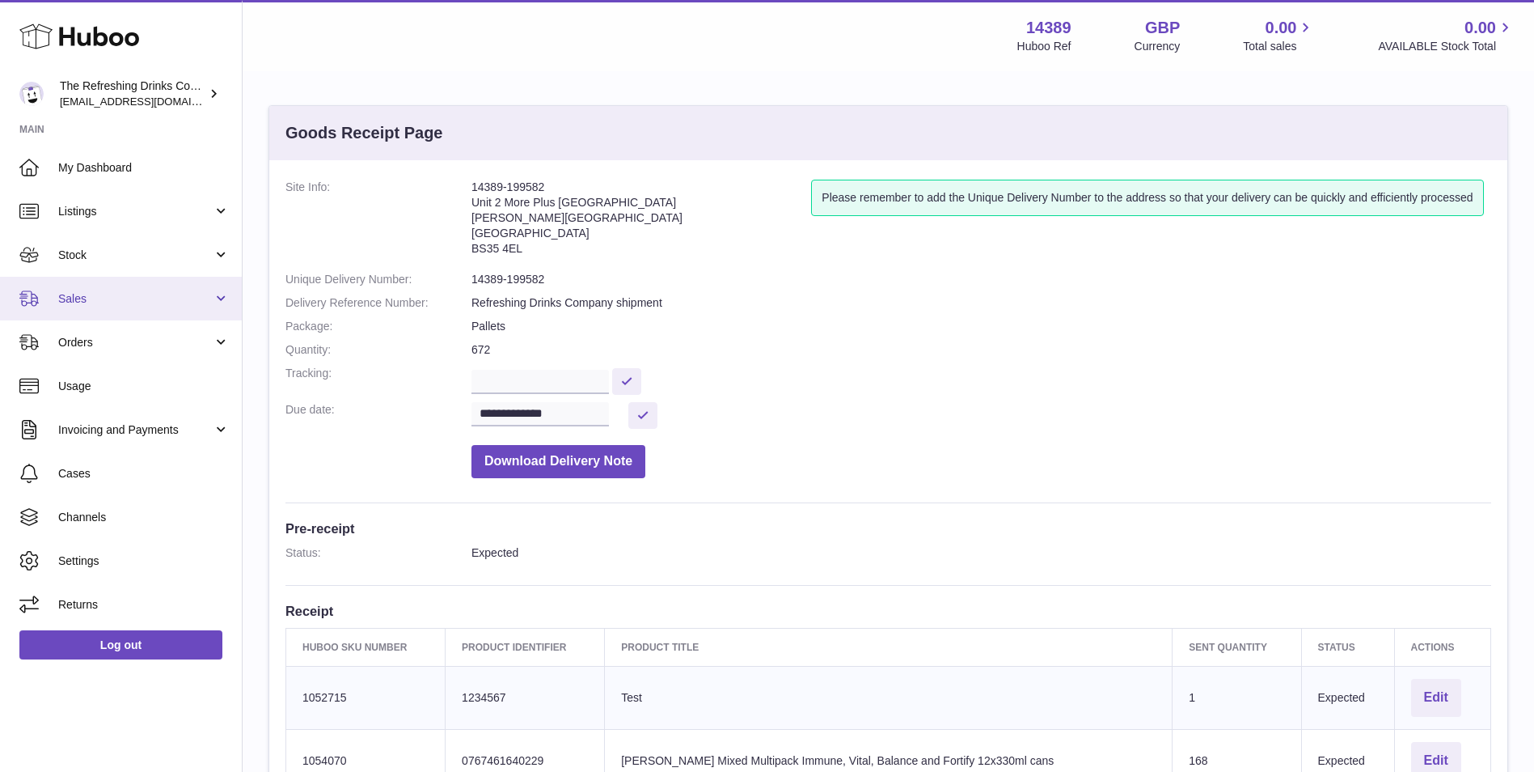
click at [138, 309] on link "Sales" at bounding box center [121, 299] width 242 height 44
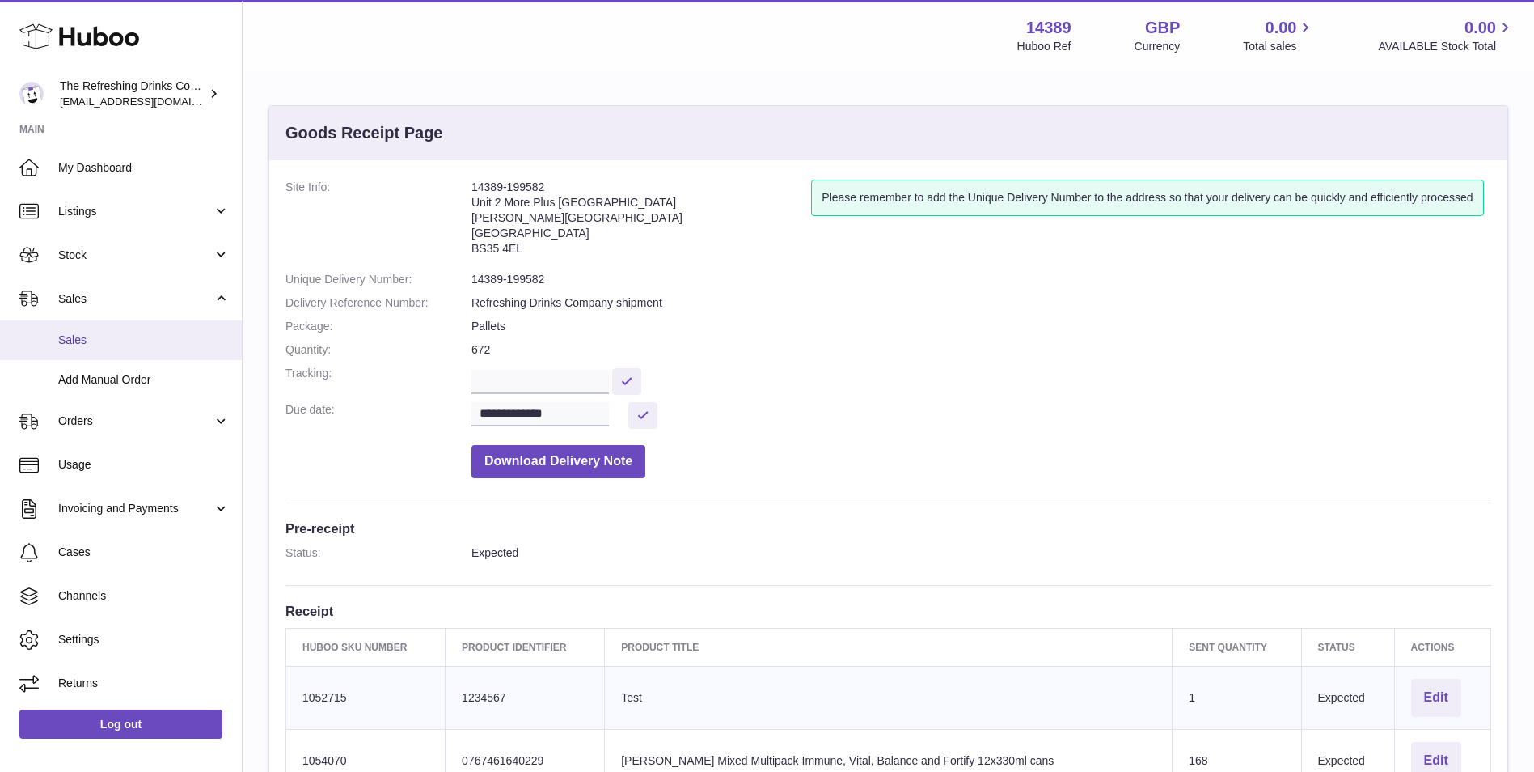
click at [129, 329] on link "Sales" at bounding box center [121, 340] width 242 height 40
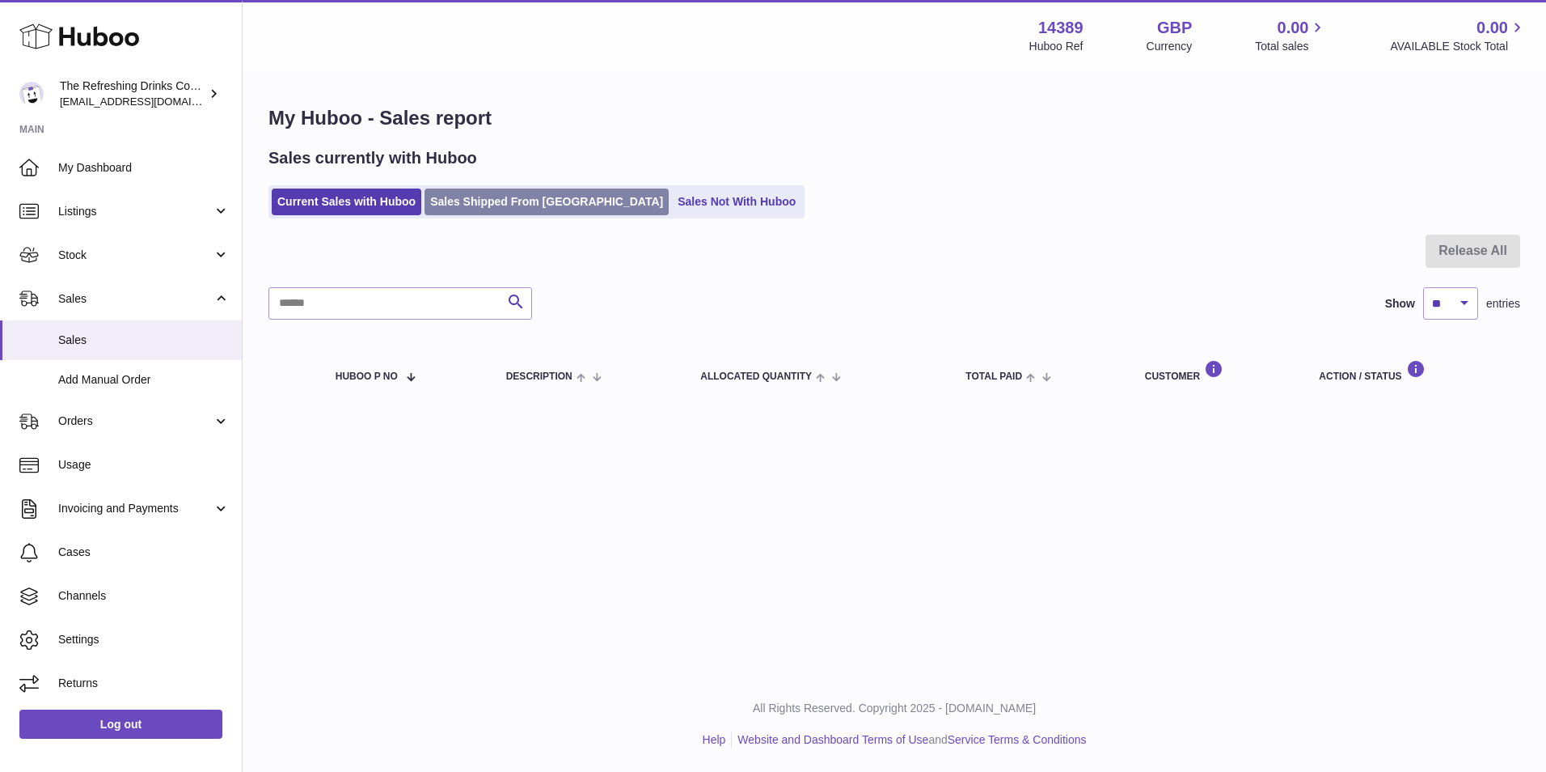
click at [498, 197] on link "Sales Shipped From [GEOGRAPHIC_DATA]" at bounding box center [547, 201] width 244 height 27
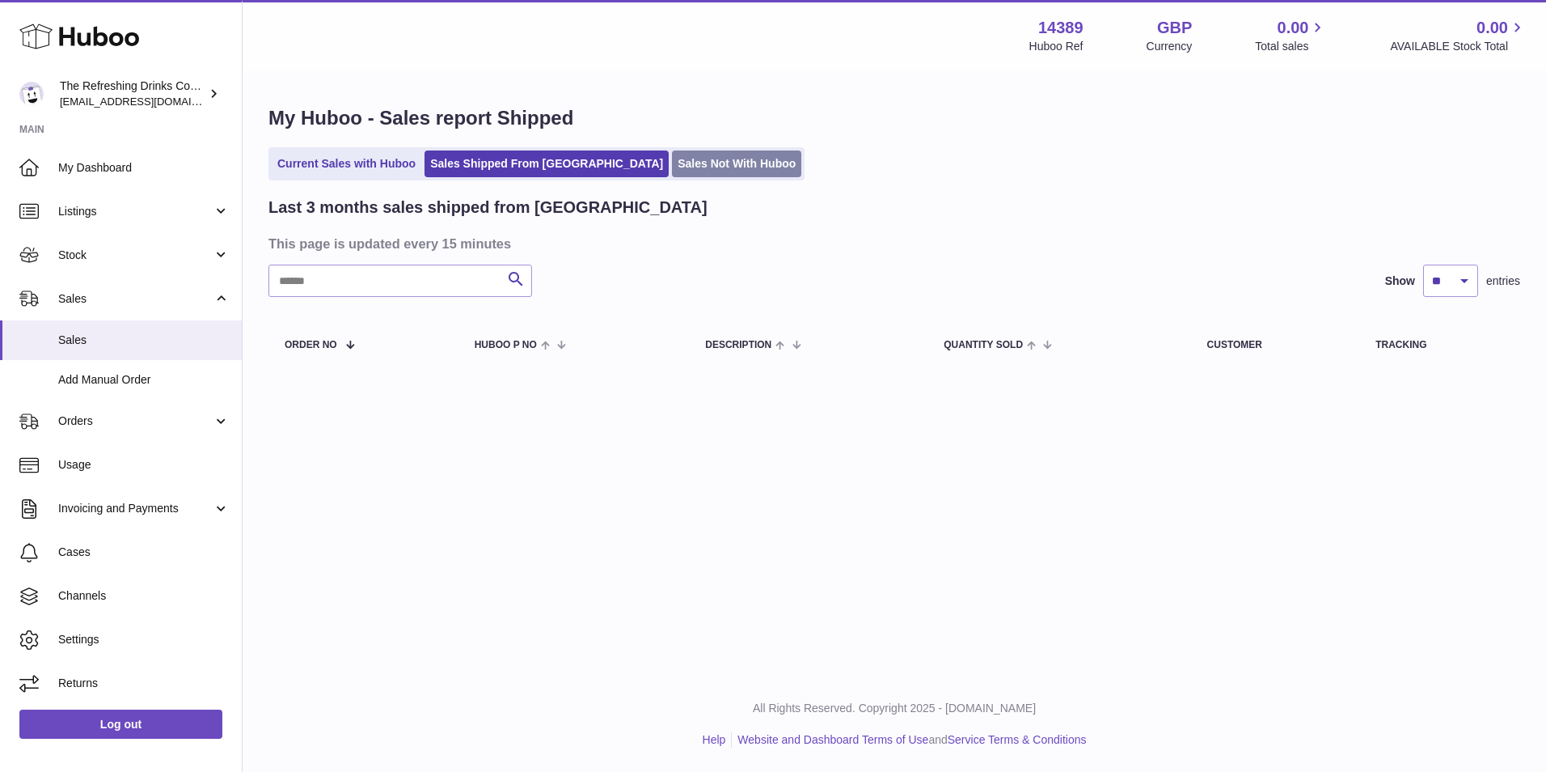
click at [672, 159] on link "Sales Not With Huboo" at bounding box center [736, 163] width 129 height 27
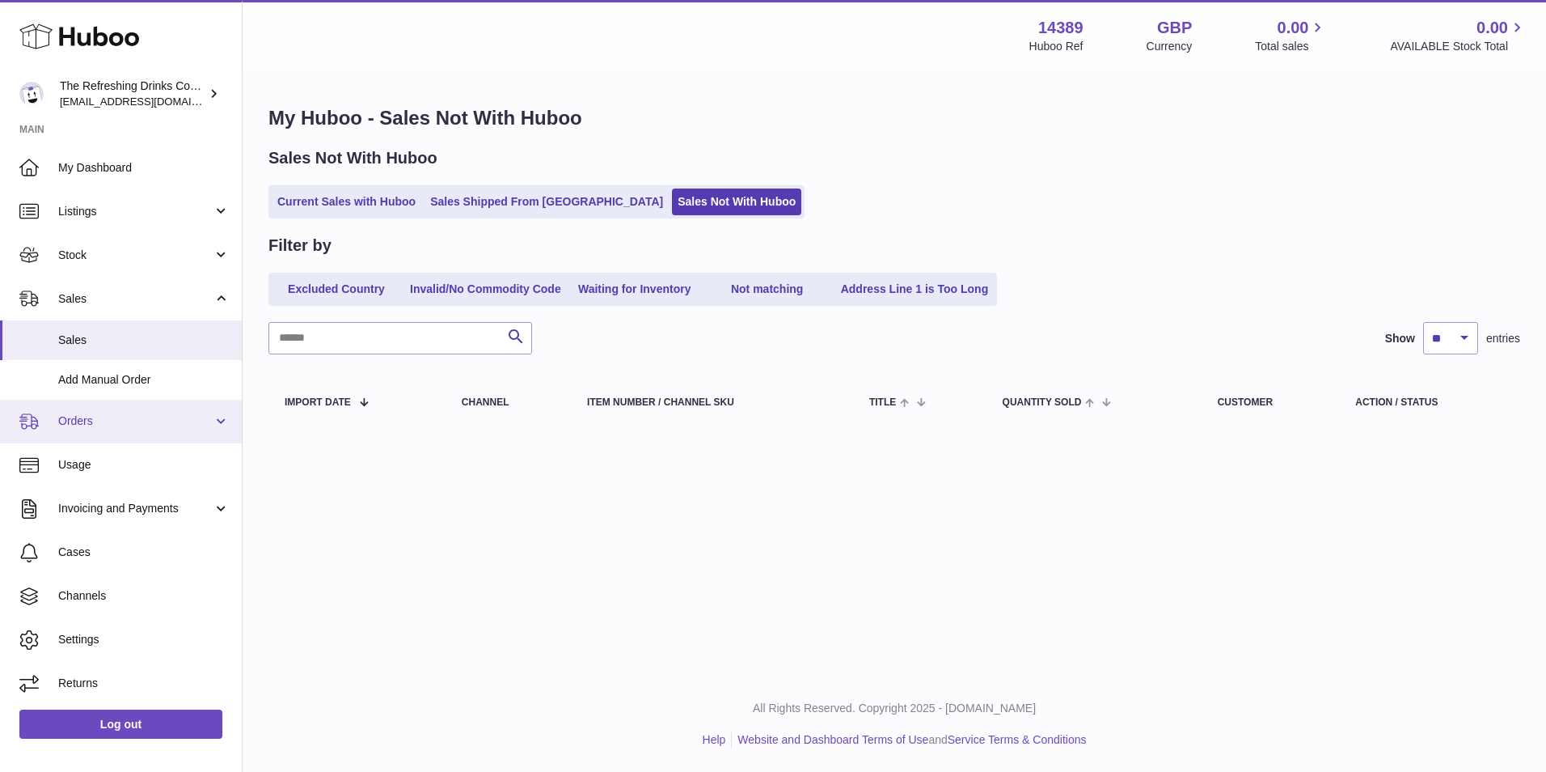
click at [105, 427] on span "Orders" at bounding box center [135, 420] width 154 height 15
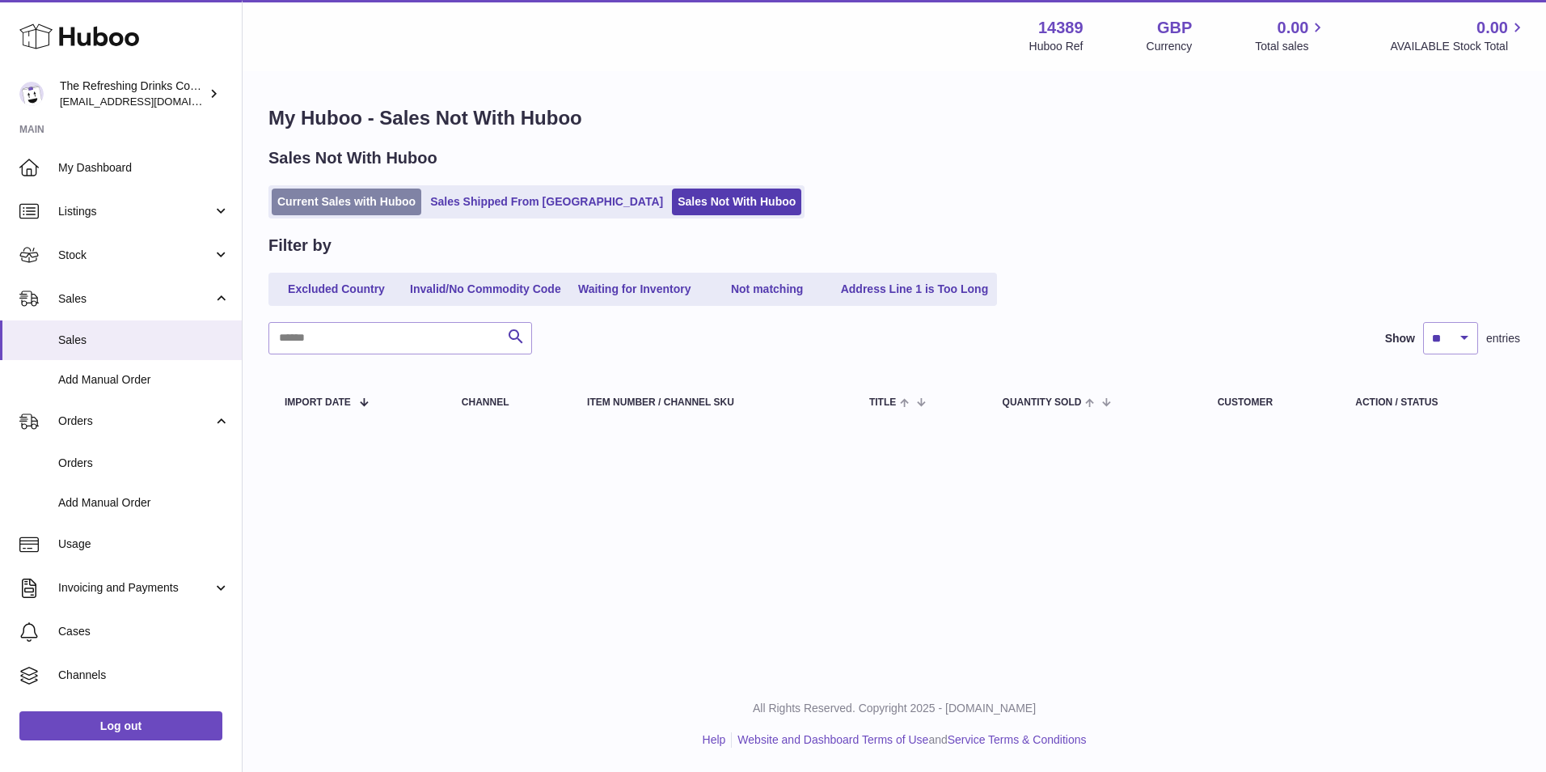
click at [357, 199] on link "Current Sales with Huboo" at bounding box center [347, 201] width 150 height 27
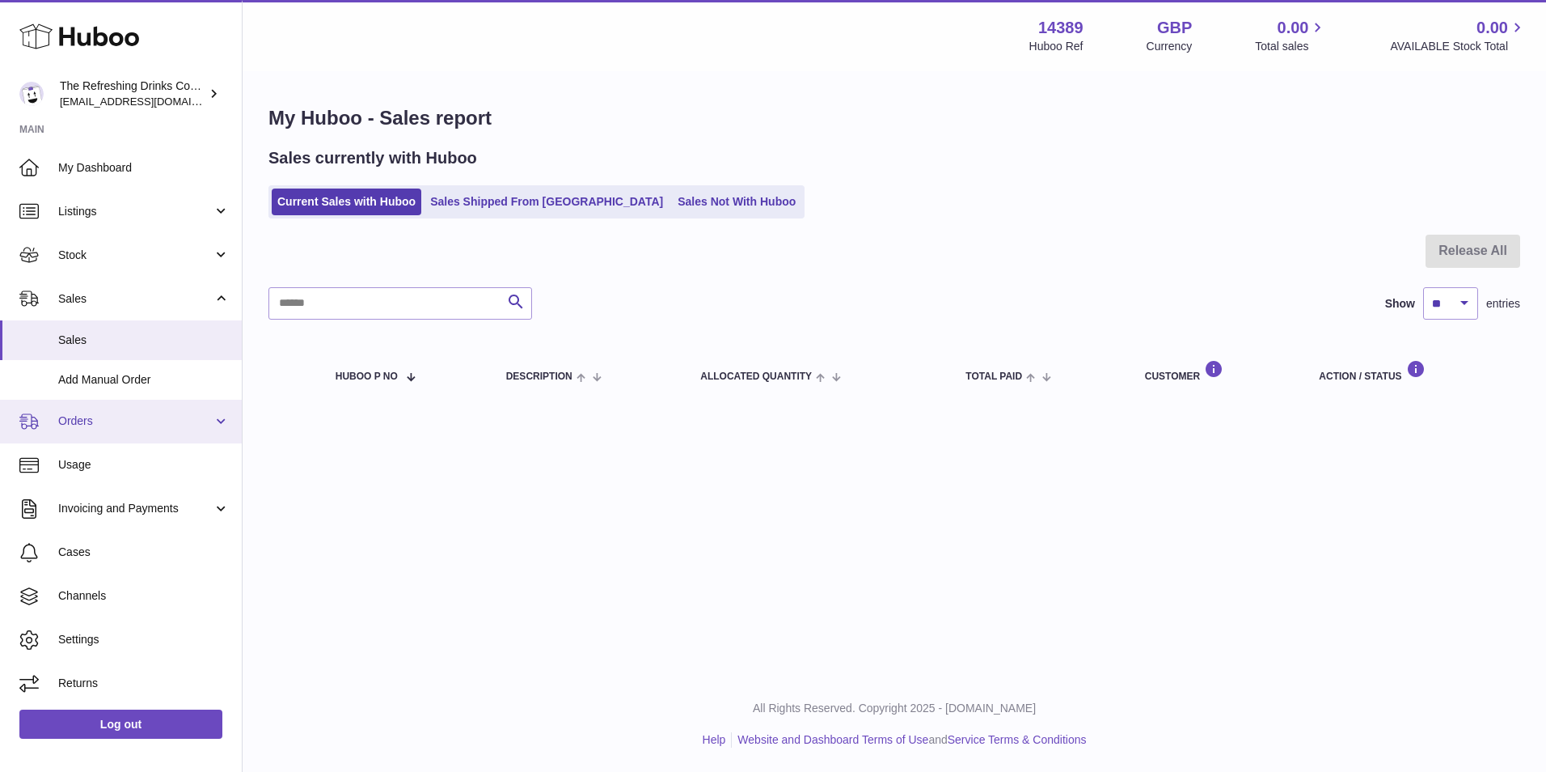
click at [100, 433] on link "Orders" at bounding box center [121, 422] width 242 height 44
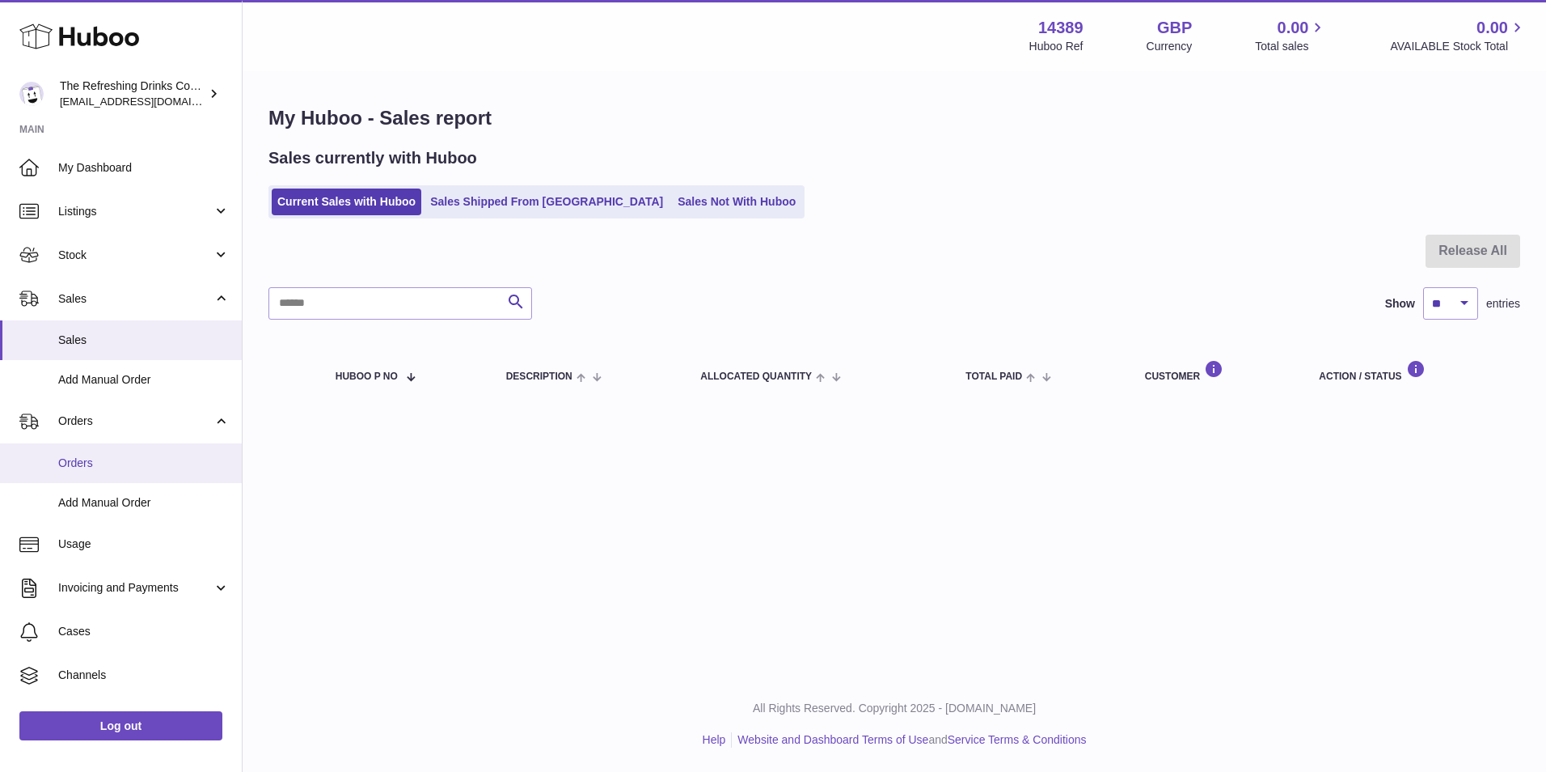
click at [89, 462] on span "Orders" at bounding box center [143, 462] width 171 height 15
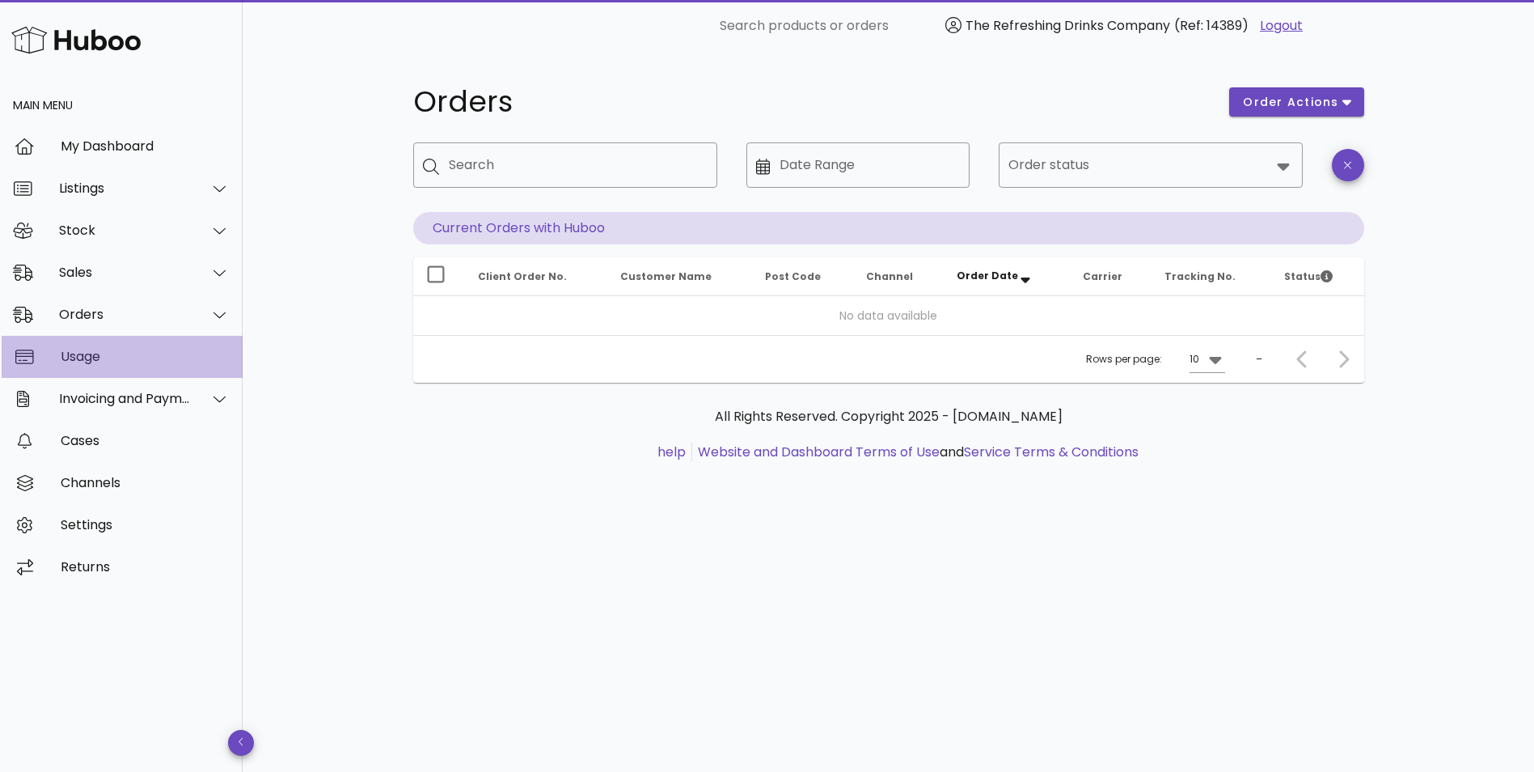
click at [95, 353] on div "Usage" at bounding box center [145, 356] width 169 height 15
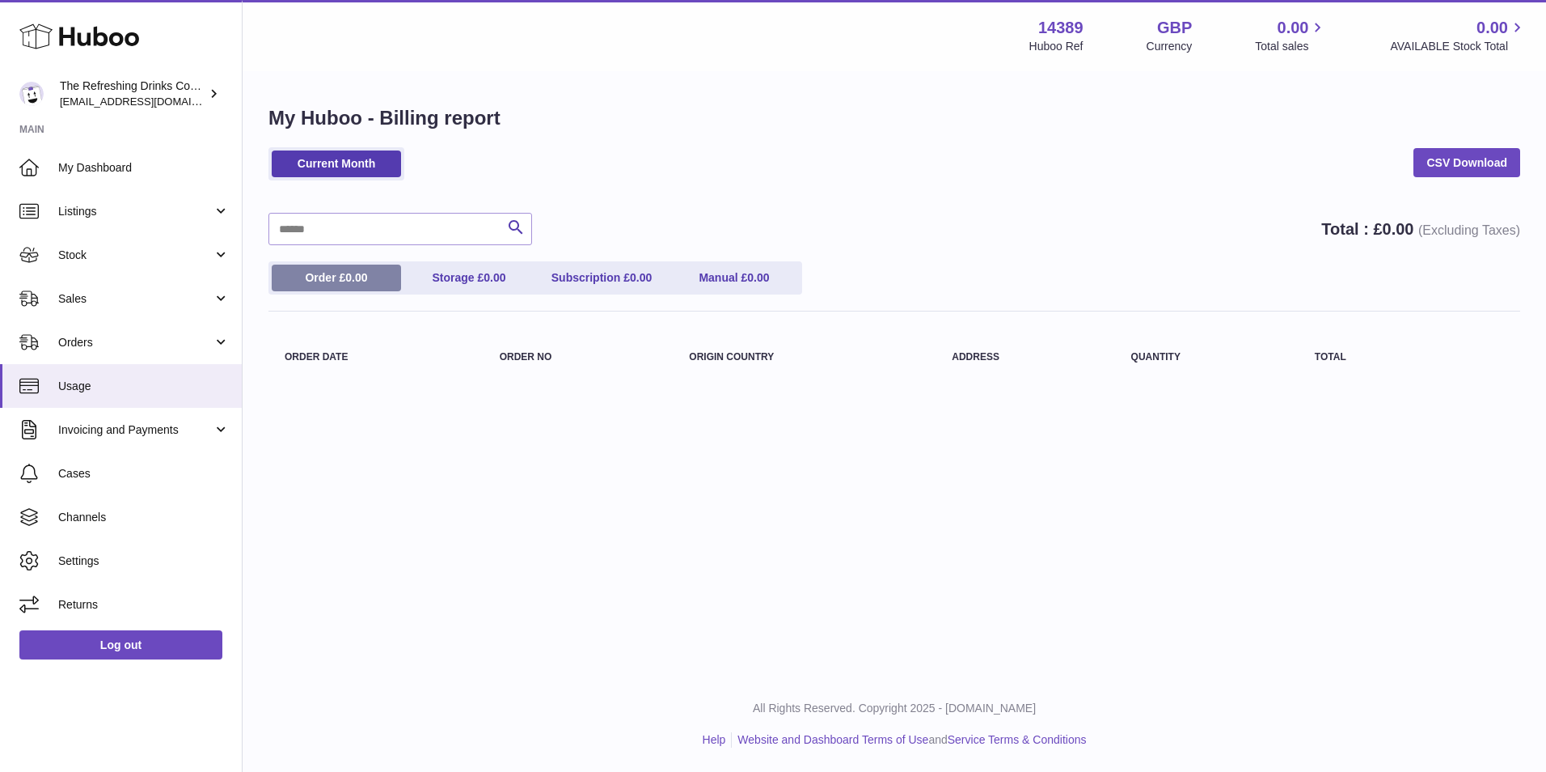
click at [326, 281] on link "Order £ 0.00" at bounding box center [336, 277] width 129 height 27
click at [459, 279] on link "Storage £ 0.00" at bounding box center [468, 277] width 129 height 27
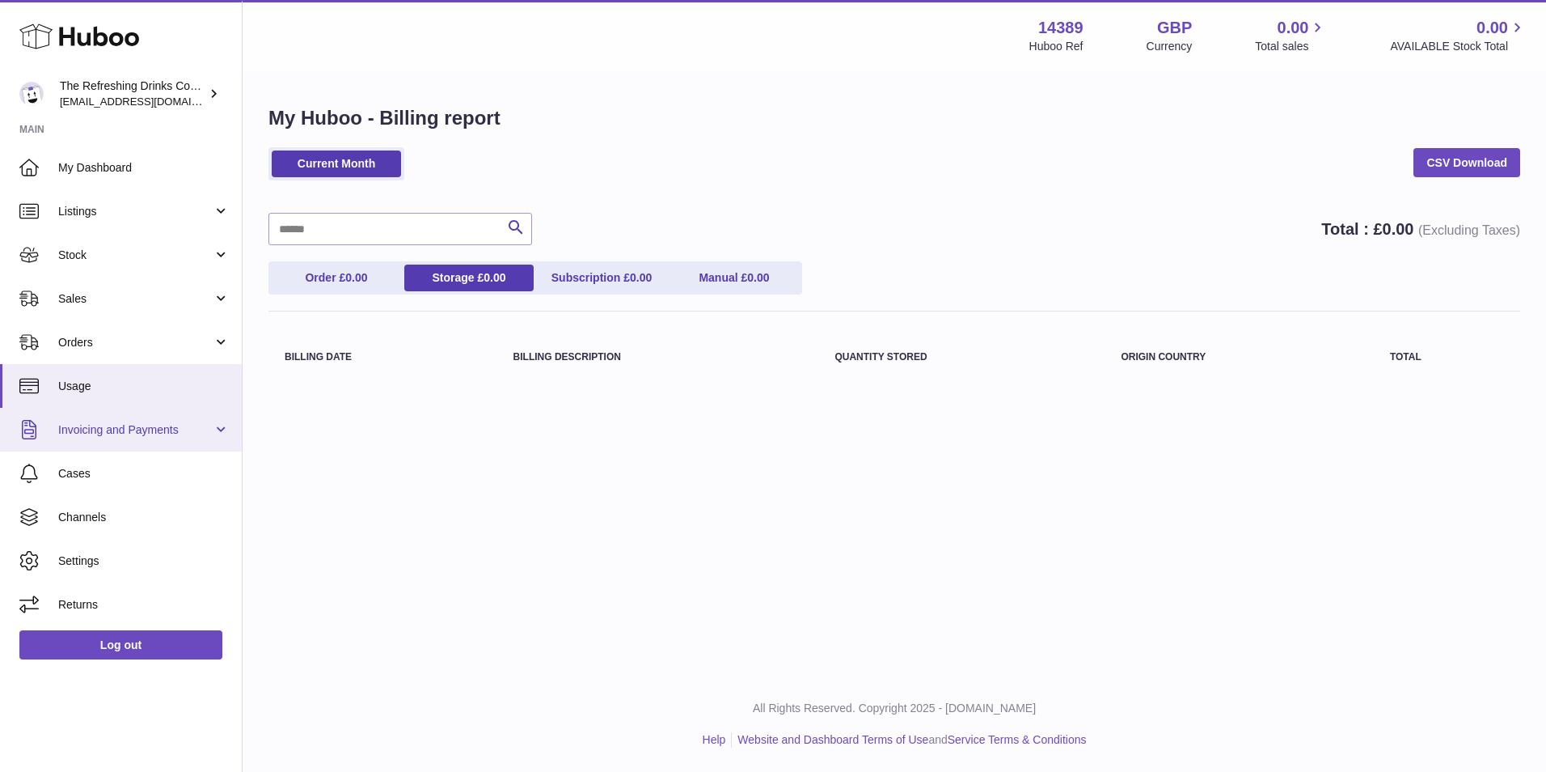
click at [220, 425] on link "Invoicing and Payments" at bounding box center [121, 430] width 242 height 44
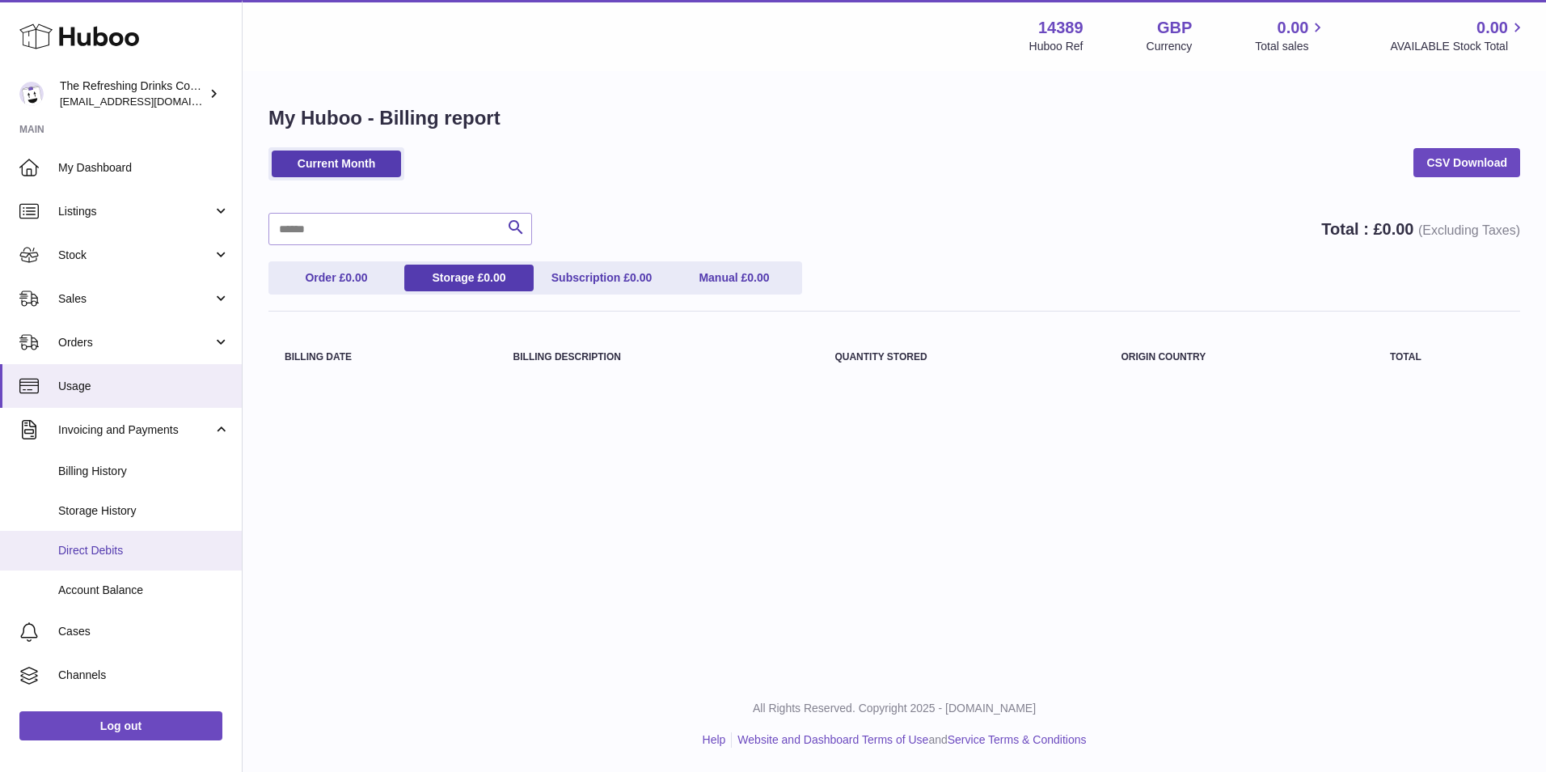
click at [150, 550] on span "Direct Debits" at bounding box center [143, 550] width 171 height 15
